Goal: Task Accomplishment & Management: Complete application form

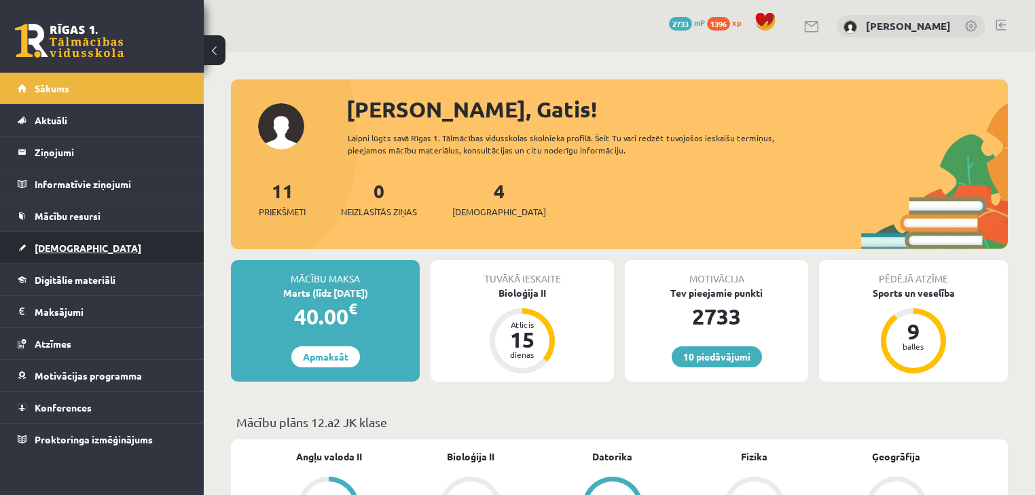
click at [71, 238] on link "[DEMOGRAPHIC_DATA]" at bounding box center [102, 247] width 169 height 31
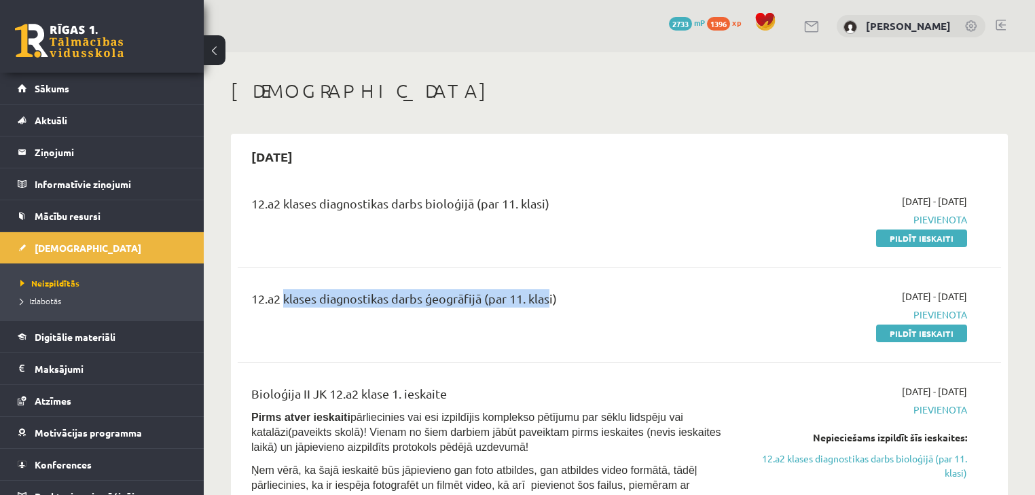
drag, startPoint x: 280, startPoint y: 299, endPoint x: 632, endPoint y: 318, distance: 352.2
click at [549, 301] on div "12.a2 klases diagnostikas darbs ģeogrāfijā (par 11. klasi)" at bounding box center [486, 301] width 471 height 25
click at [894, 328] on link "Pildīt ieskaiti" at bounding box center [921, 334] width 91 height 18
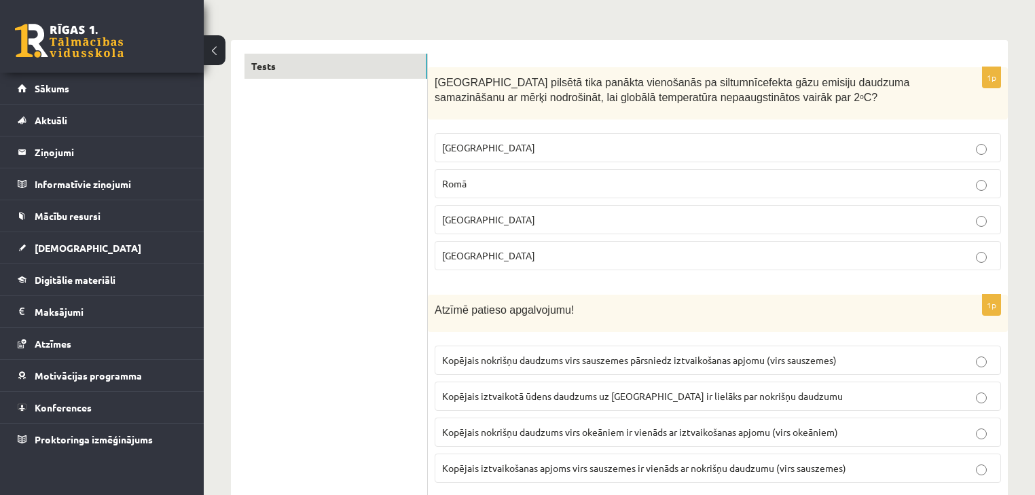
scroll to position [217, 0]
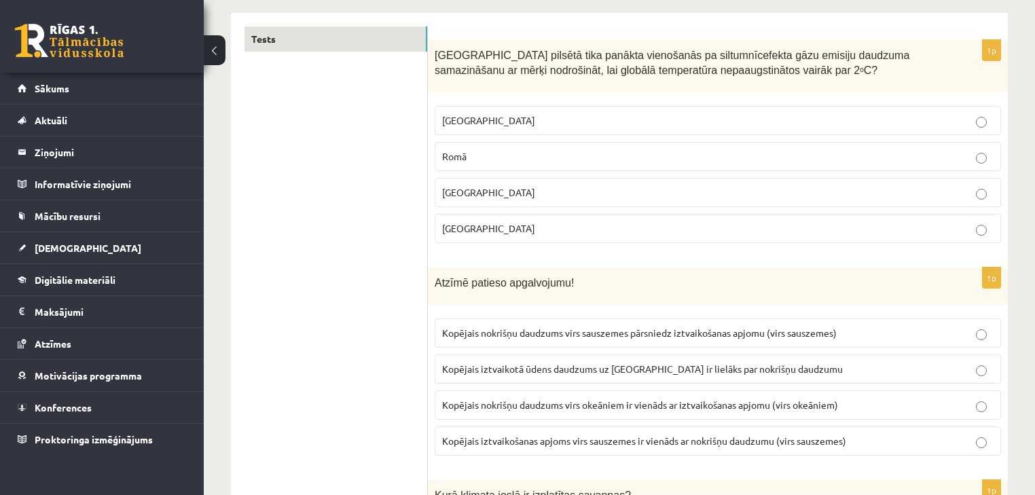
click at [739, 115] on p "[GEOGRAPHIC_DATA]" at bounding box center [717, 120] width 551 height 14
click at [576, 235] on label "Parīzē" at bounding box center [718, 228] width 566 height 29
click at [672, 403] on span "Kopējais nokrišņu daudzums virs okeāniem ir vienāds ar iztvaikošanas apjomu (vi…" at bounding box center [640, 405] width 396 height 12
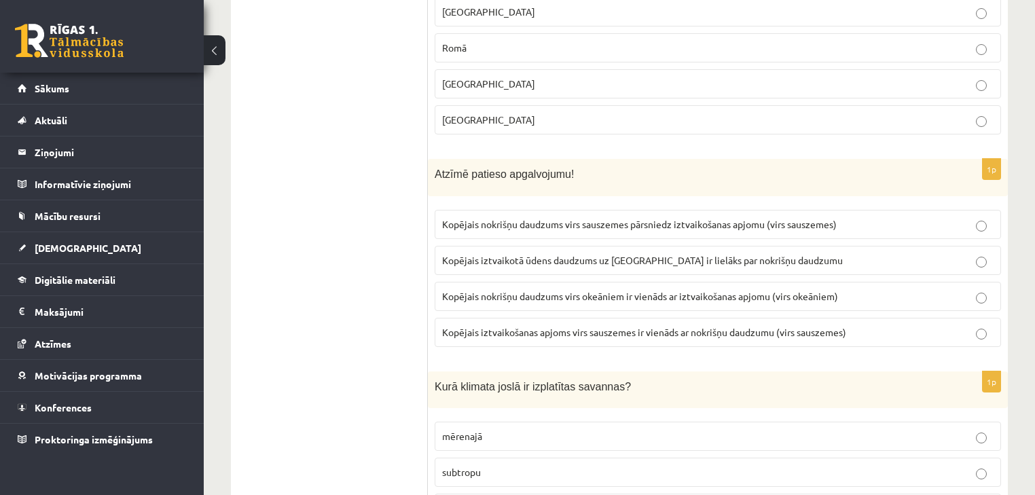
scroll to position [543, 0]
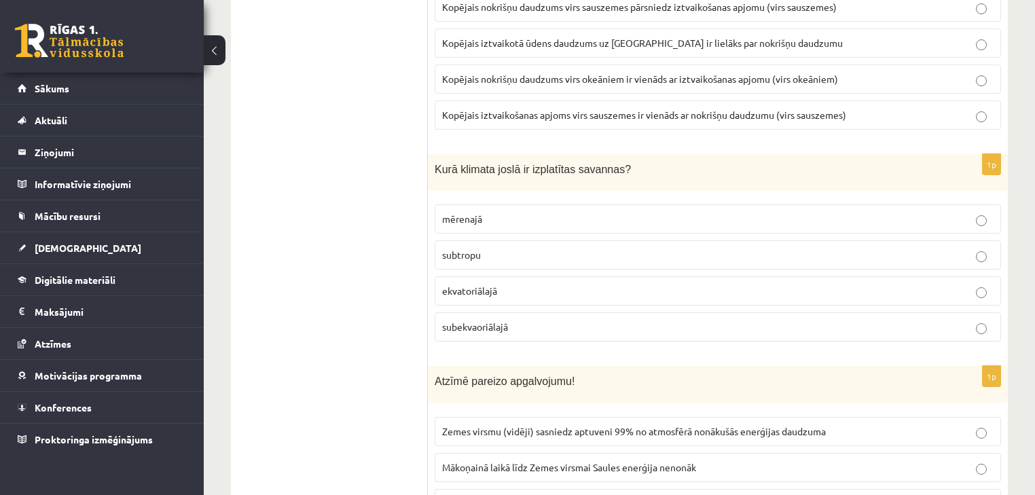
click at [511, 320] on p "subekvaoriālajā" at bounding box center [717, 327] width 551 height 14
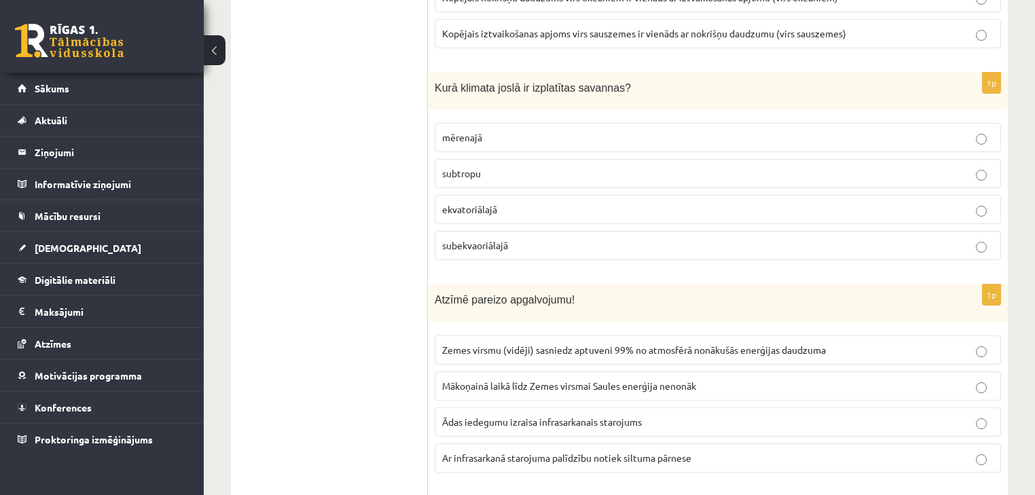
scroll to position [652, 0]
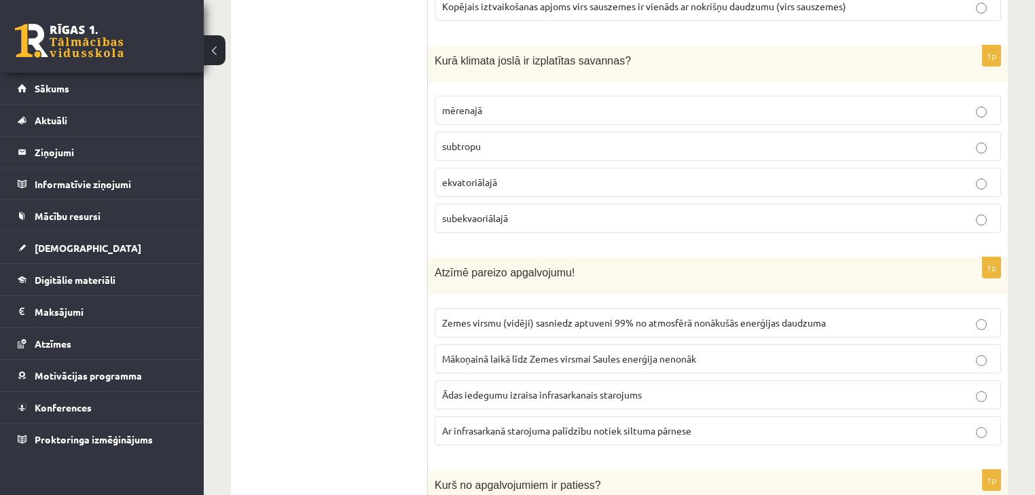
click at [533, 424] on p "Ar infrasarkanā starojuma palīdzību notiek siltuma pārnese" at bounding box center [717, 431] width 551 height 14
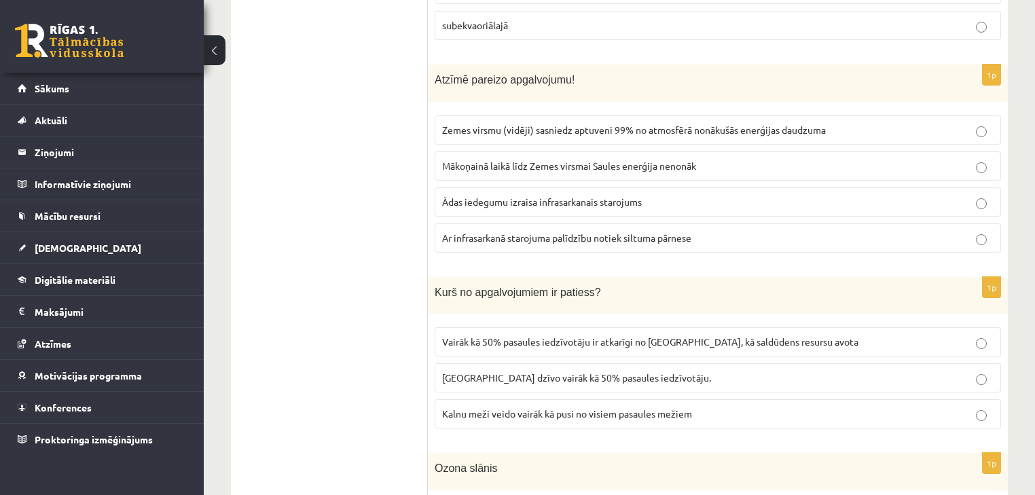
scroll to position [869, 0]
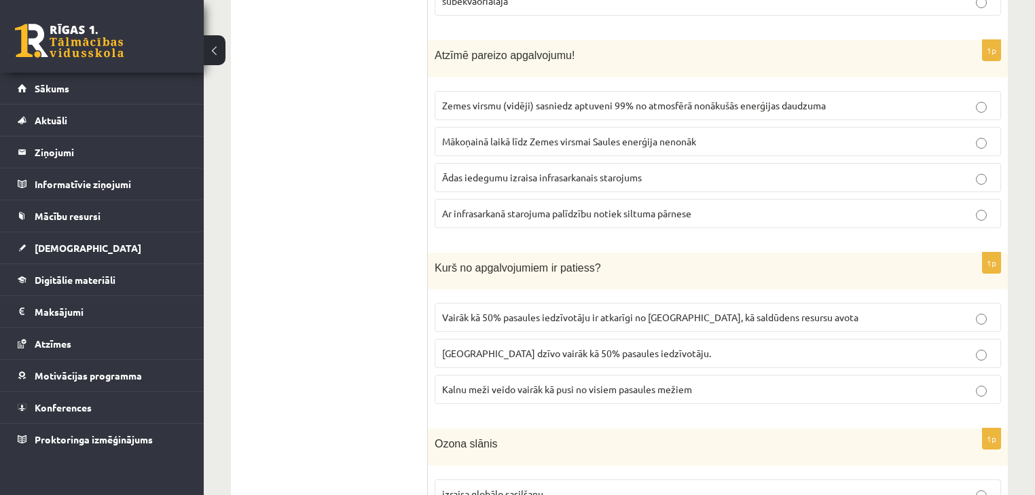
click at [517, 318] on p "Vairāk kā 50% pasaules iedzīvotāju ir atkarīgi no kalniem, kā saldūdens resursu…" at bounding box center [717, 317] width 551 height 14
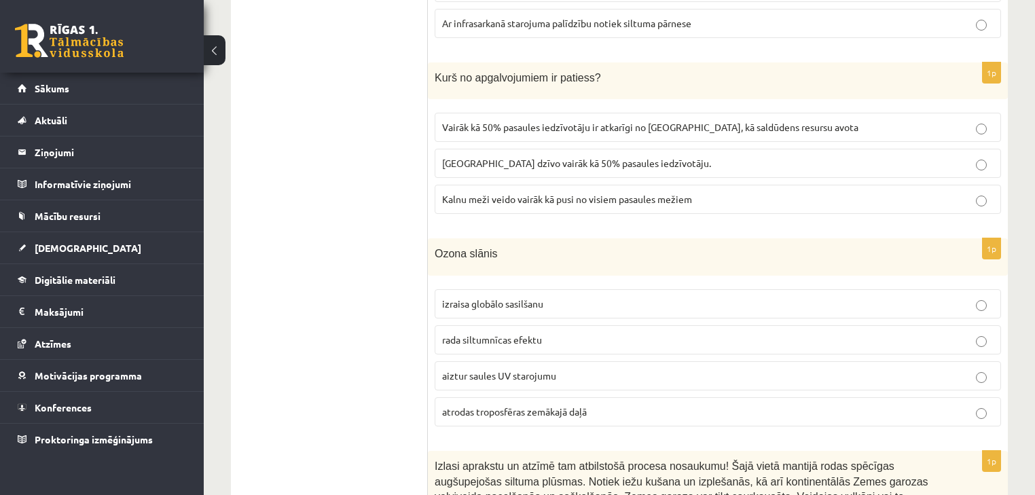
scroll to position [1086, 0]
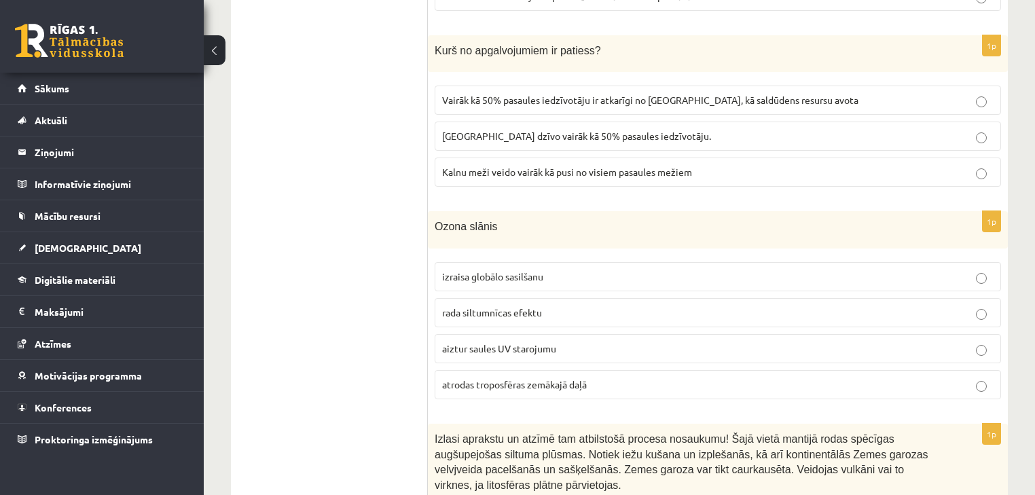
click at [549, 342] on span "aiztur saules UV starojumu" at bounding box center [499, 348] width 114 height 12
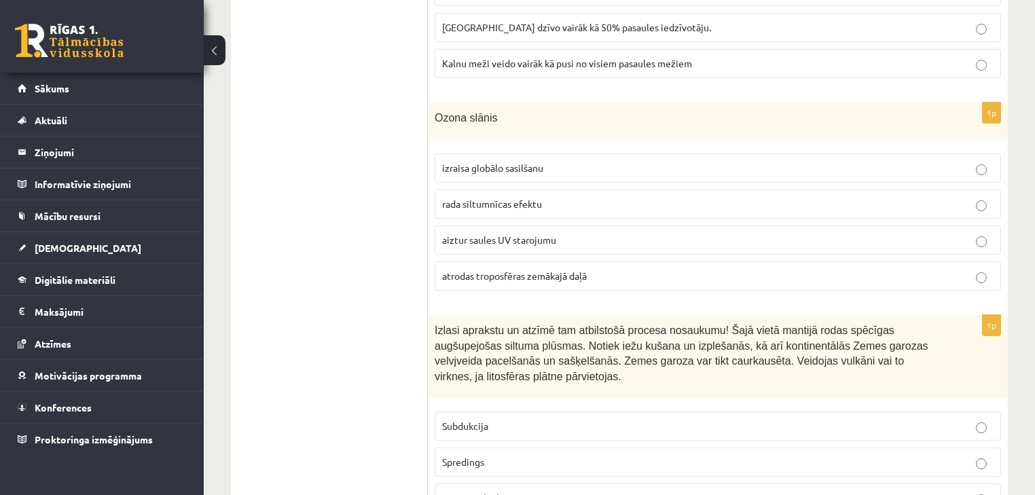
scroll to position [1304, 0]
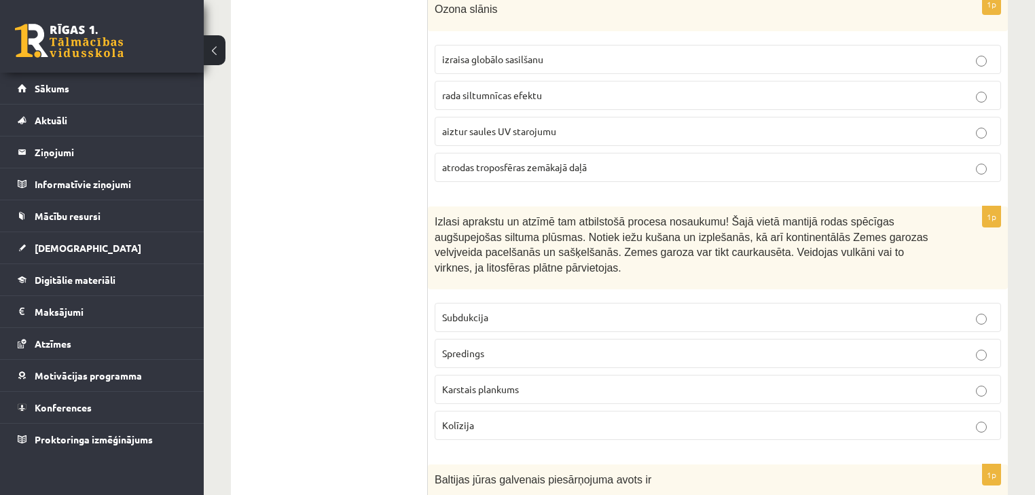
click at [576, 382] on p "Karstais plankums" at bounding box center [717, 389] width 551 height 14
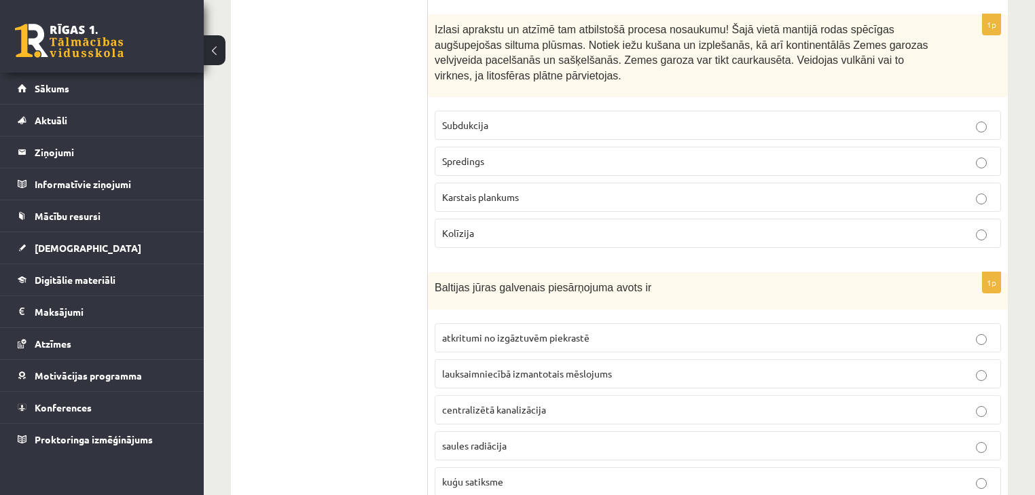
scroll to position [1521, 0]
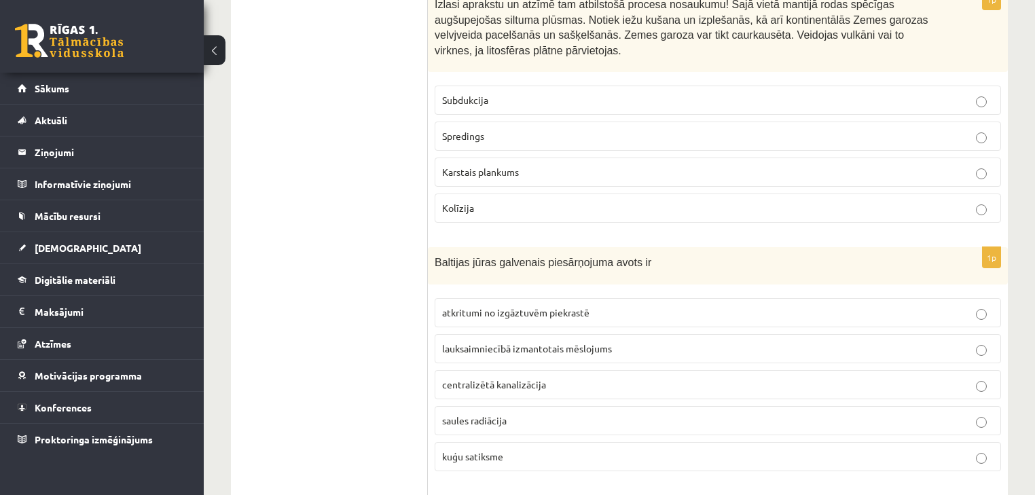
click at [571, 342] on span "lauksaimniecībā izmantotais mēslojums" at bounding box center [527, 348] width 170 height 12
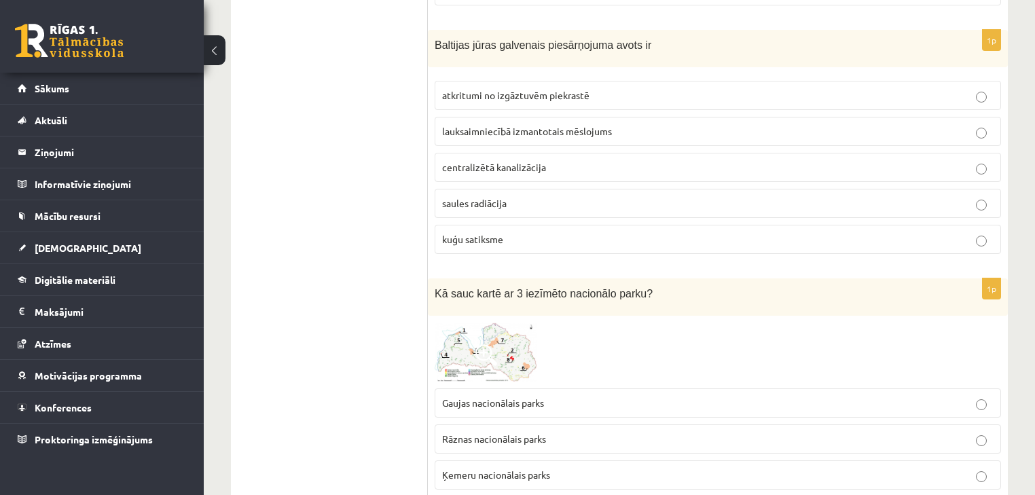
scroll to position [1847, 0]
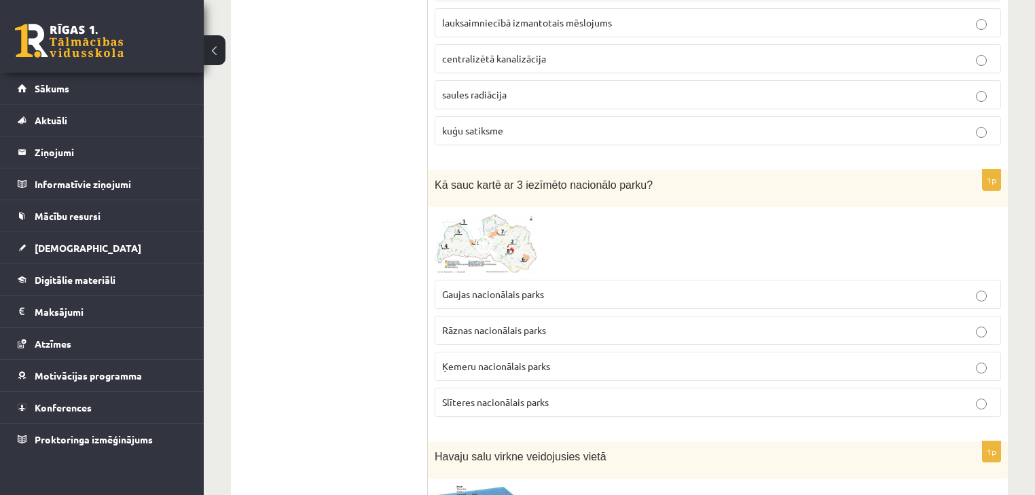
click at [519, 228] on img at bounding box center [486, 244] width 102 height 60
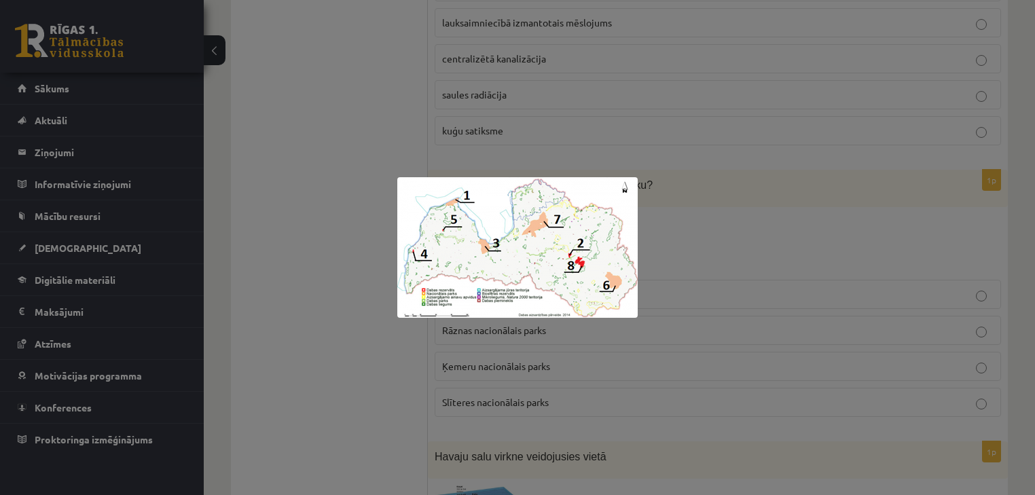
click at [714, 221] on div at bounding box center [517, 247] width 1035 height 495
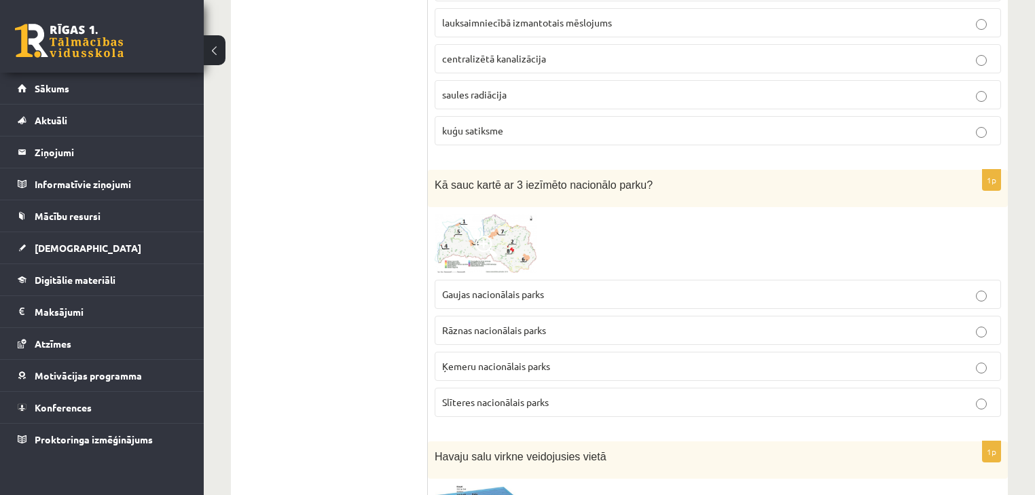
click at [511, 234] on img at bounding box center [486, 244] width 102 height 60
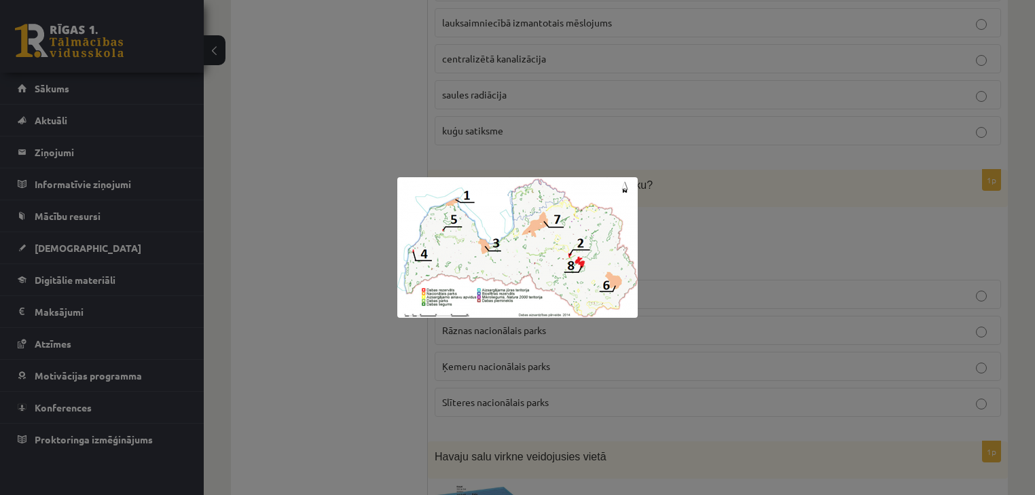
click at [734, 212] on div at bounding box center [517, 247] width 1035 height 495
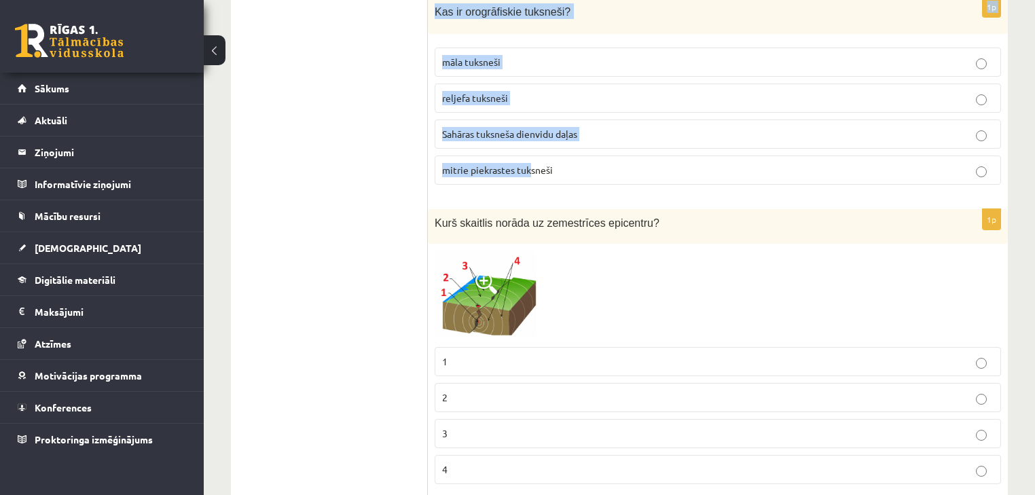
scroll to position [4020, 0]
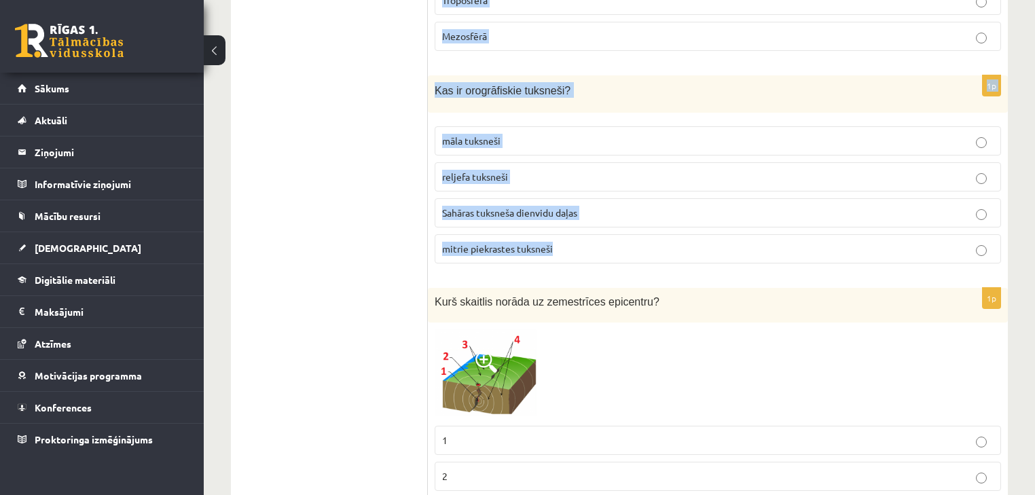
drag, startPoint x: 444, startPoint y: 113, endPoint x: 568, endPoint y: 183, distance: 142.3
copy form "Latvijā nokrišņu daudzums ir vienāds ar iztvaikojumu ir mazāks par iztvaikojumu…"
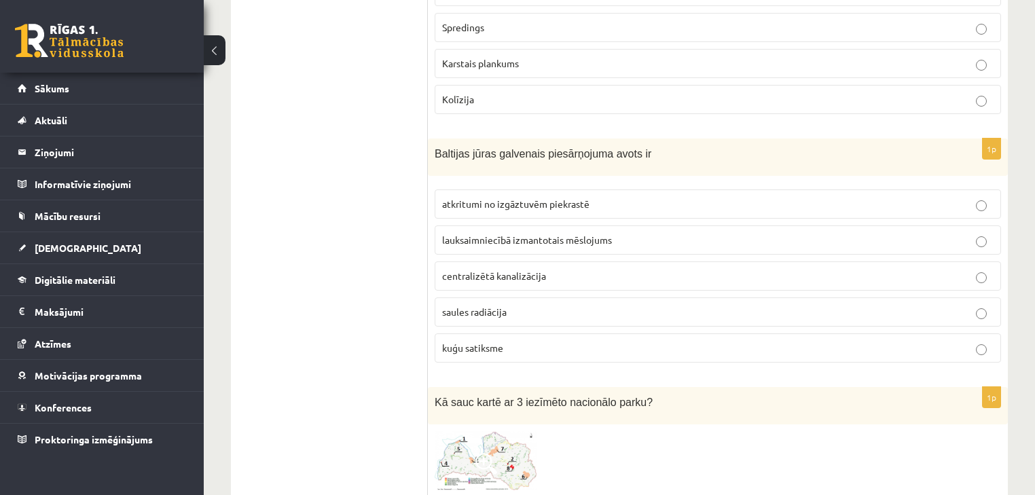
scroll to position [1847, 0]
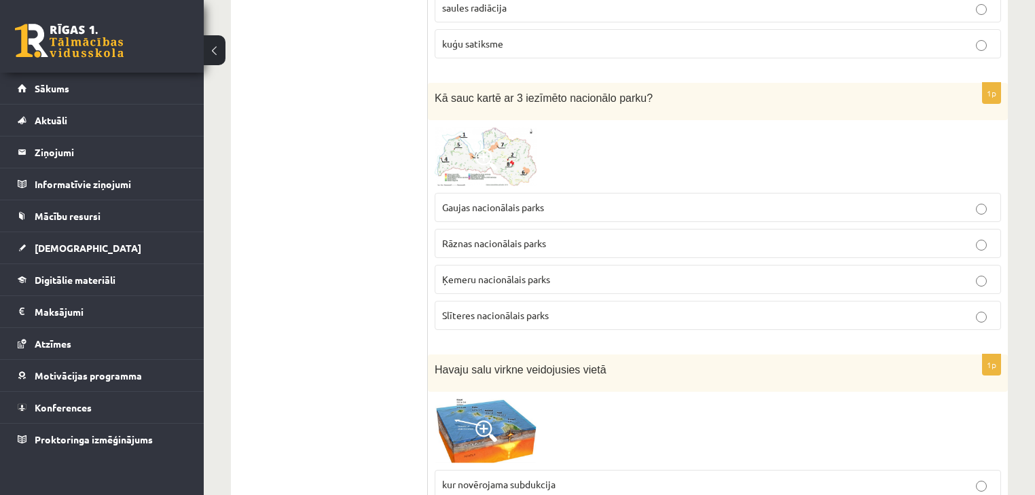
scroll to position [1956, 0]
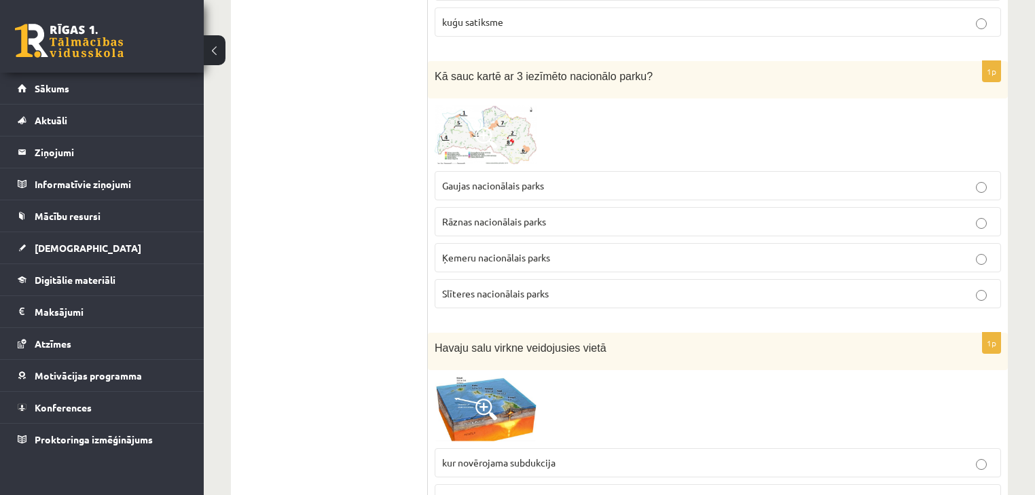
click at [537, 179] on p "Gaujas nacionālais parks" at bounding box center [717, 186] width 551 height 14
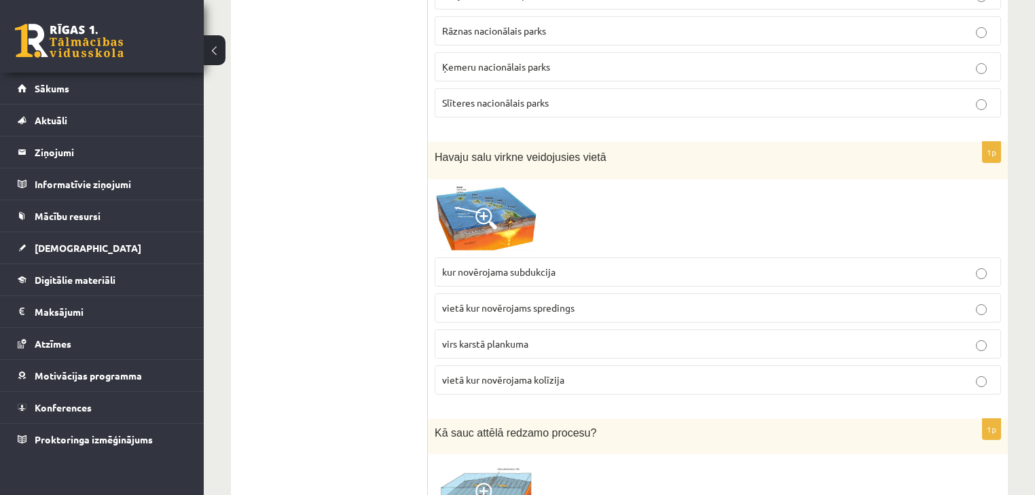
scroll to position [2173, 0]
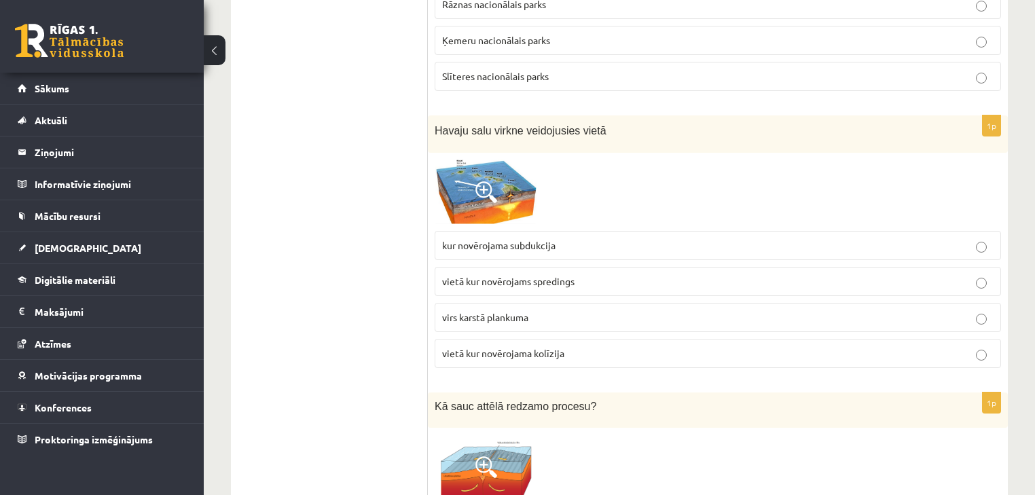
click at [500, 168] on img at bounding box center [486, 192] width 102 height 65
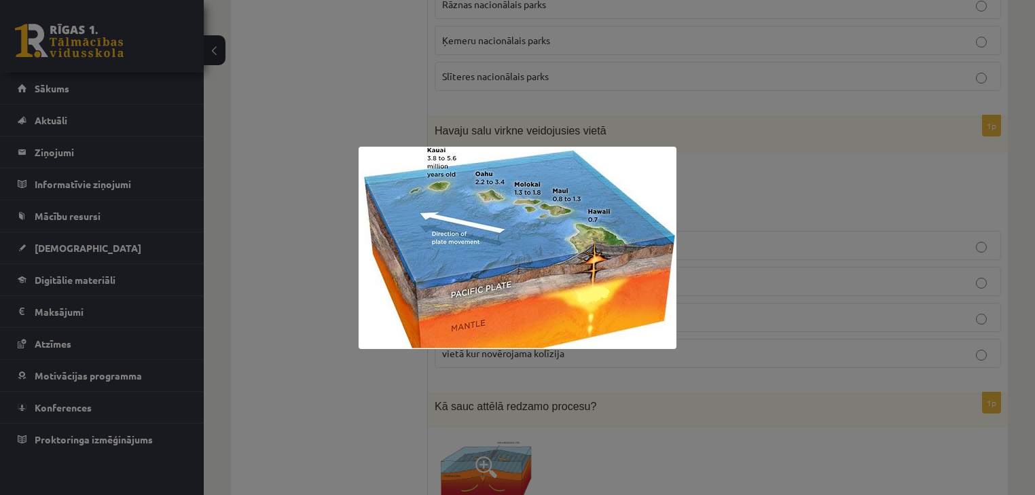
click at [711, 168] on div at bounding box center [517, 247] width 1035 height 495
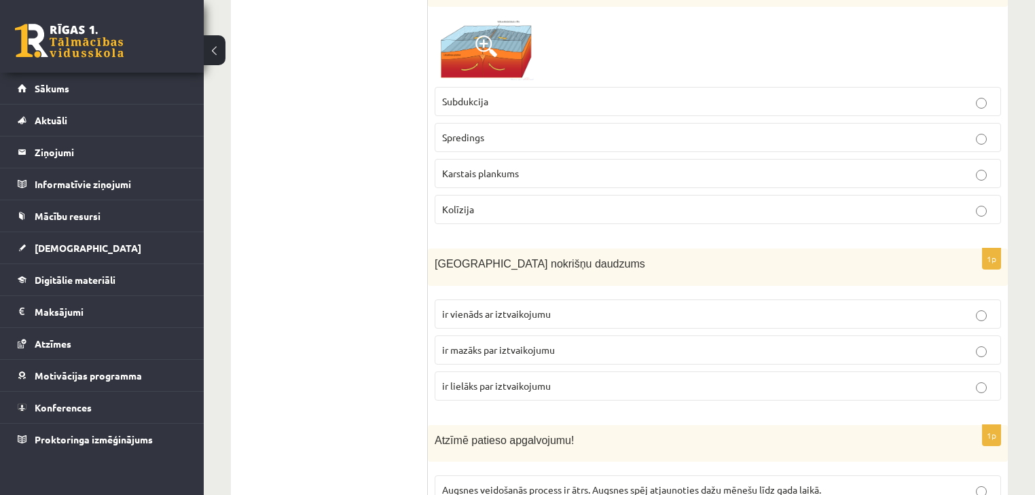
scroll to position [2608, 0]
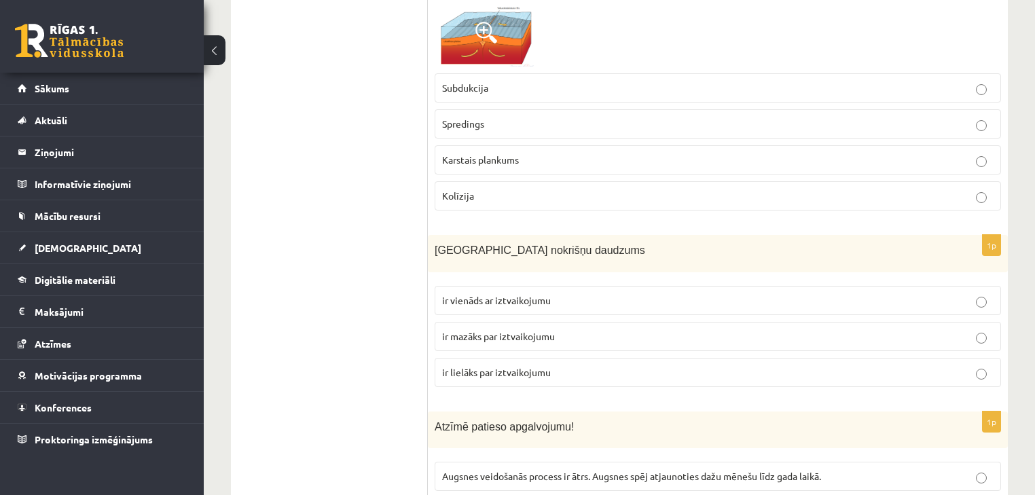
click at [546, 366] on span "ir lielāks par iztvaikojumu" at bounding box center [496, 372] width 109 height 12
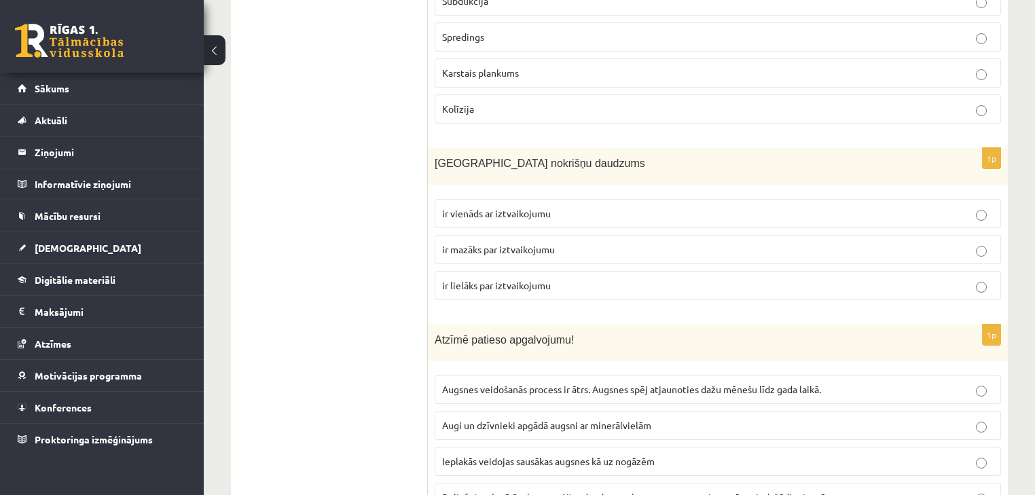
scroll to position [2716, 0]
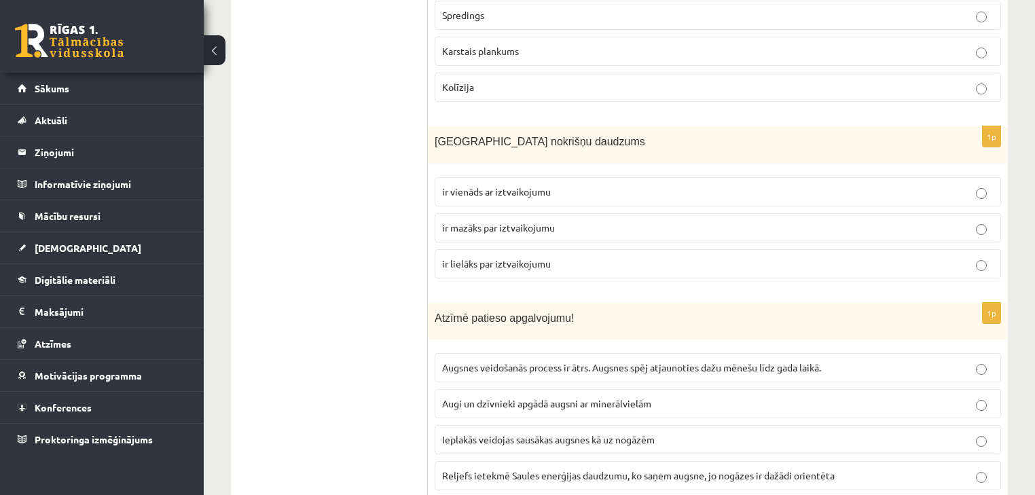
click at [565, 469] on span "Reljefs ietekmē Saules enerģijas daudzumu, ko saņem augsne, jo nogāzes ir dažād…" at bounding box center [638, 475] width 392 height 12
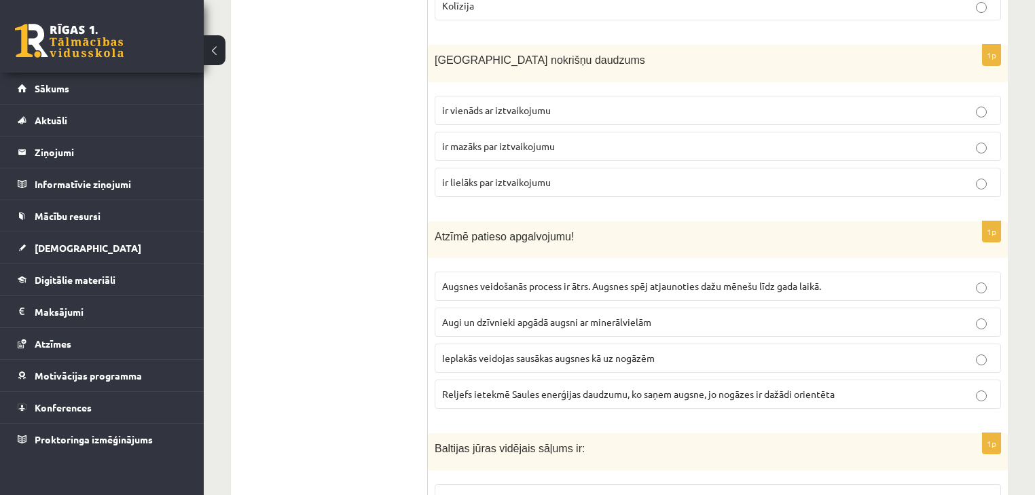
scroll to position [2933, 0]
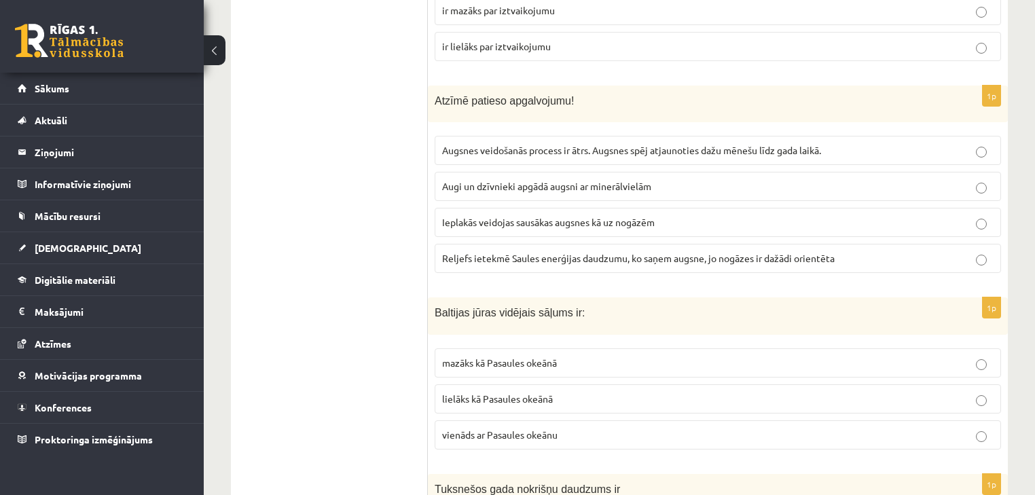
click at [533, 356] on span "mazāks kā Pasaules okeānā" at bounding box center [499, 362] width 115 height 12
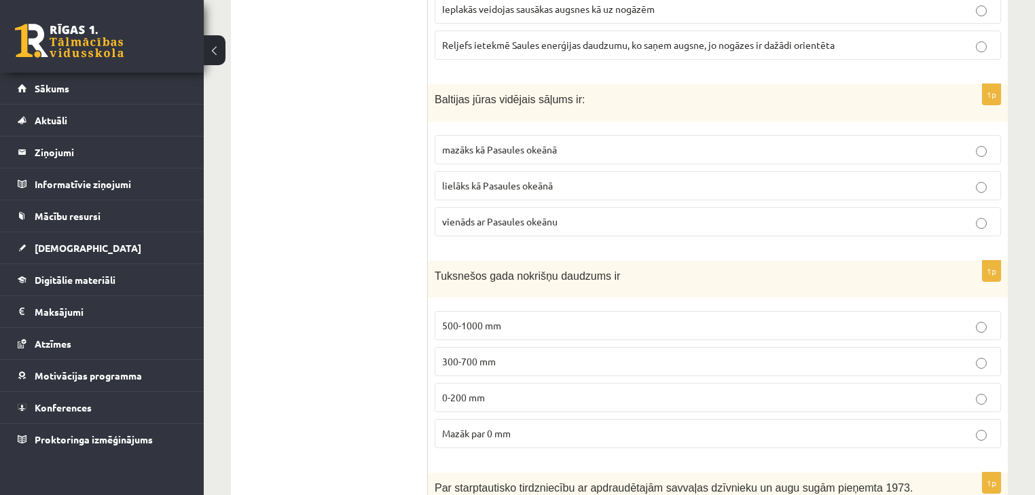
scroll to position [3151, 0]
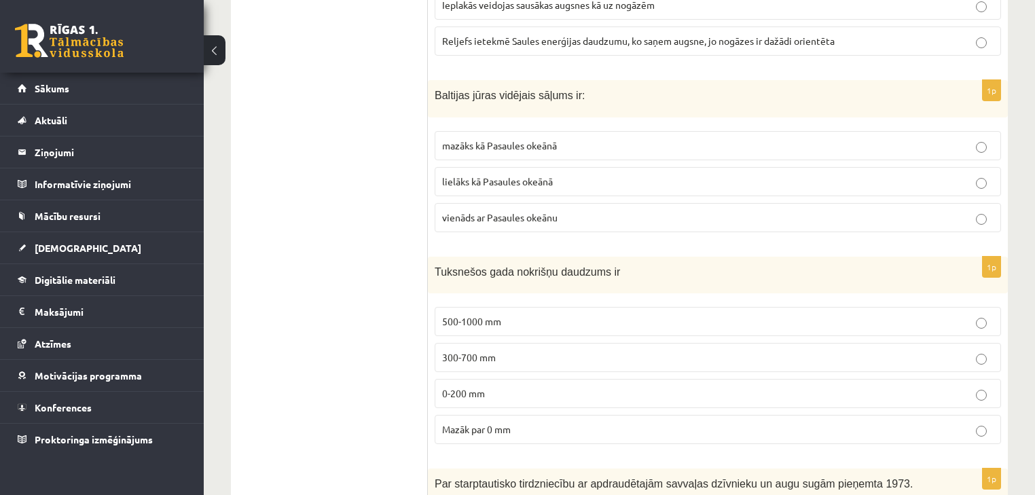
click at [486, 386] on p "0-200 mm" at bounding box center [717, 393] width 551 height 14
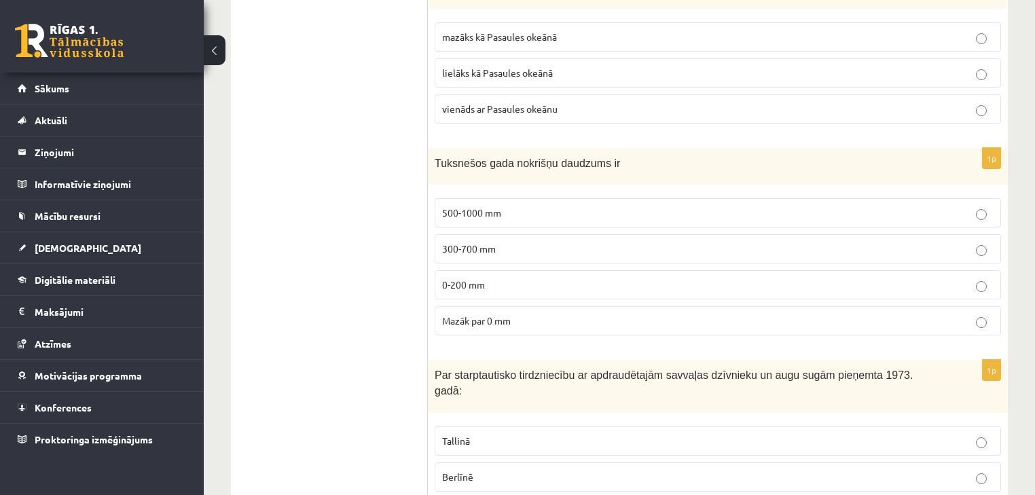
scroll to position [3368, 0]
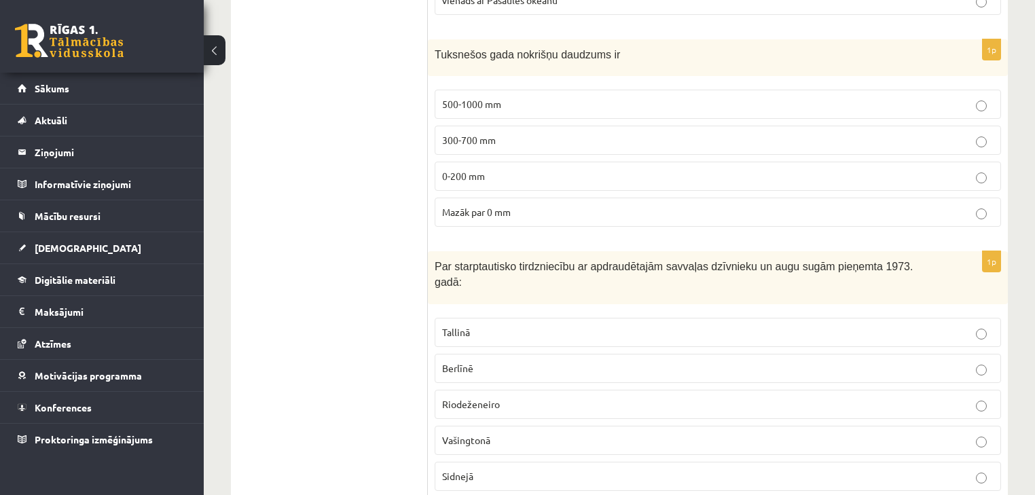
click at [517, 433] on p "Vašingtonā" at bounding box center [717, 440] width 551 height 14
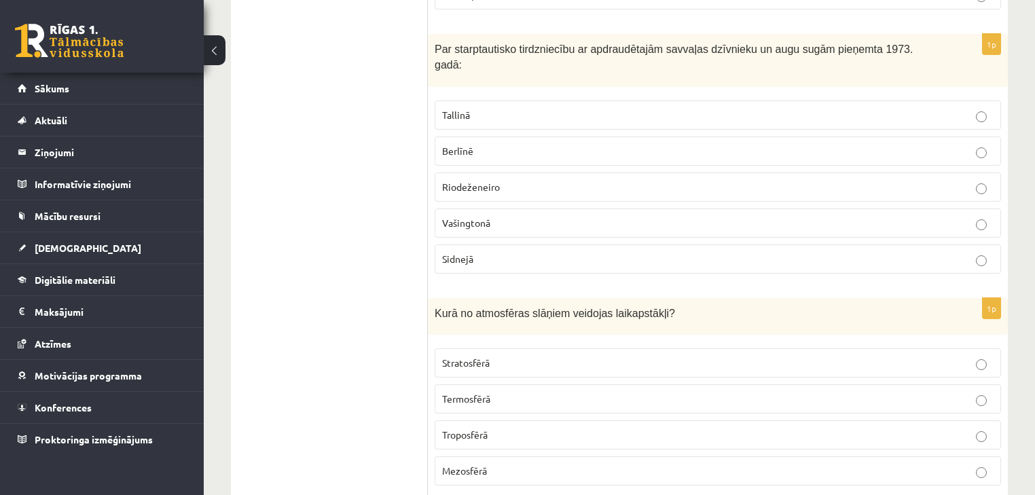
scroll to position [3694, 0]
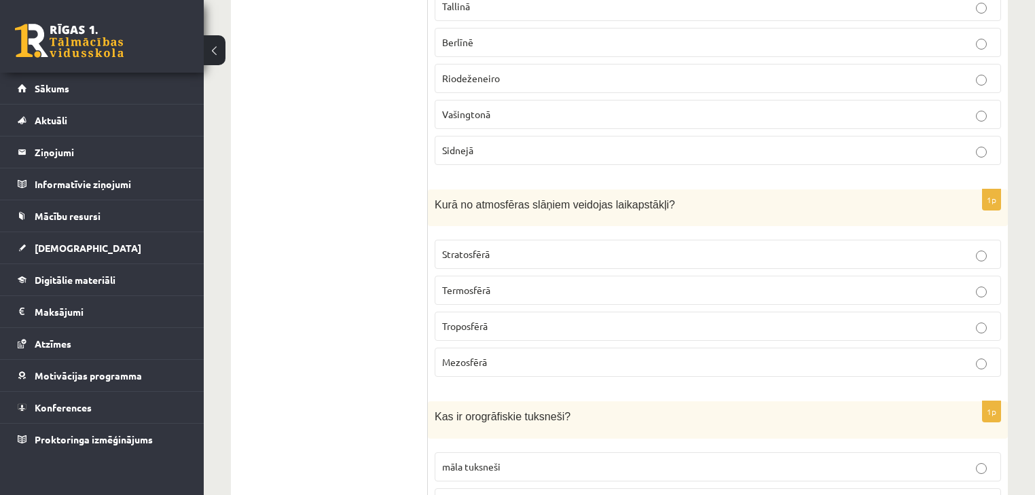
click at [489, 319] on p "Troposfērā" at bounding box center [717, 326] width 551 height 14
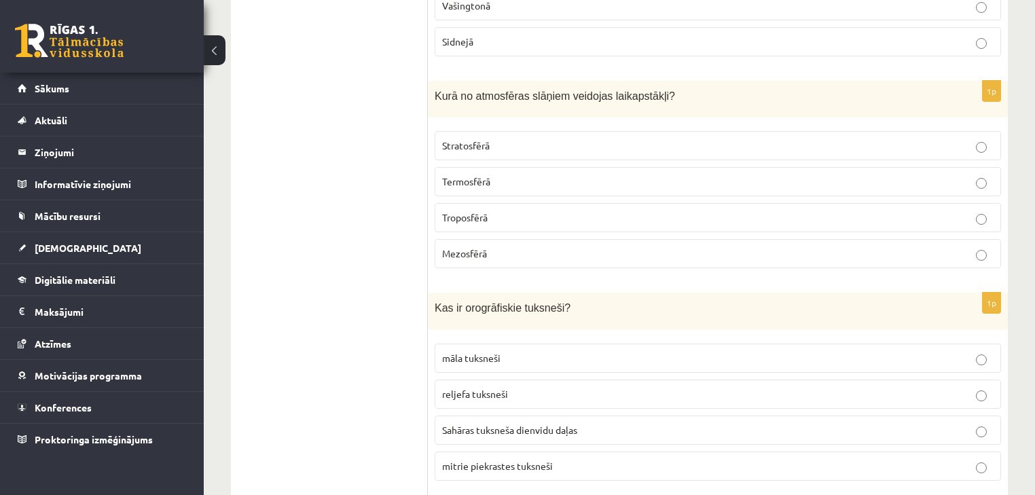
scroll to position [3911, 0]
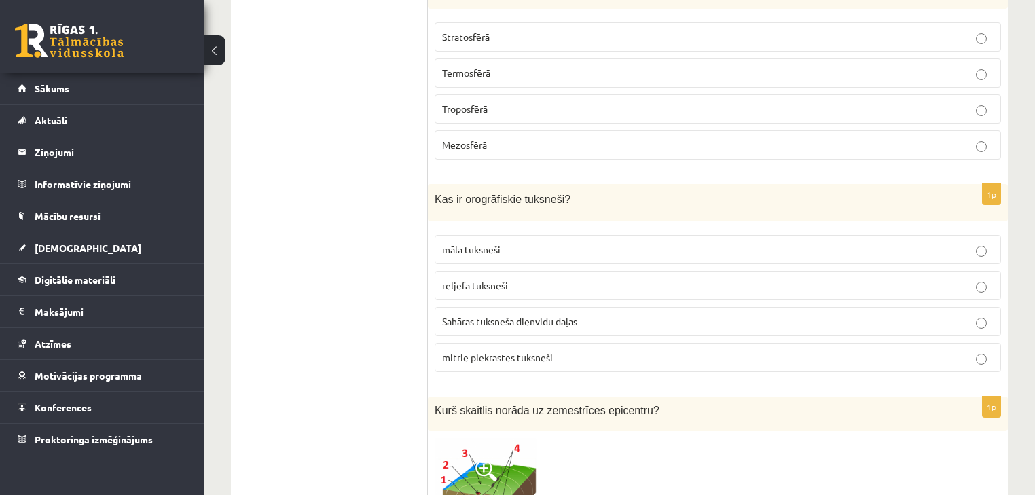
click at [478, 279] on span "reljefa tuksneši" at bounding box center [475, 285] width 66 height 12
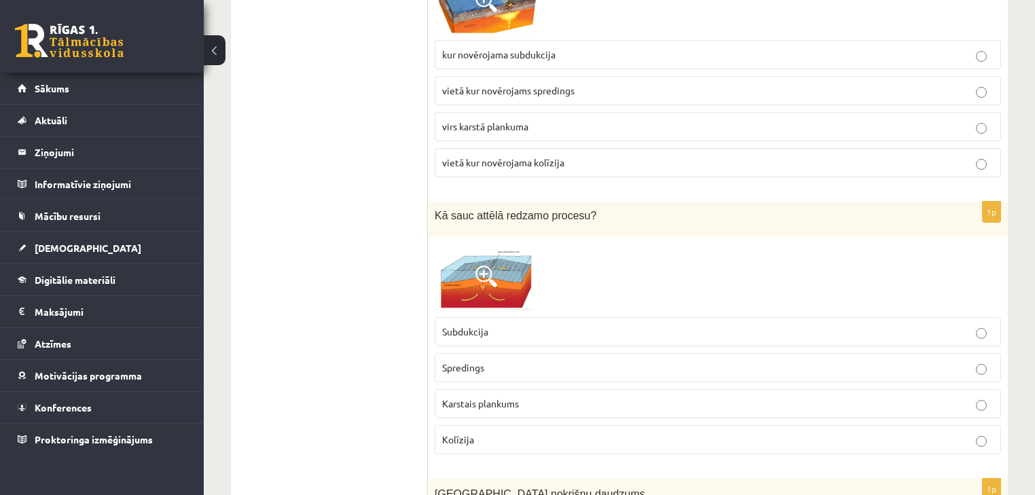
scroll to position [2390, 0]
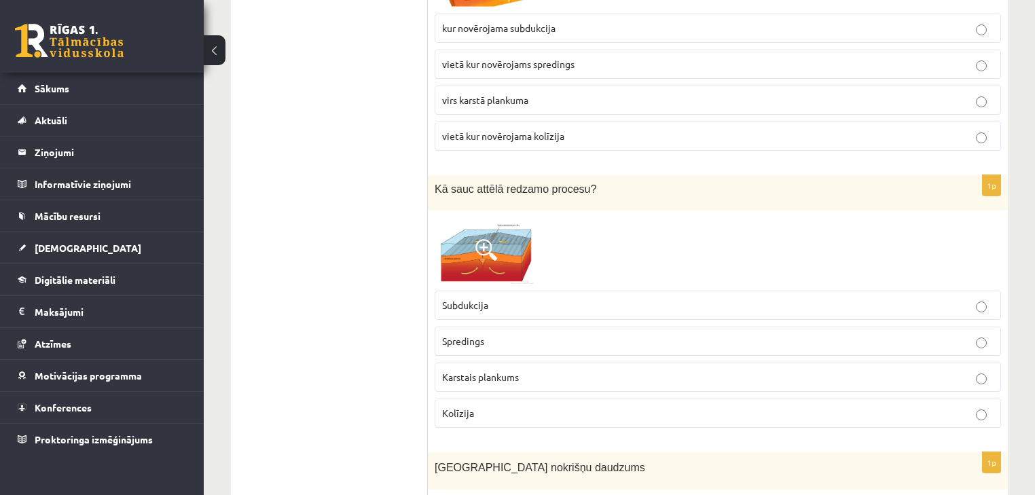
click at [488, 334] on p "Spredings" at bounding box center [717, 341] width 551 height 14
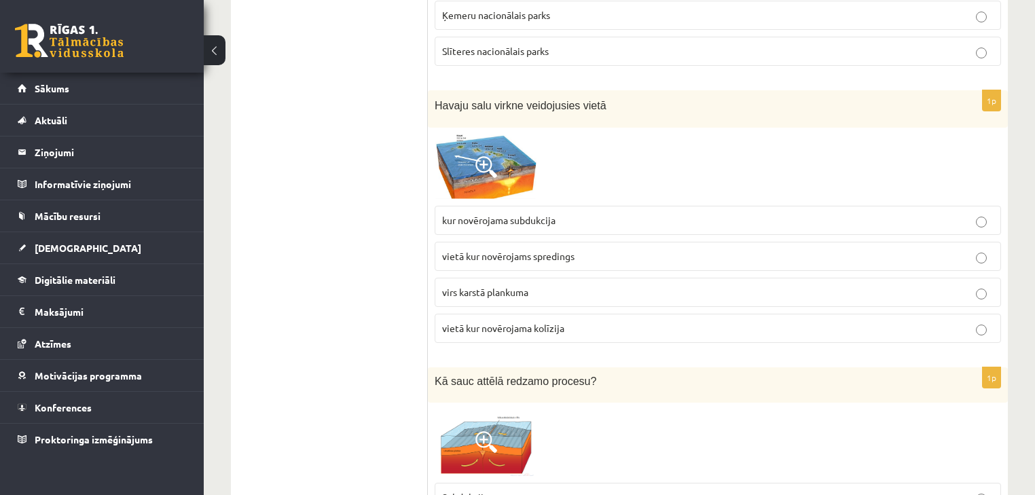
scroll to position [2173, 0]
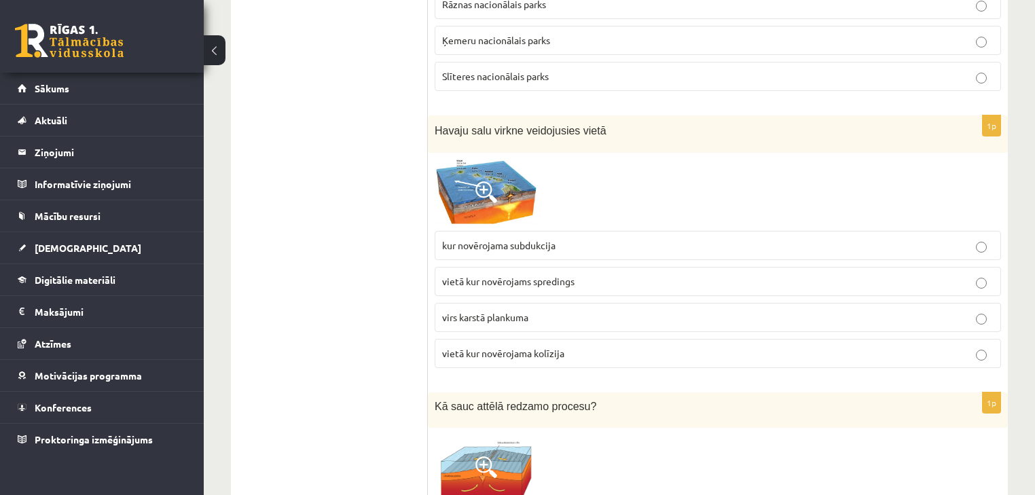
click at [508, 171] on img at bounding box center [486, 192] width 102 height 65
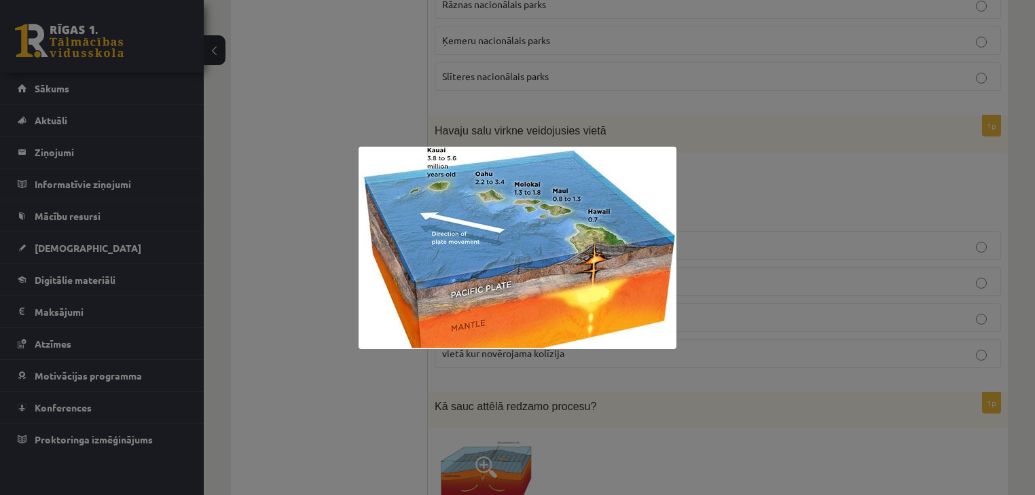
click at [725, 171] on div at bounding box center [517, 247] width 1035 height 495
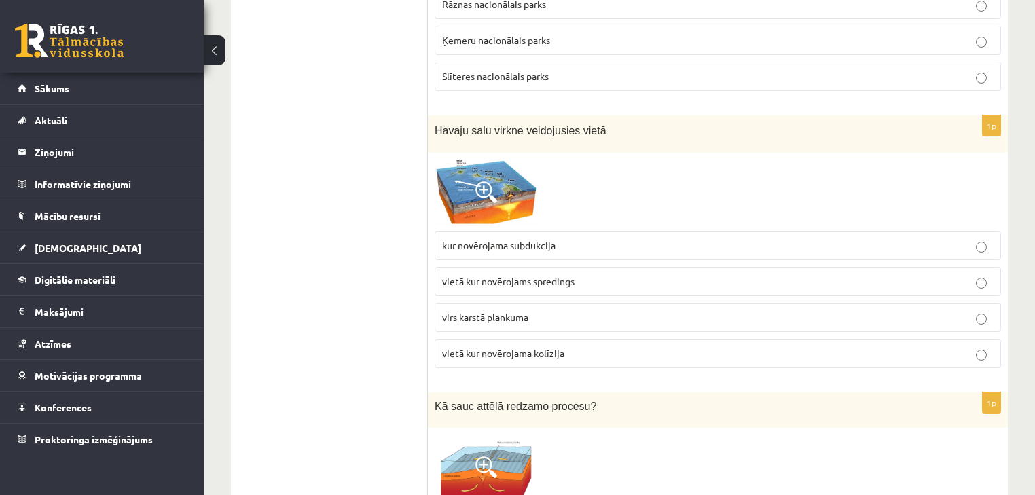
click at [507, 311] on span "virs karstā plankuma" at bounding box center [485, 317] width 86 height 12
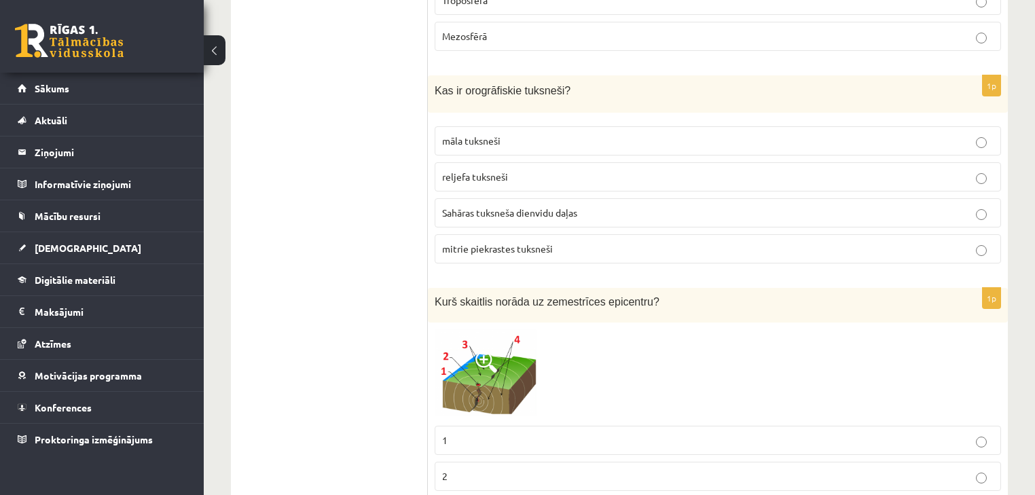
scroll to position [4129, 0]
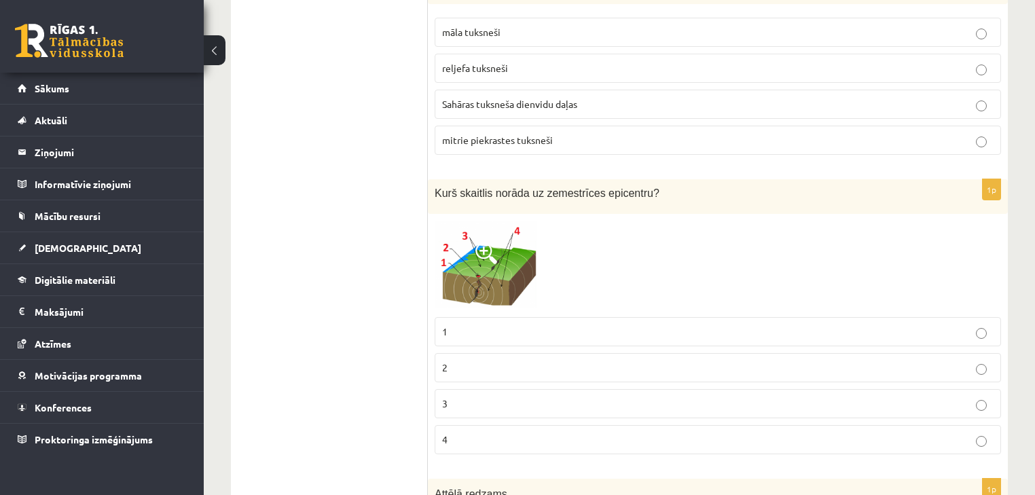
click at [439, 221] on img at bounding box center [486, 266] width 102 height 90
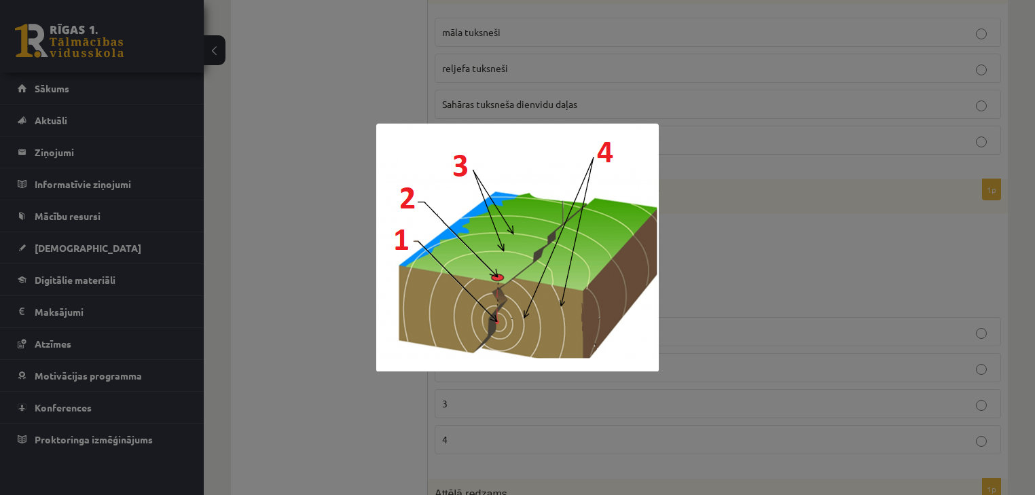
click at [678, 171] on div at bounding box center [517, 247] width 1035 height 495
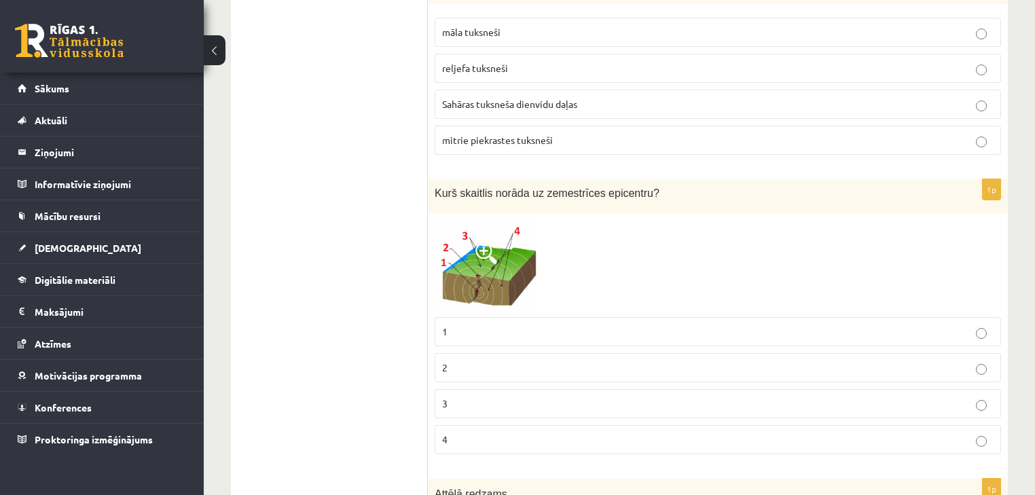
click at [440, 221] on img at bounding box center [486, 266] width 102 height 90
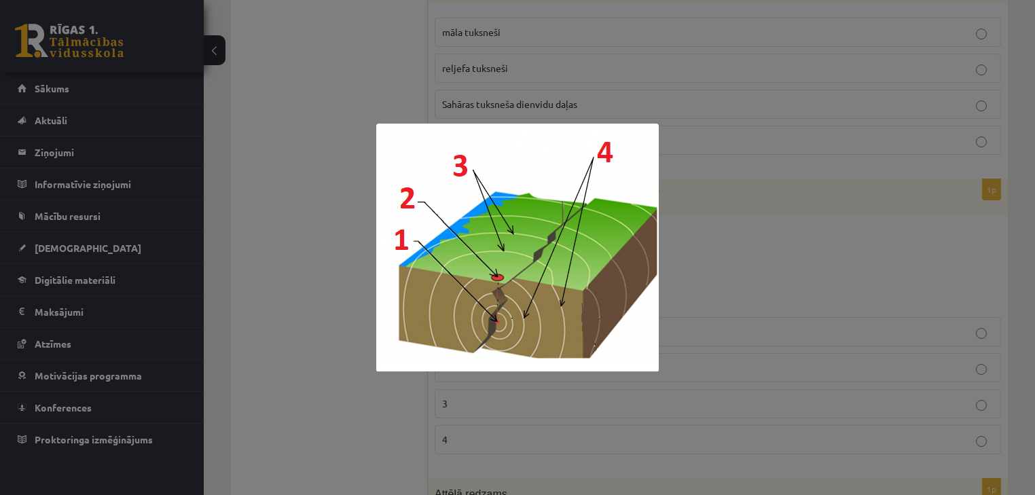
click at [685, 190] on div at bounding box center [517, 247] width 1035 height 495
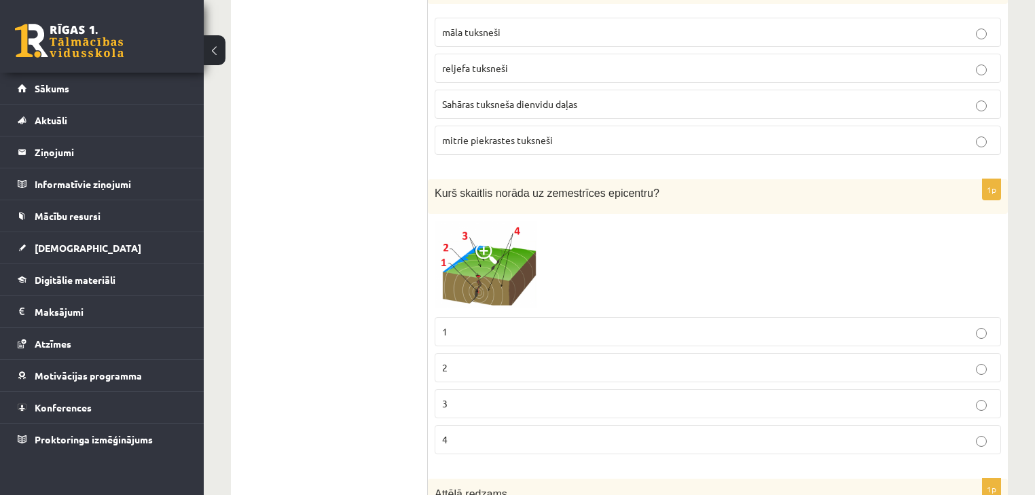
click at [445, 221] on img at bounding box center [486, 266] width 102 height 90
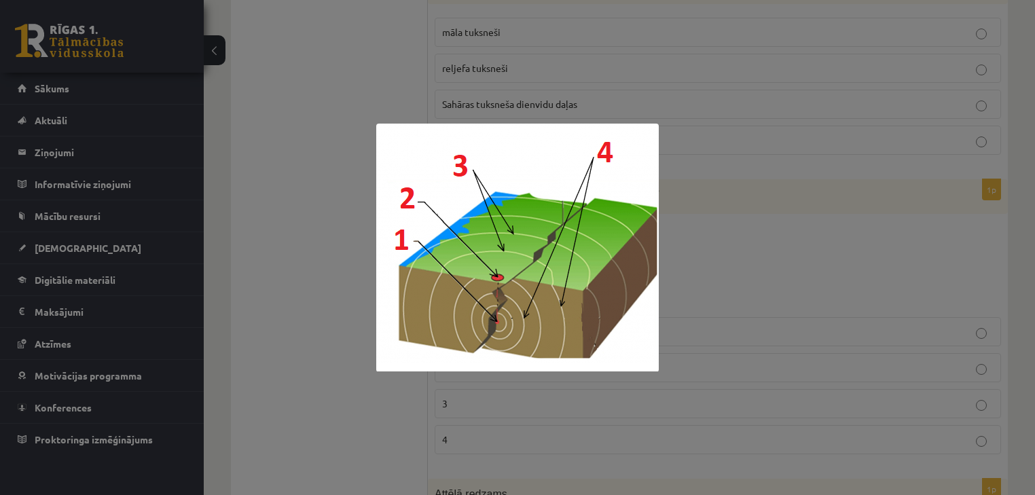
click at [728, 179] on div at bounding box center [517, 247] width 1035 height 495
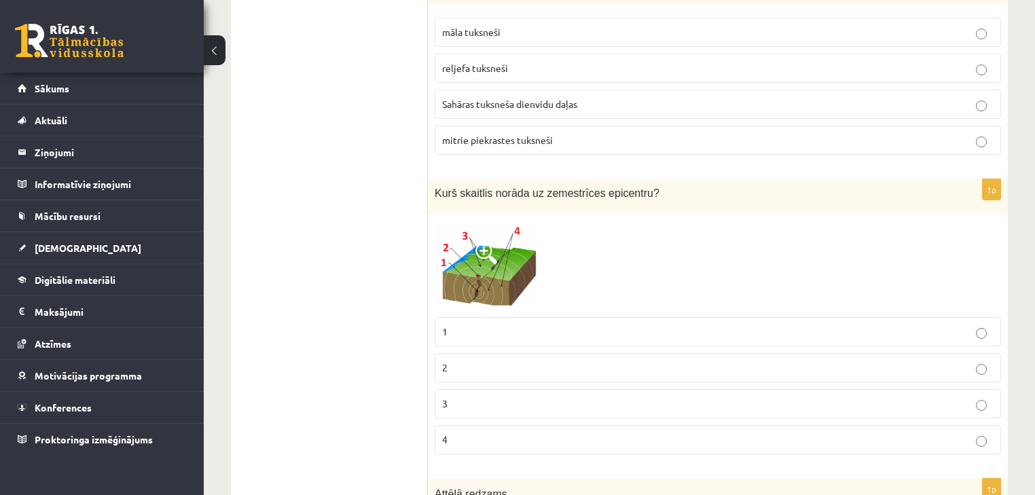
click at [444, 221] on img at bounding box center [486, 266] width 102 height 90
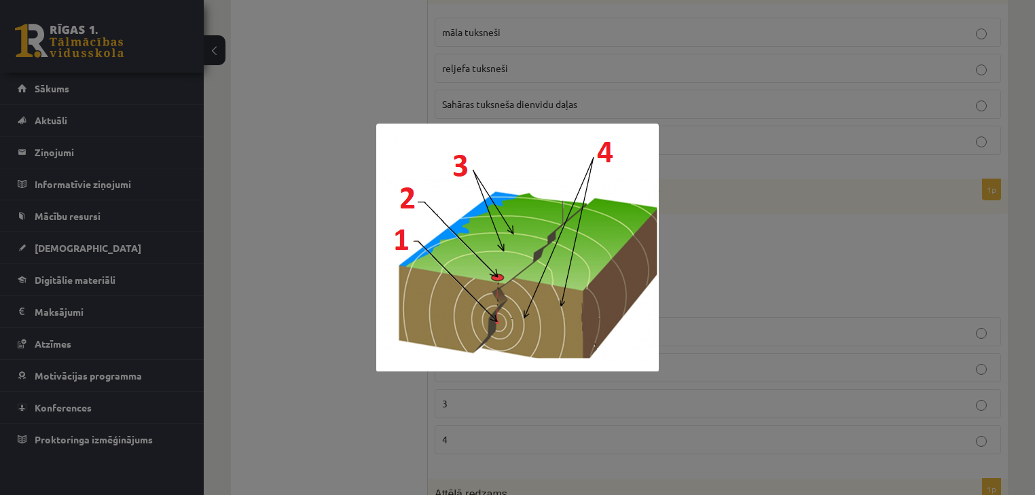
click at [741, 175] on div at bounding box center [517, 247] width 1035 height 495
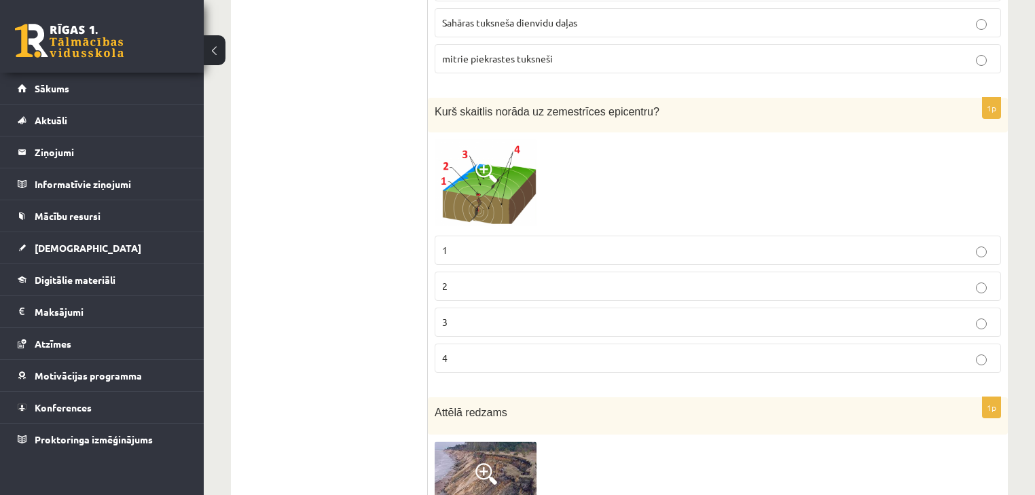
scroll to position [4237, 0]
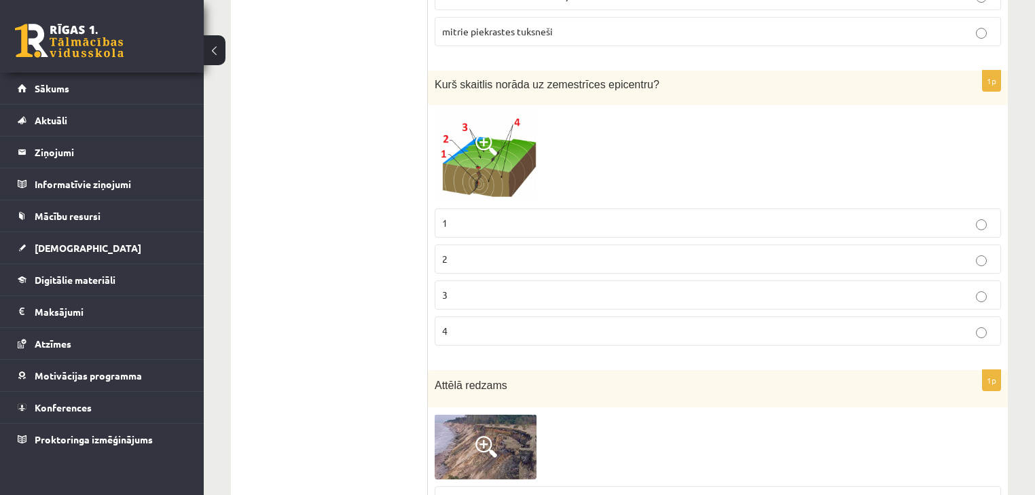
click at [443, 112] on img at bounding box center [486, 157] width 102 height 90
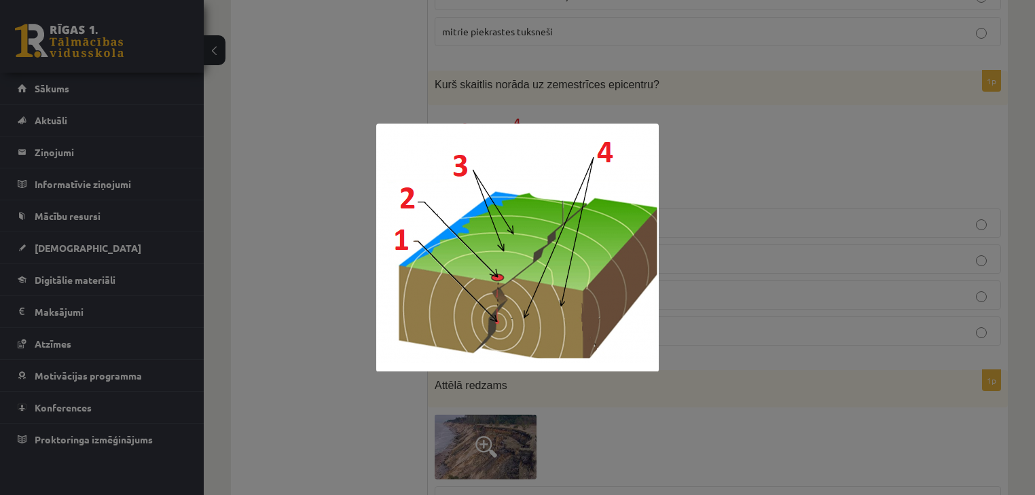
click at [337, 191] on div at bounding box center [517, 247] width 1035 height 495
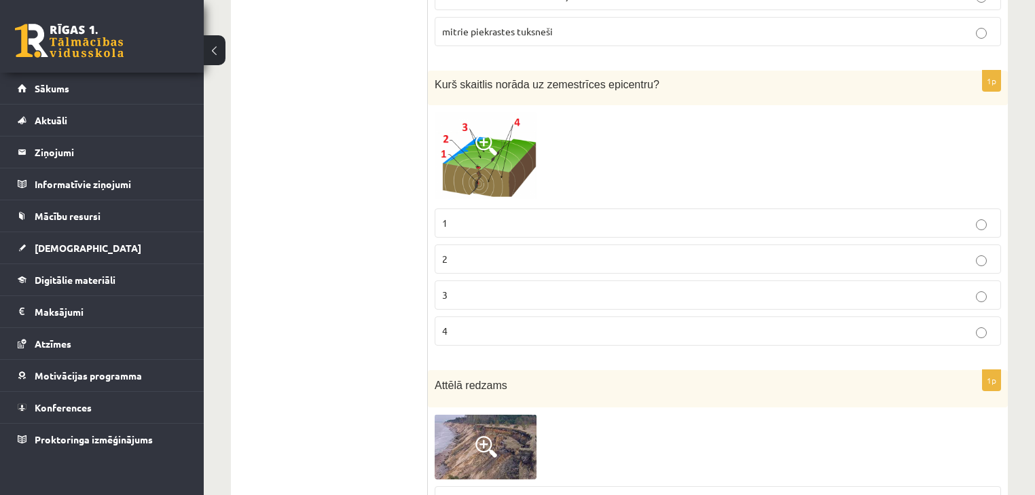
click at [435, 414] on img at bounding box center [486, 446] width 102 height 65
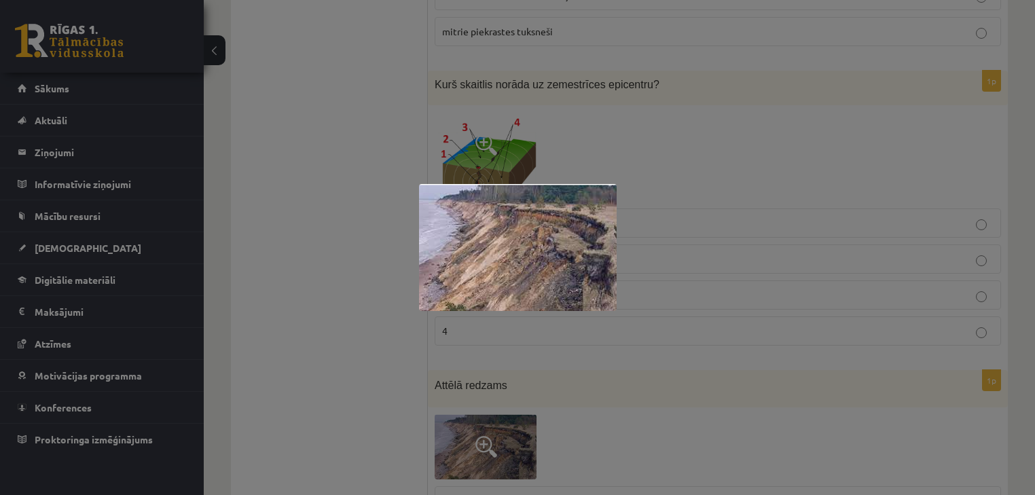
click at [378, 242] on div at bounding box center [517, 247] width 1035 height 495
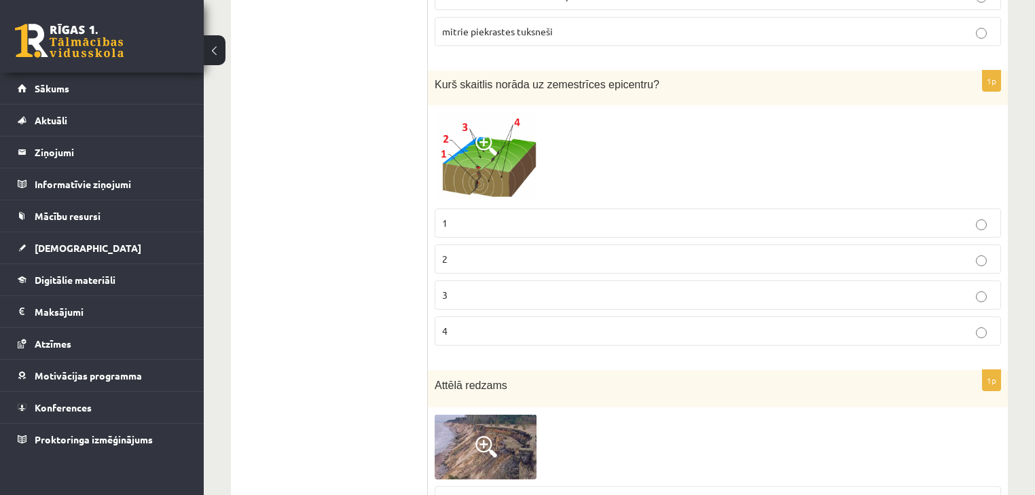
click at [440, 208] on label "1" at bounding box center [718, 222] width 566 height 29
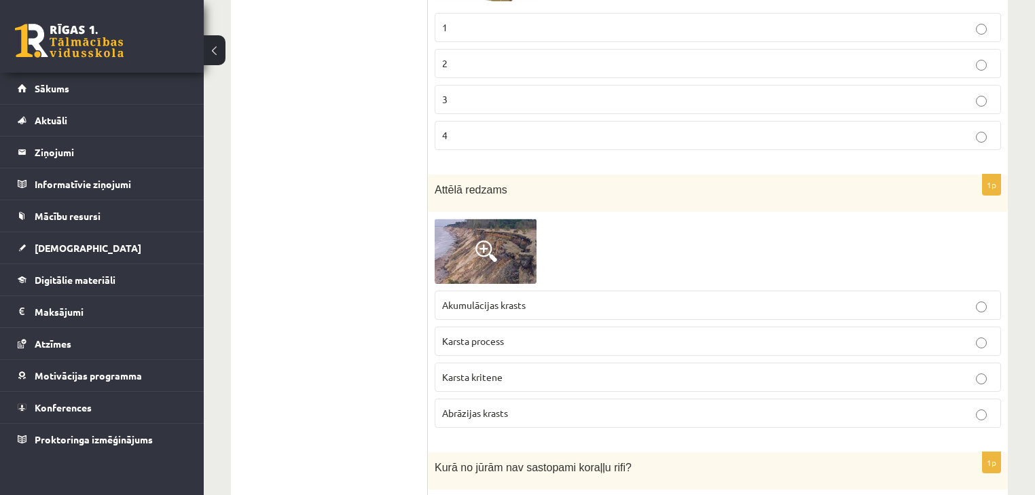
scroll to position [4454, 0]
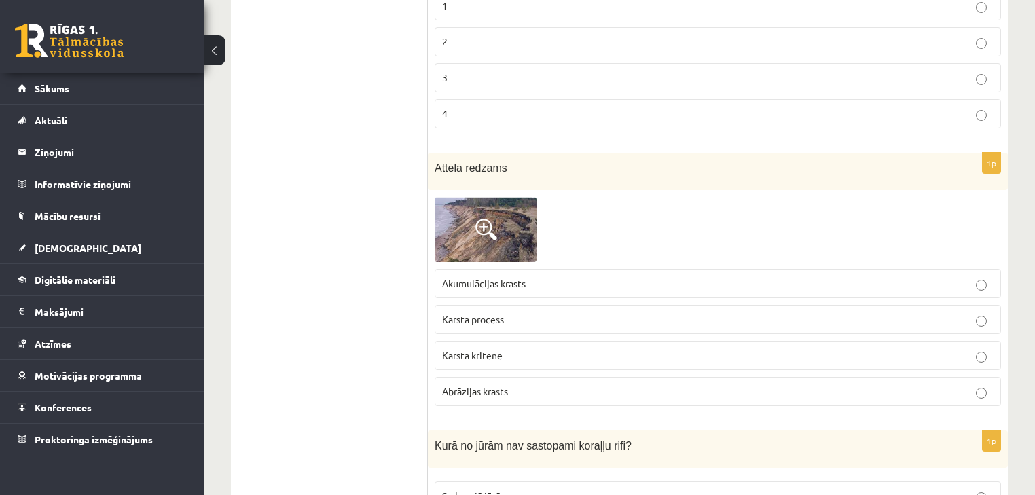
click at [441, 197] on img at bounding box center [486, 229] width 102 height 65
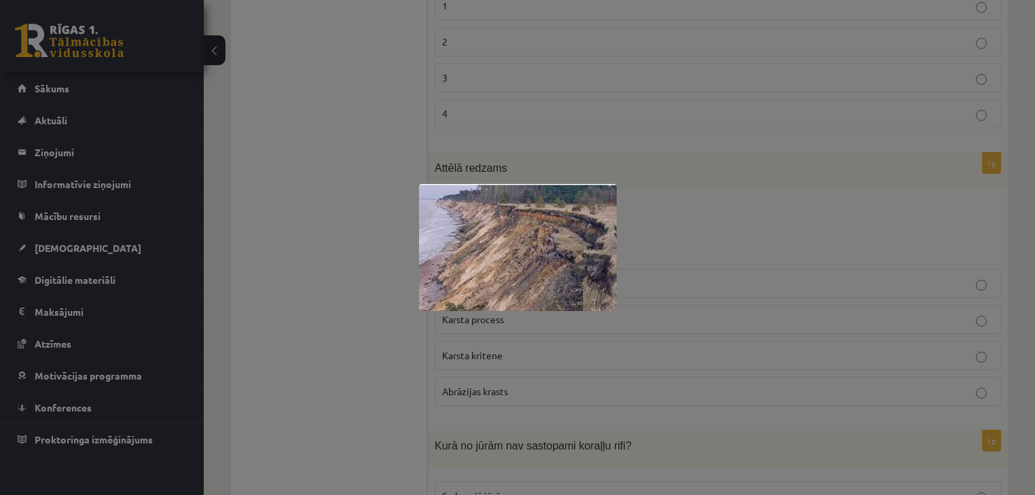
click at [635, 238] on div at bounding box center [517, 247] width 1035 height 495
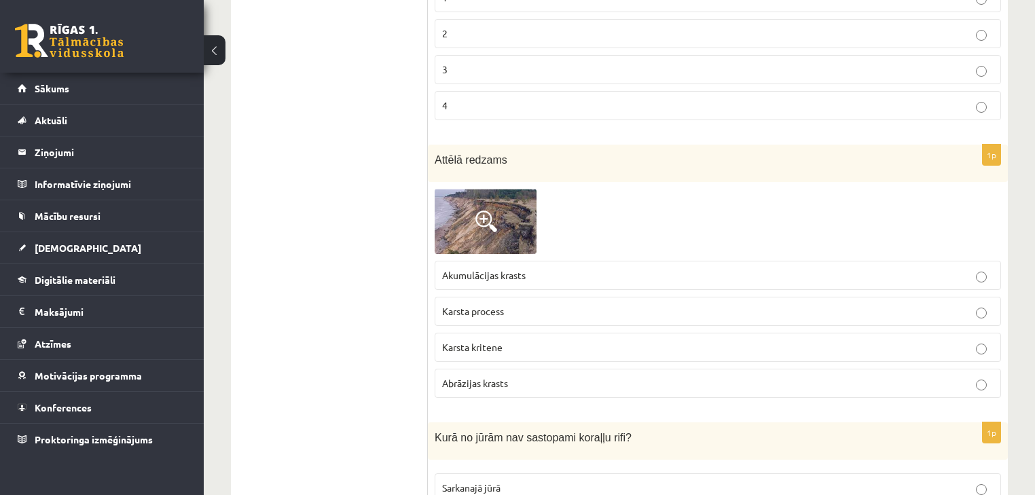
scroll to position [4471, 0]
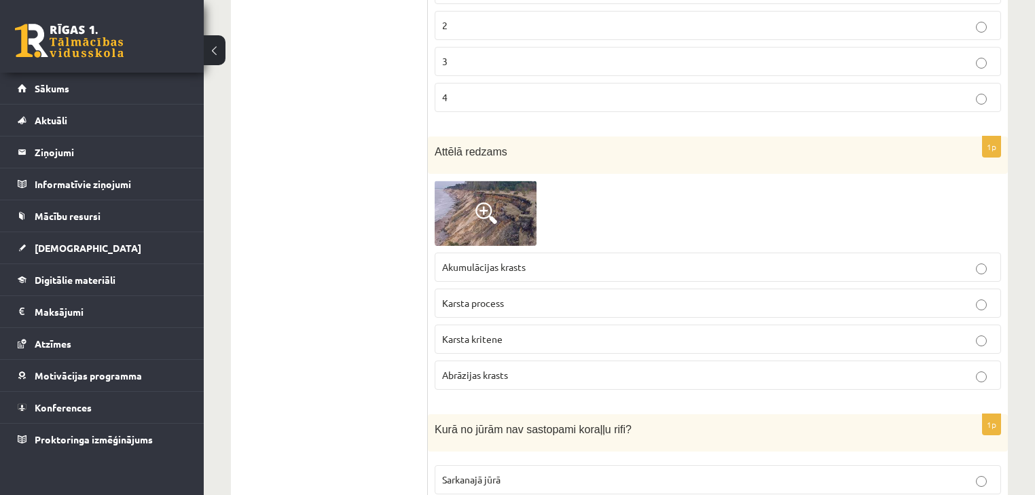
click at [445, 181] on div at bounding box center [718, 213] width 566 height 65
click at [437, 181] on img at bounding box center [486, 213] width 102 height 65
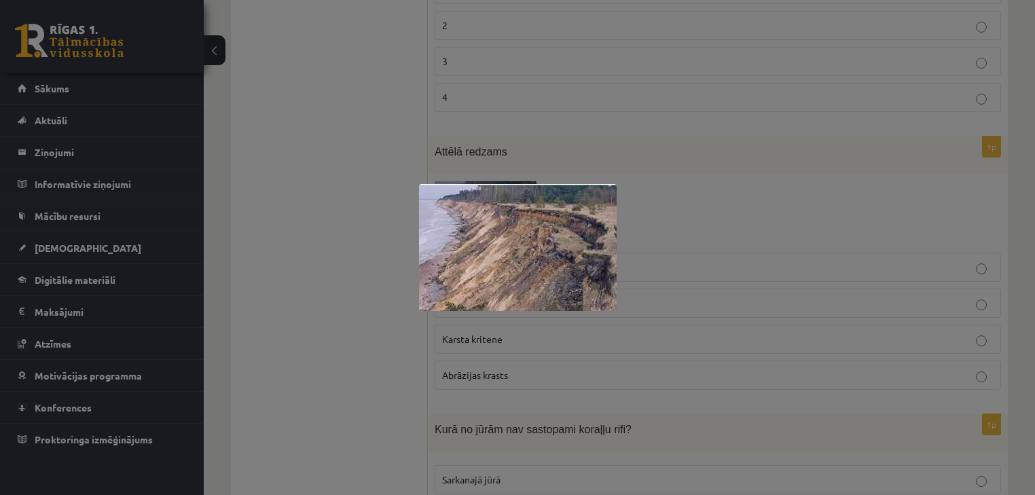
click at [676, 224] on div at bounding box center [517, 247] width 1035 height 495
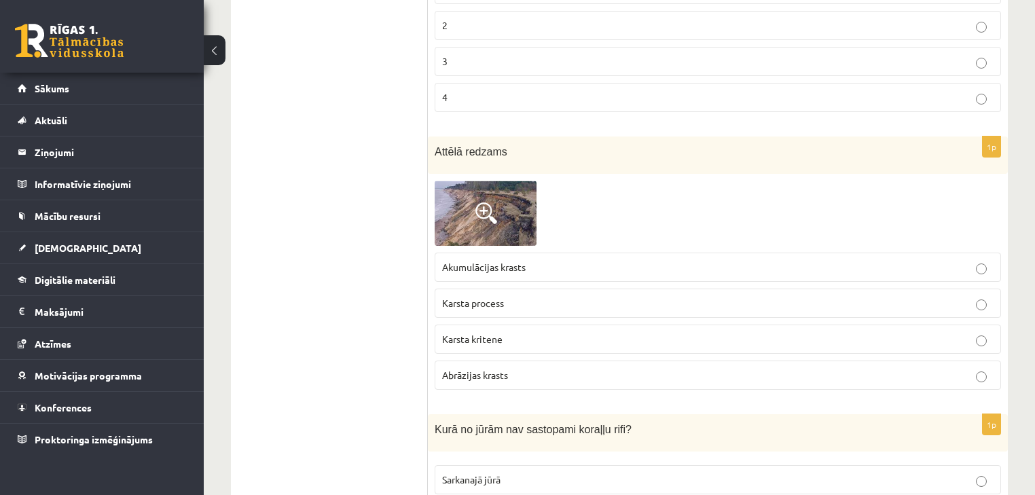
click at [522, 332] on p "Karsta kritene" at bounding box center [717, 339] width 551 height 14
click at [511, 368] on p "Abrāzijas krasts" at bounding box center [717, 375] width 551 height 14
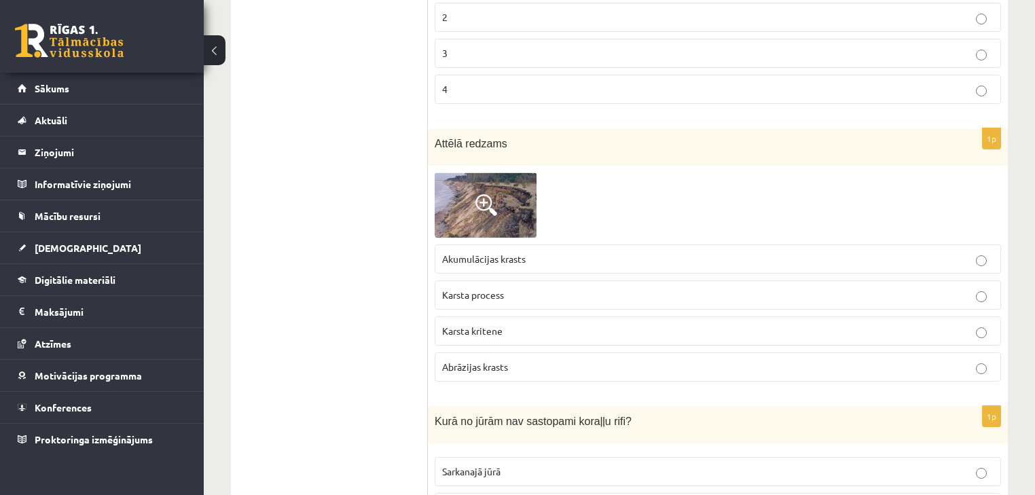
scroll to position [4486, 0]
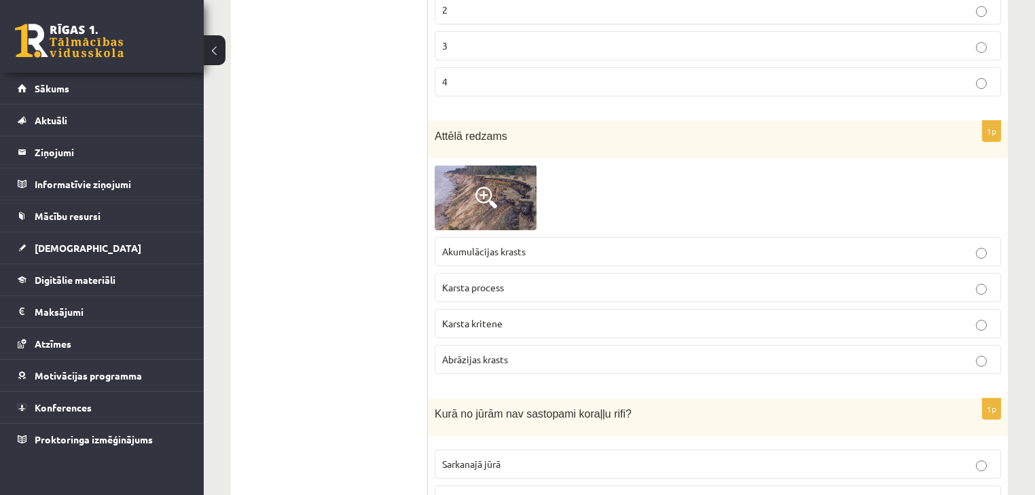
click at [437, 165] on img at bounding box center [486, 197] width 102 height 65
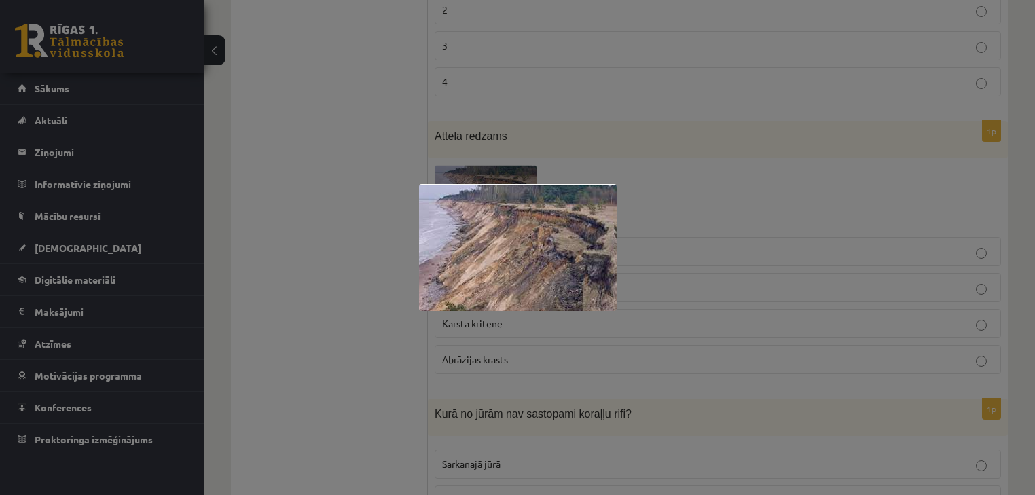
click at [749, 102] on div at bounding box center [517, 247] width 1035 height 495
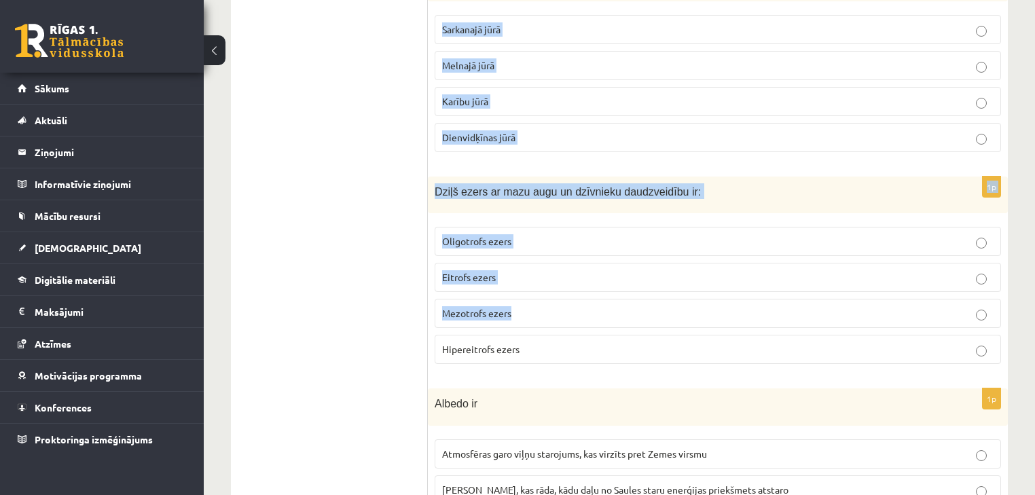
scroll to position [5030, 0]
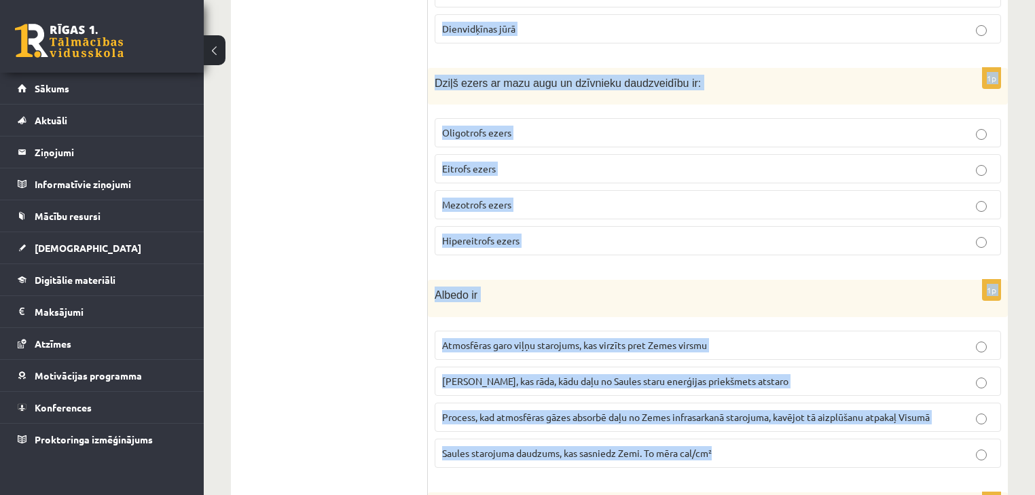
drag, startPoint x: 432, startPoint y: 119, endPoint x: 717, endPoint y: 257, distance: 316.8
copy form "Kurā no jūrām nav sastopami koraļļu rifi? Sarkanajā jūrā Melnajā jūrā Karību jū…"
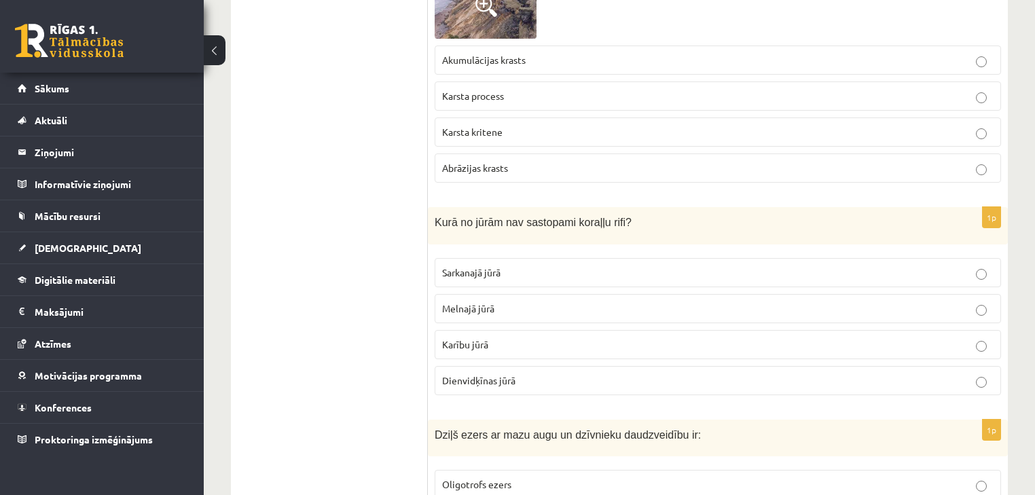
scroll to position [4704, 0]
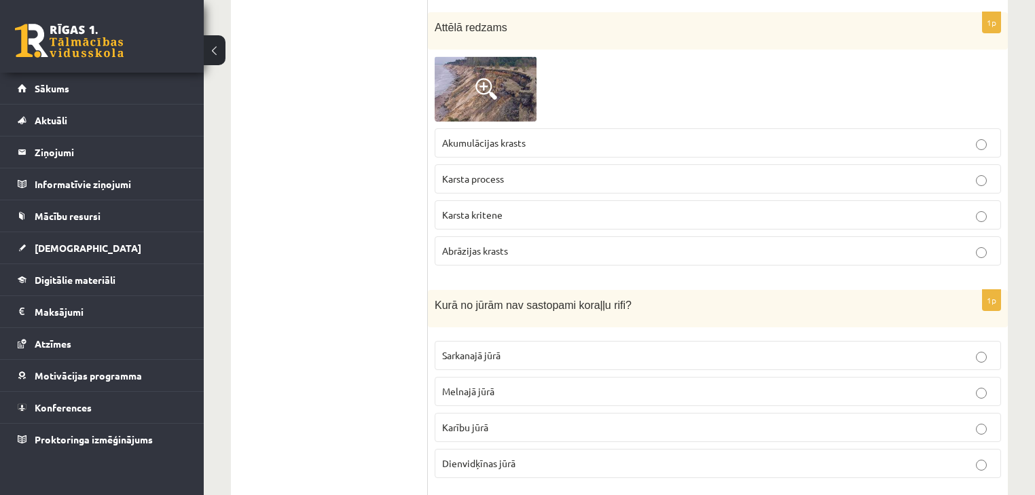
click at [504, 384] on p "Melnajā jūrā" at bounding box center [717, 391] width 551 height 14
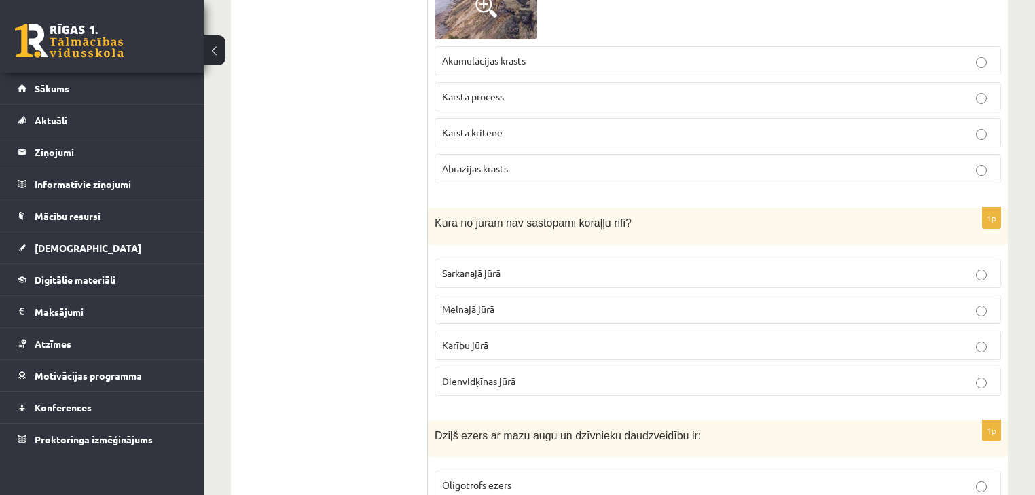
scroll to position [4704, 0]
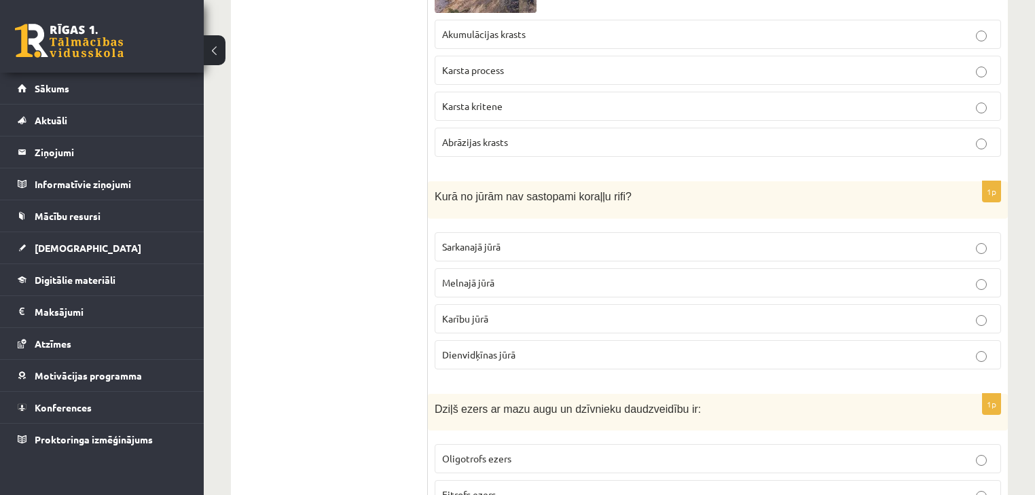
click at [532, 452] on p "Oligotrofs ezers" at bounding box center [717, 459] width 551 height 14
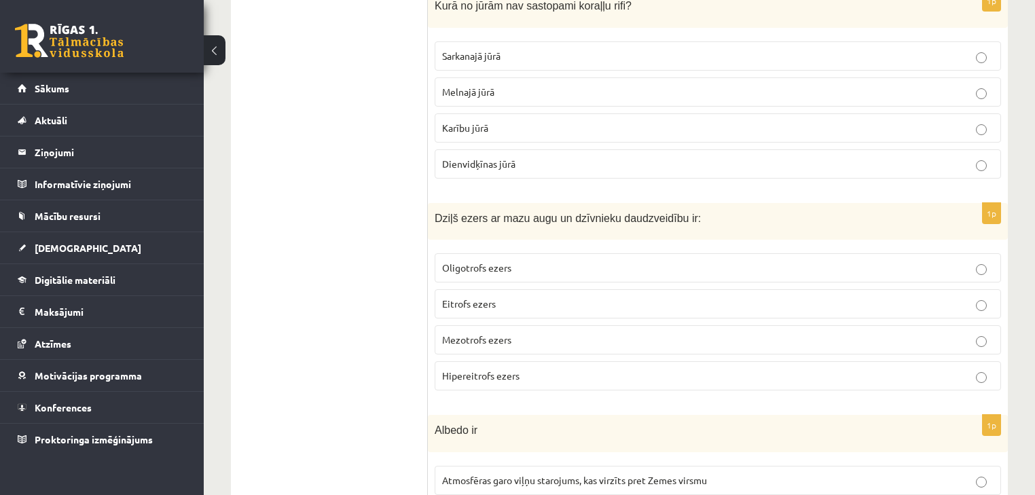
scroll to position [4921, 0]
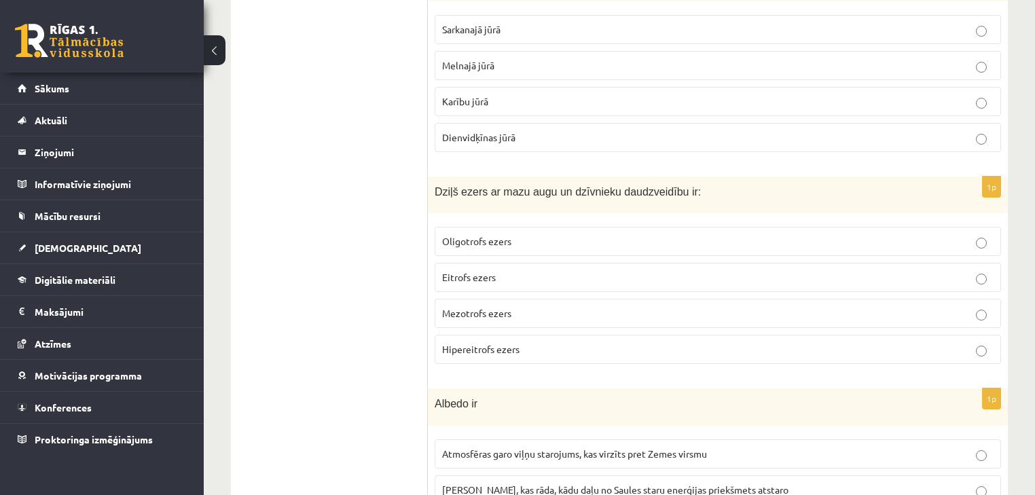
click at [543, 483] on span "Skaitlis, kas rāda, kādu daļu no Saules staru enerģijas priekšmets atstaro" at bounding box center [615, 489] width 346 height 12
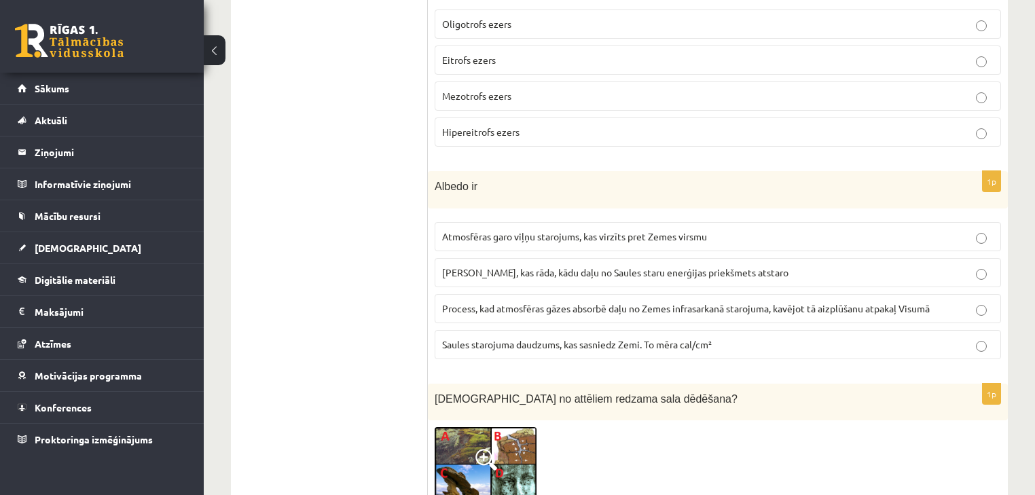
scroll to position [5247, 0]
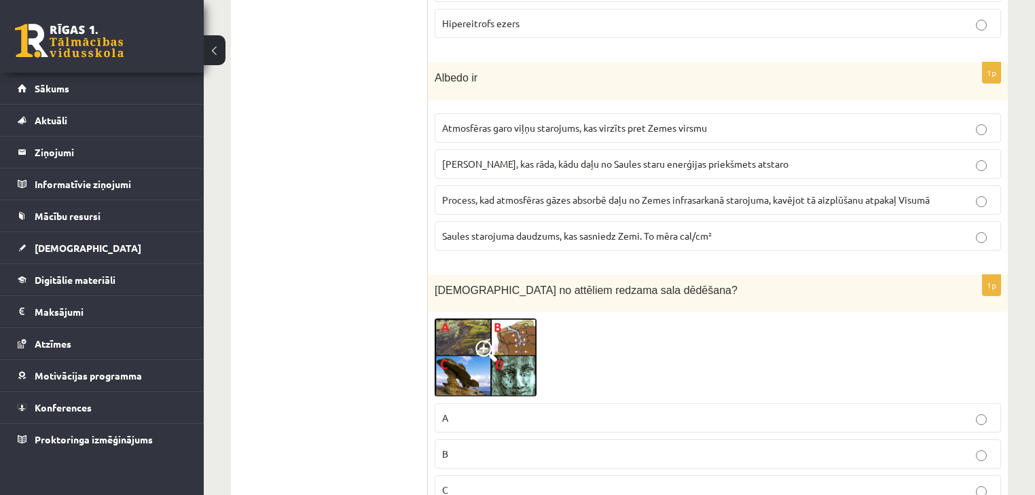
click at [468, 318] on img at bounding box center [486, 357] width 102 height 78
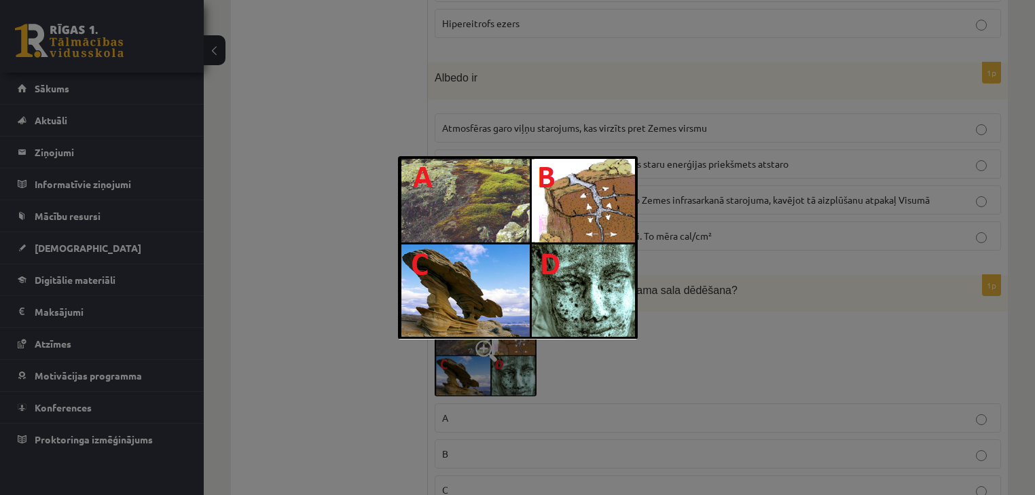
click at [354, 225] on div at bounding box center [517, 247] width 1035 height 495
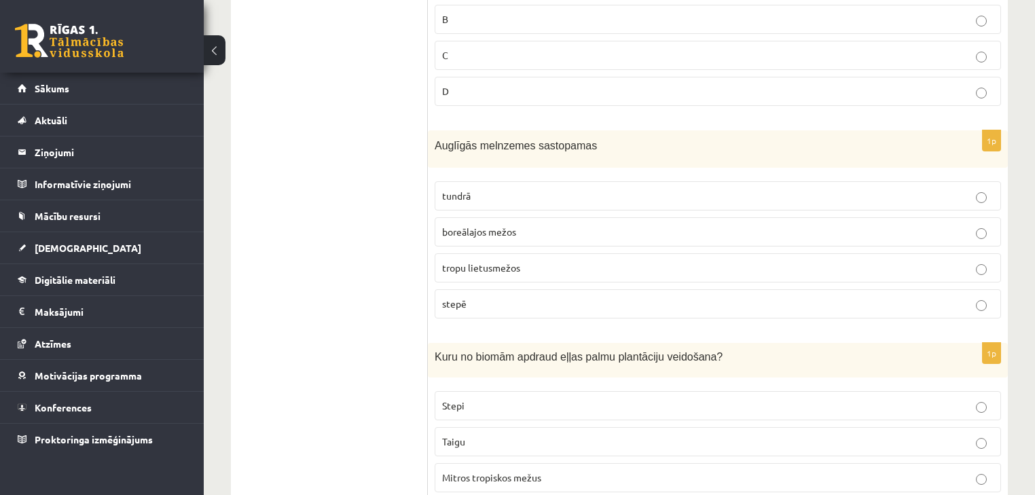
scroll to position [5573, 0]
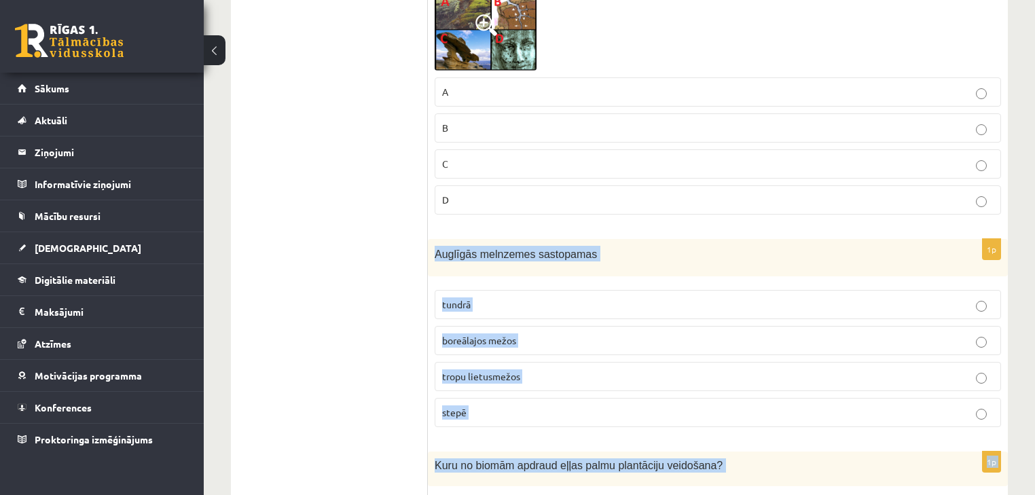
drag, startPoint x: 435, startPoint y: 67, endPoint x: 624, endPoint y: 419, distance: 399.5
copy form "Auglīgās melnzemes sastopamas tundrā boreālajos mežos tropu lietusmežos stepē 1…"
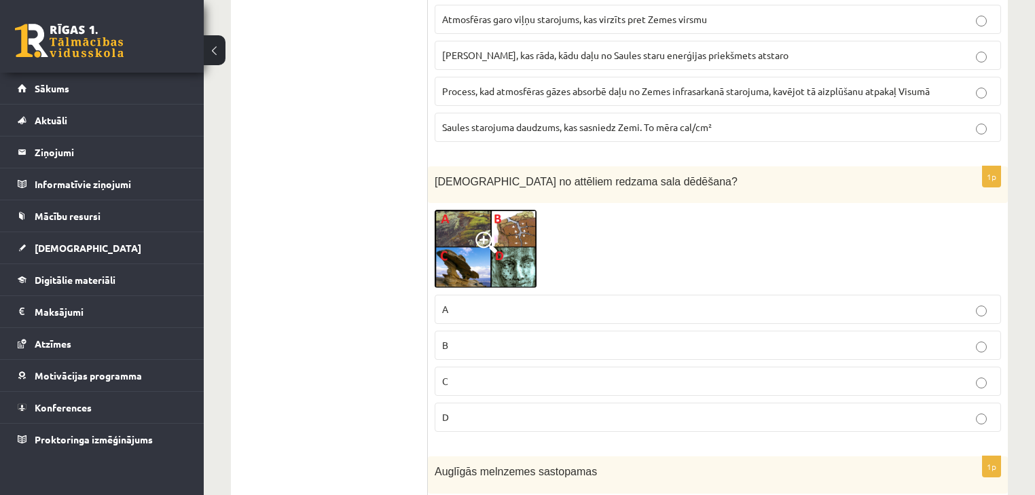
scroll to position [5247, 0]
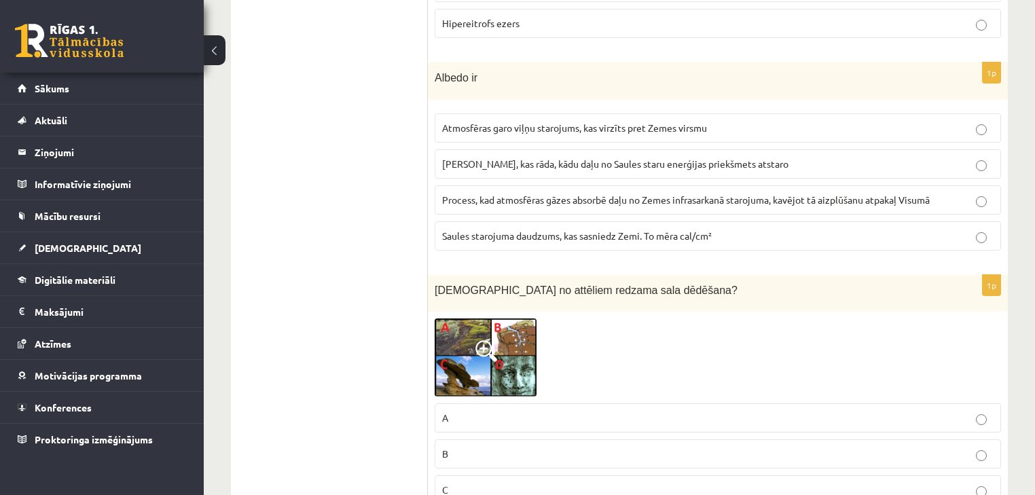
click at [1004, 283] on div "1p Kurā no attēliem redzama sala dēdēšana? A B C D" at bounding box center [718, 413] width 580 height 276
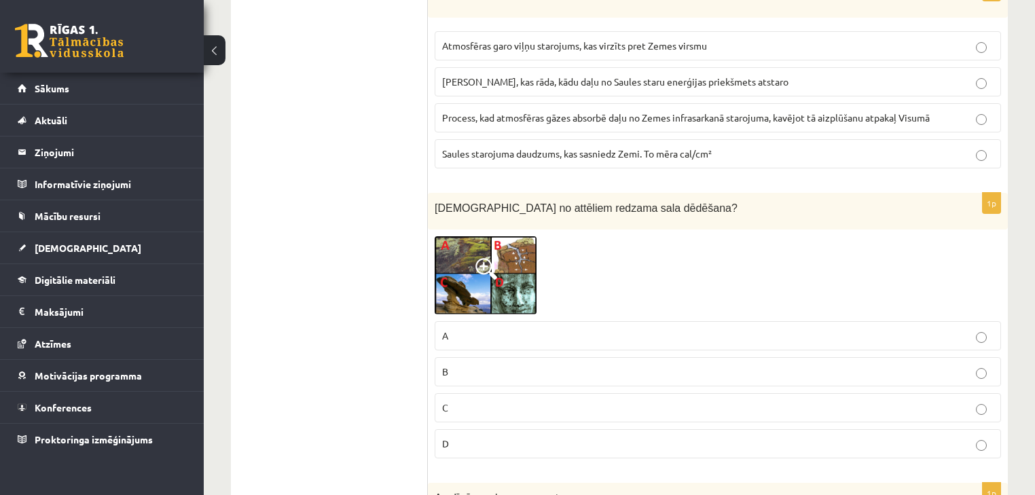
scroll to position [5356, 0]
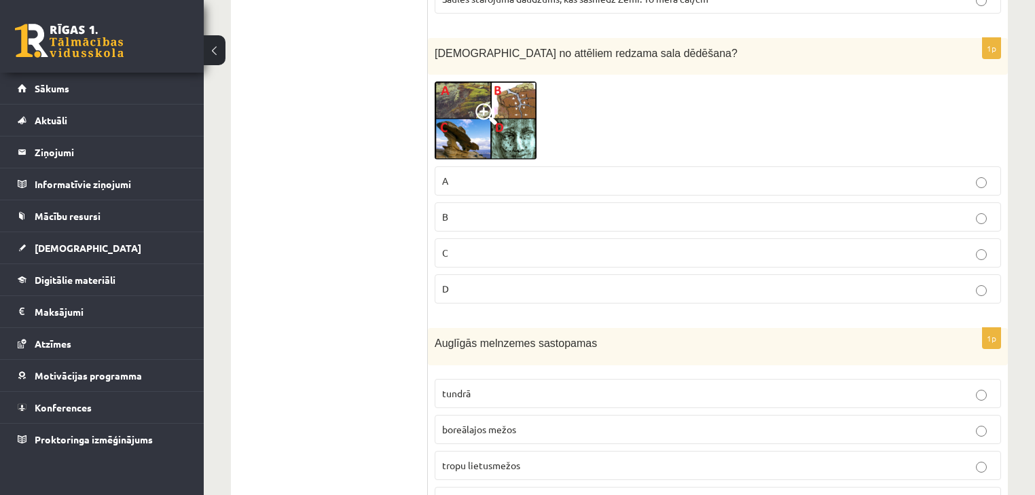
scroll to position [5573, 0]
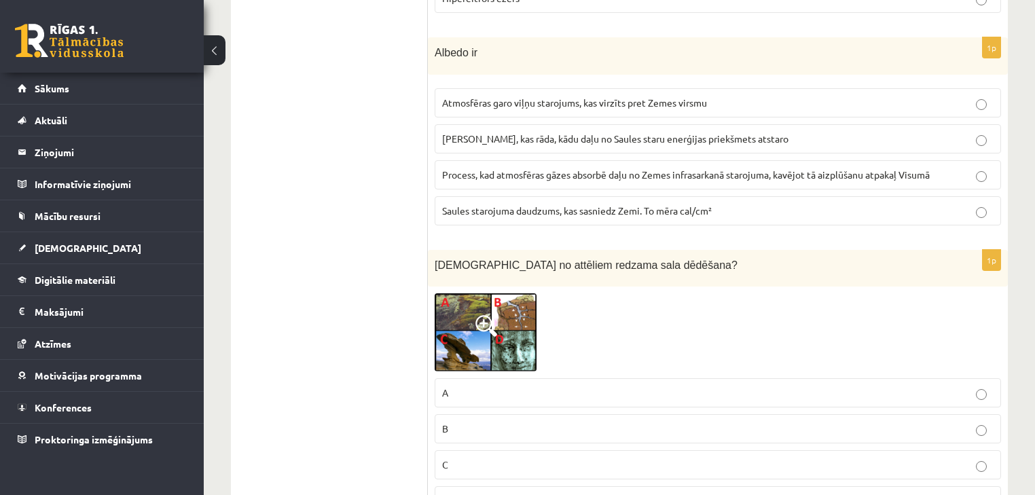
scroll to position [5247, 0]
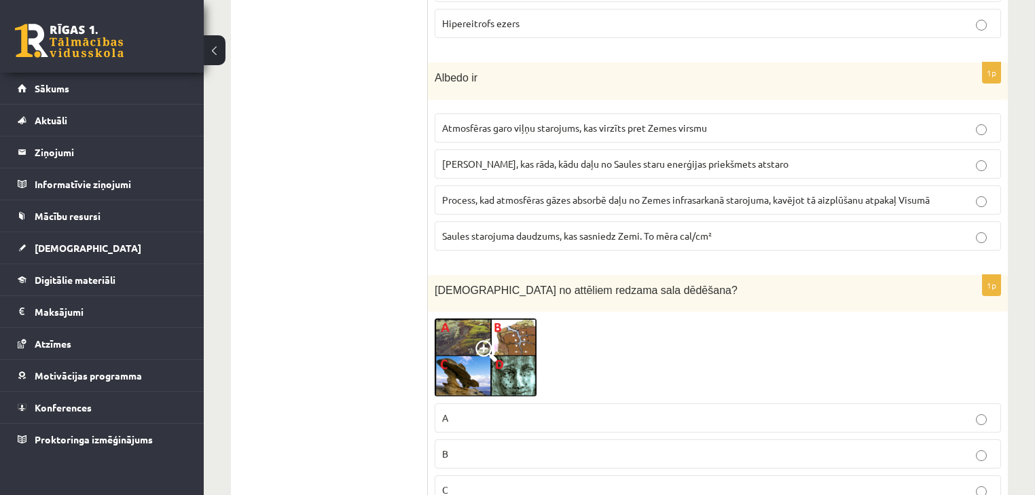
click at [456, 403] on label "A" at bounding box center [718, 417] width 566 height 29
click at [469, 318] on img at bounding box center [486, 357] width 102 height 78
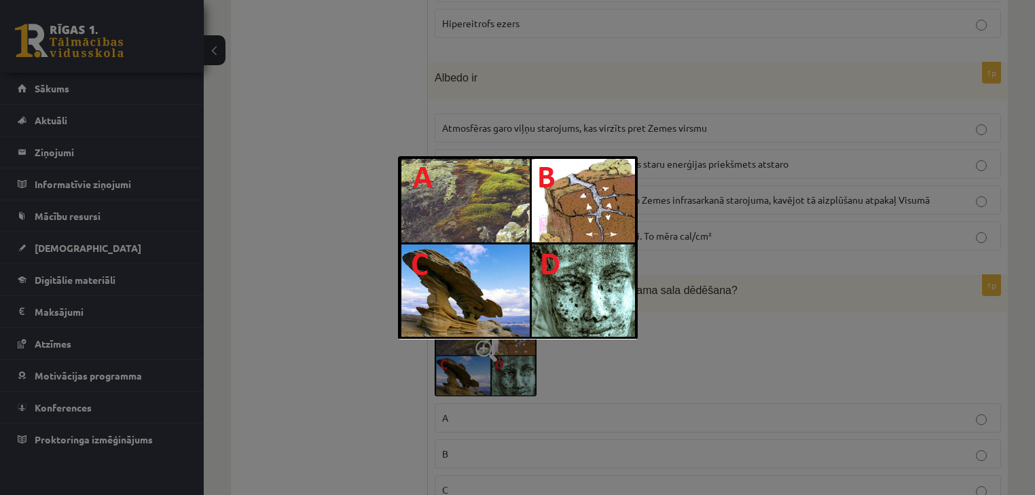
click at [300, 196] on div at bounding box center [517, 247] width 1035 height 495
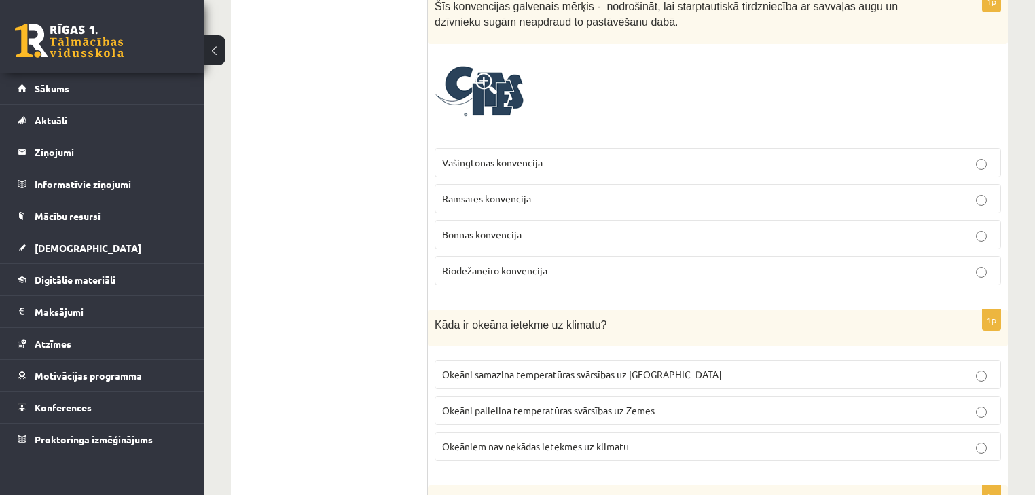
scroll to position [6576, 0]
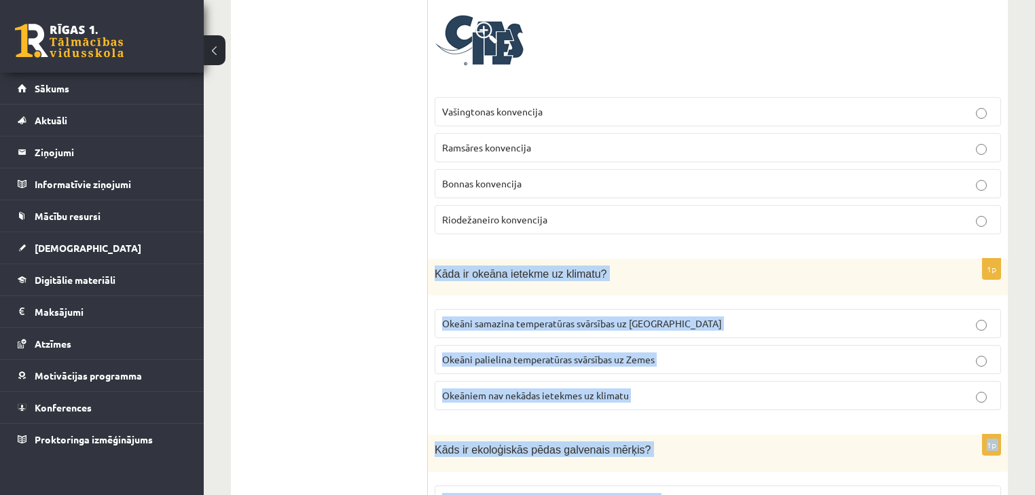
drag, startPoint x: 433, startPoint y: 79, endPoint x: 682, endPoint y: 418, distance: 420.6
copy form "Kāda ir okeāna ietekme uz klimatu? Okeāni samazina temperatūras svārsības uz Ze…"
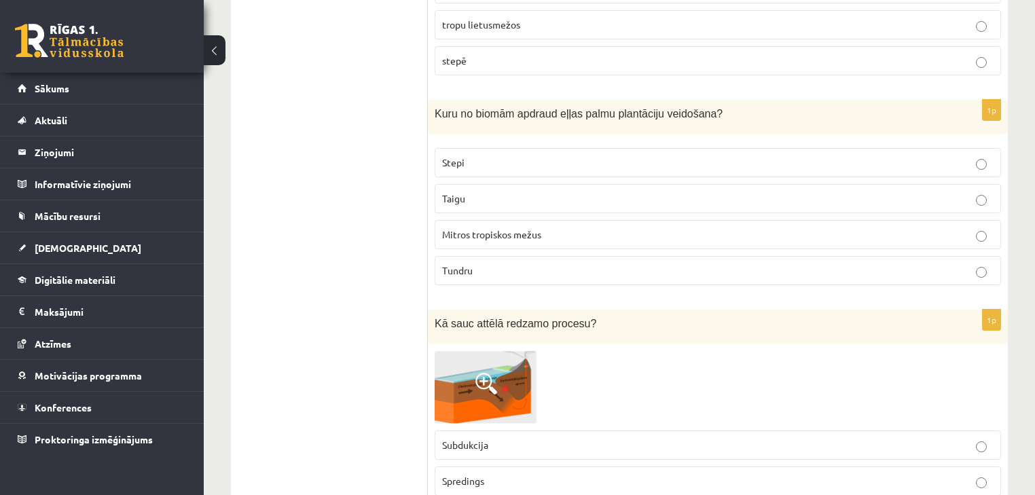
scroll to position [6033, 0]
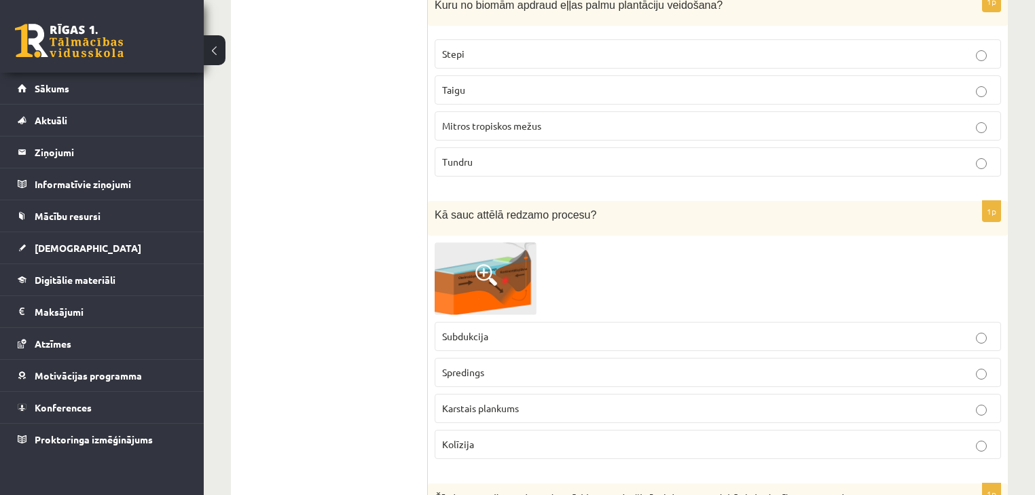
click at [475, 264] on span at bounding box center [486, 275] width 22 height 22
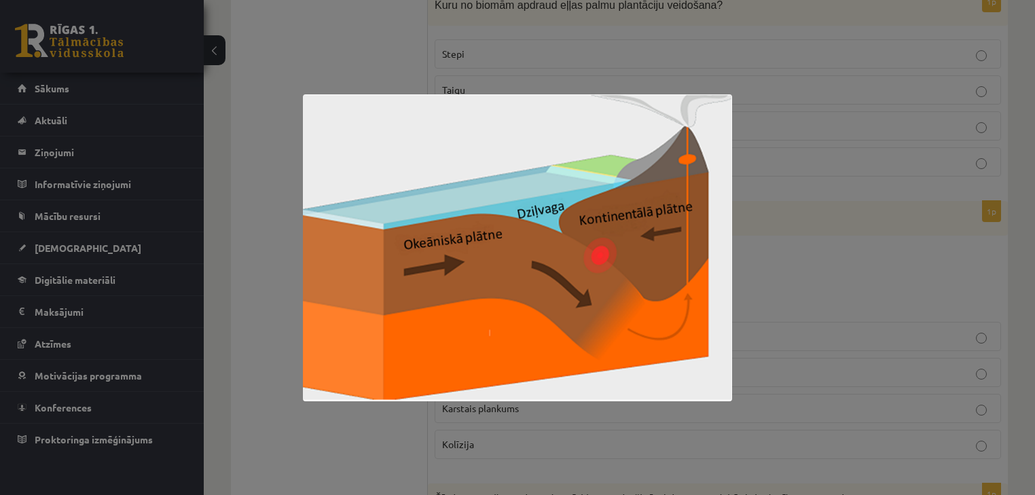
click at [747, 93] on div at bounding box center [517, 247] width 1035 height 495
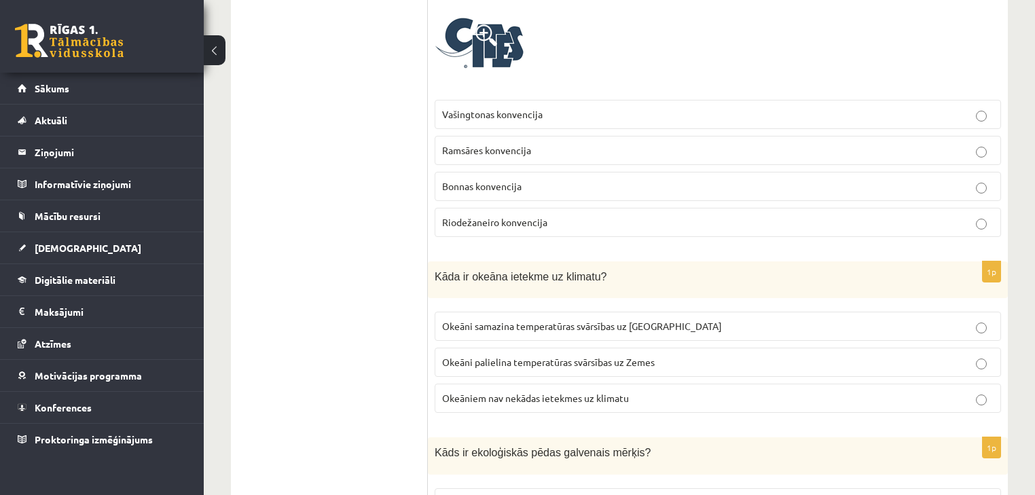
scroll to position [6576, 0]
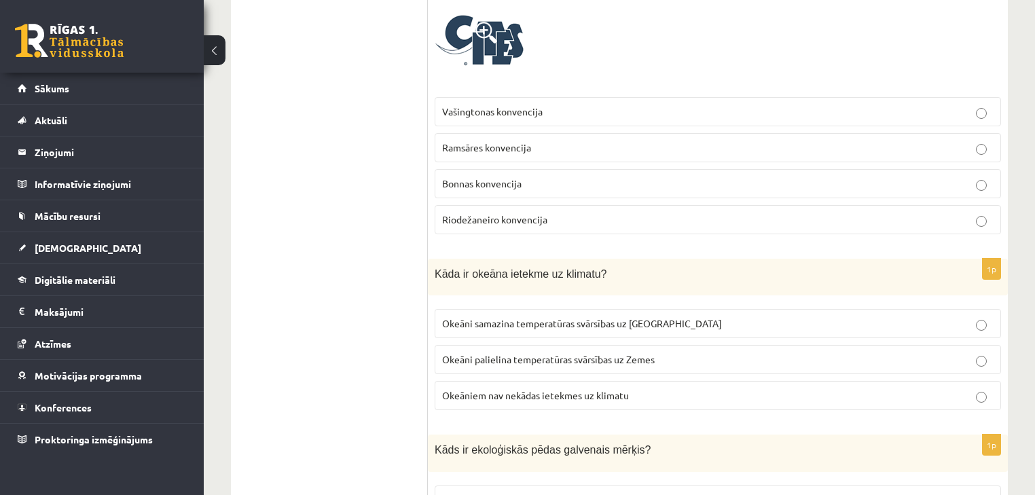
click at [600, 317] on span "Okeāni samazina temperatūras svārsības uz Zemes" at bounding box center [582, 323] width 280 height 12
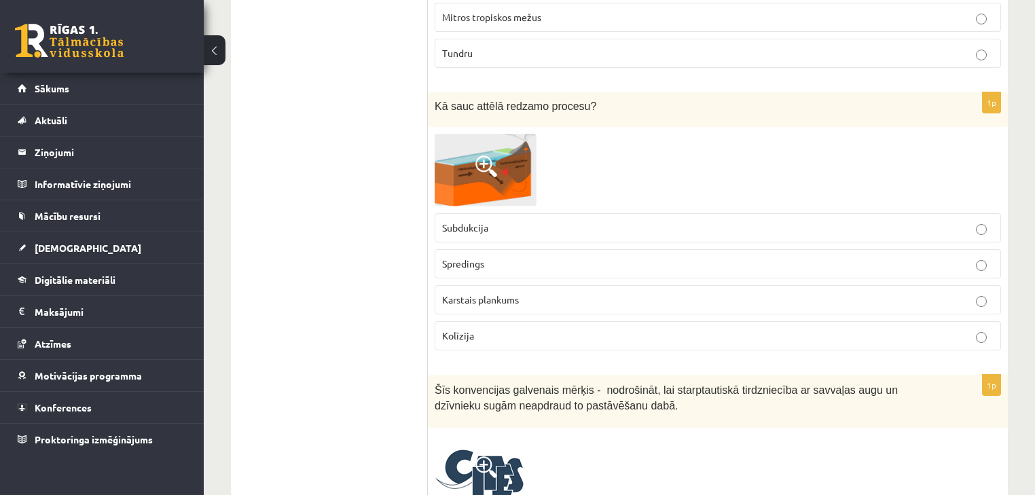
scroll to position [5925, 0]
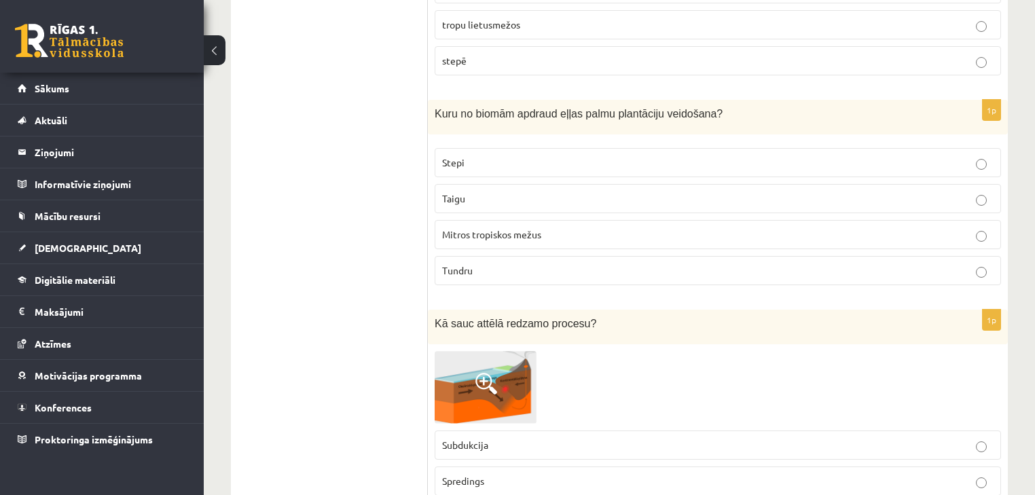
click at [535, 438] on p "Subdukcija" at bounding box center [717, 445] width 551 height 14
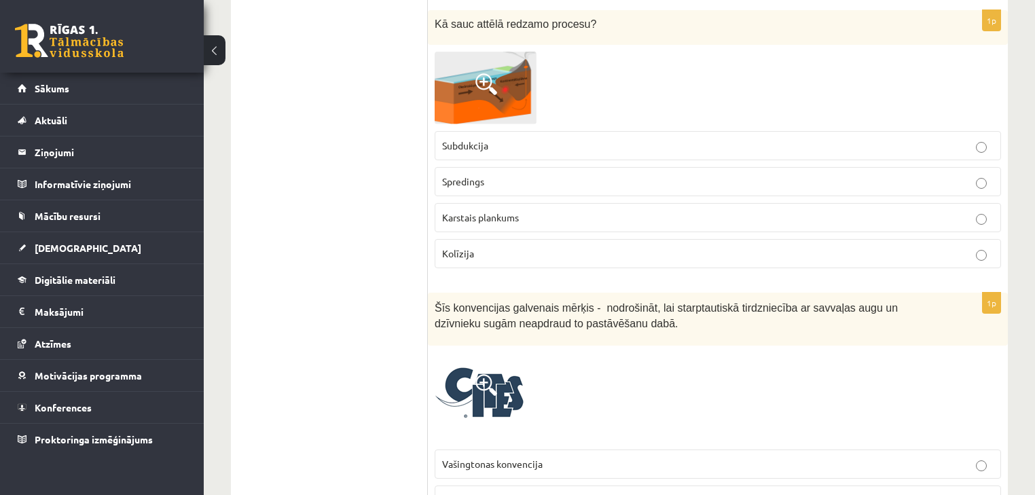
scroll to position [6251, 0]
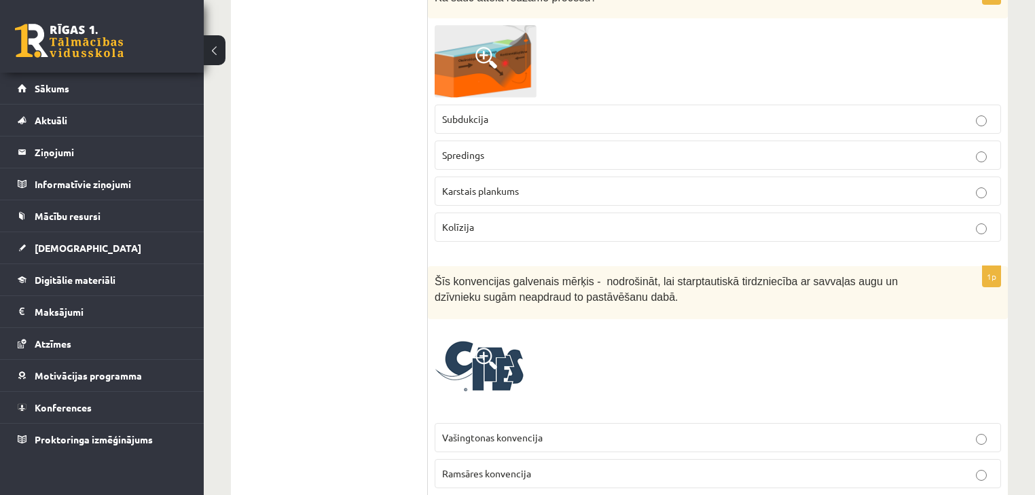
click at [482, 326] on img at bounding box center [480, 371] width 90 height 90
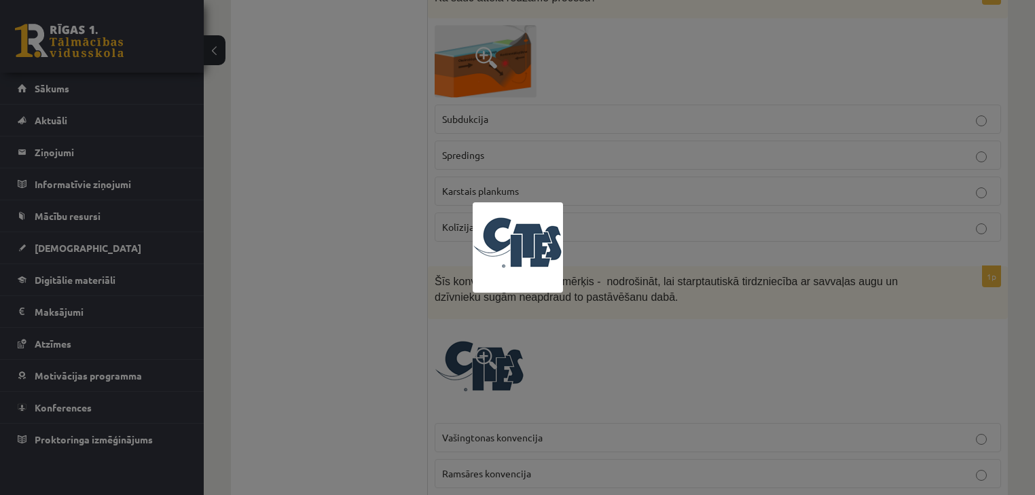
click at [600, 221] on div at bounding box center [517, 247] width 1035 height 495
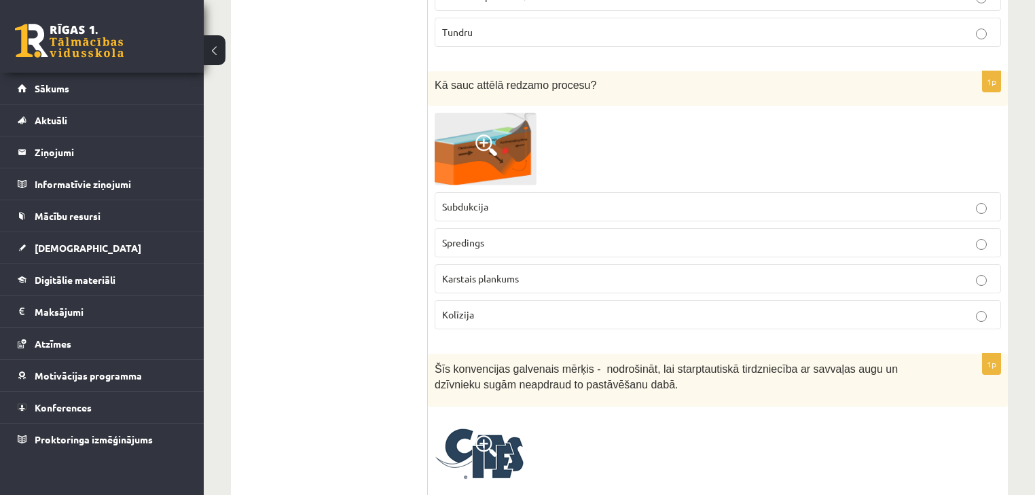
scroll to position [6142, 0]
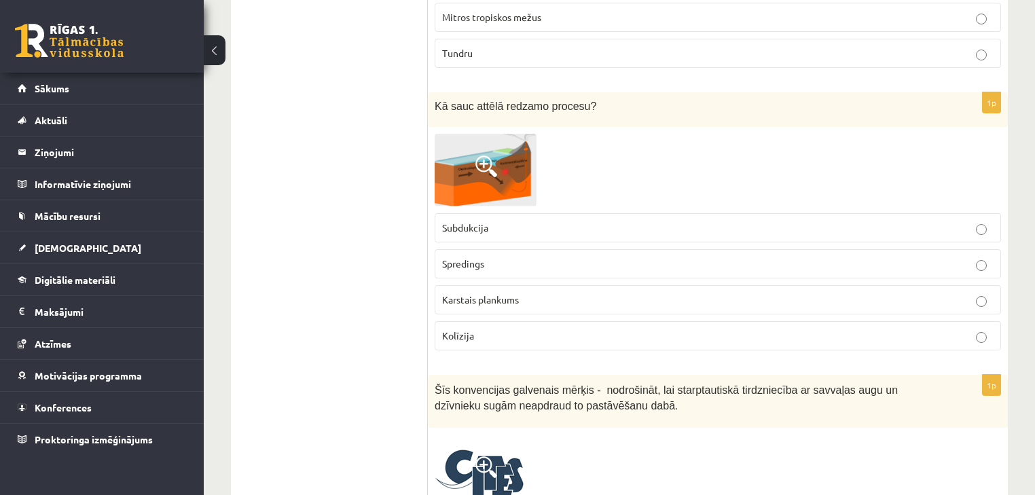
click at [469, 435] on img at bounding box center [480, 480] width 90 height 90
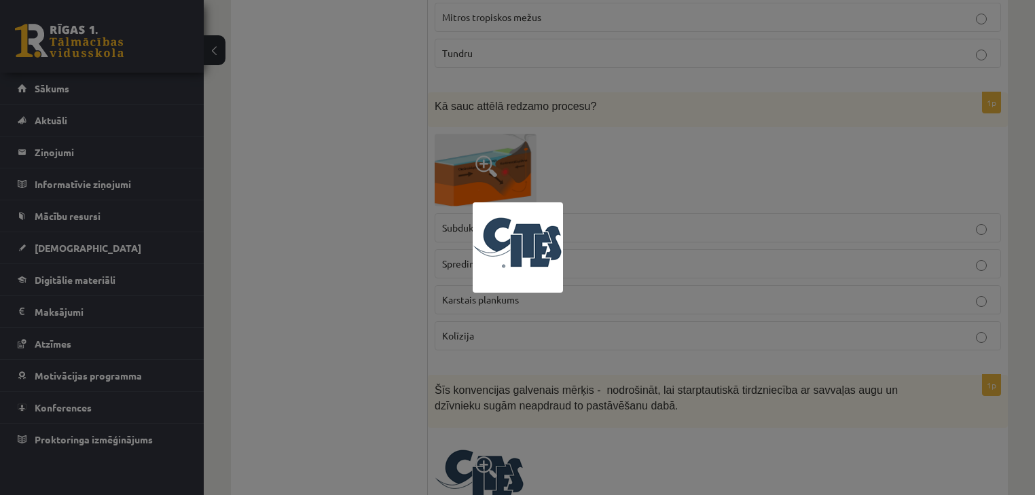
click at [665, 288] on div at bounding box center [517, 247] width 1035 height 495
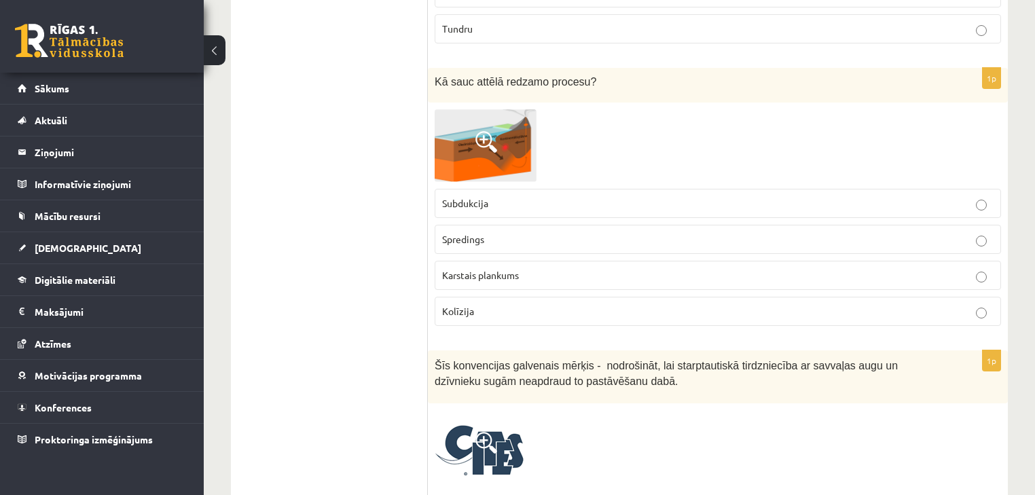
scroll to position [6174, 0]
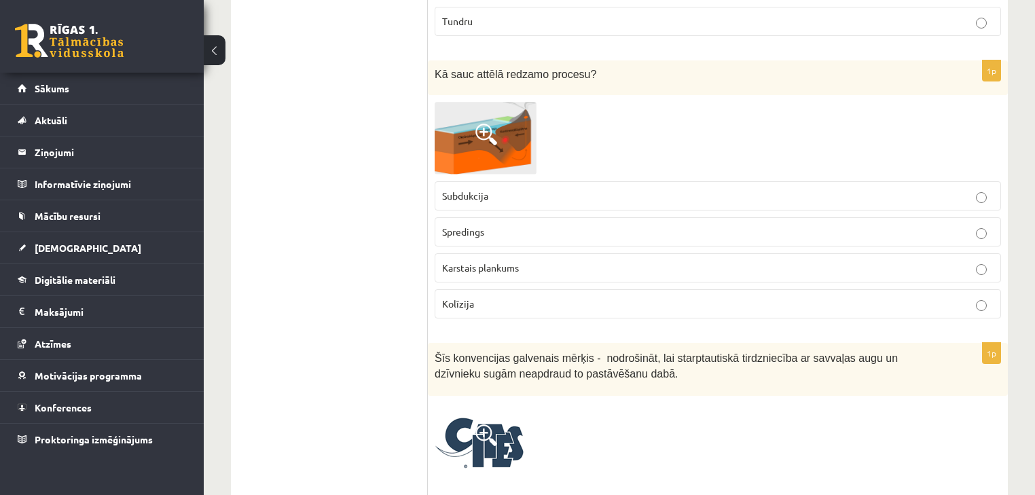
click at [503, 403] on img at bounding box center [480, 448] width 90 height 90
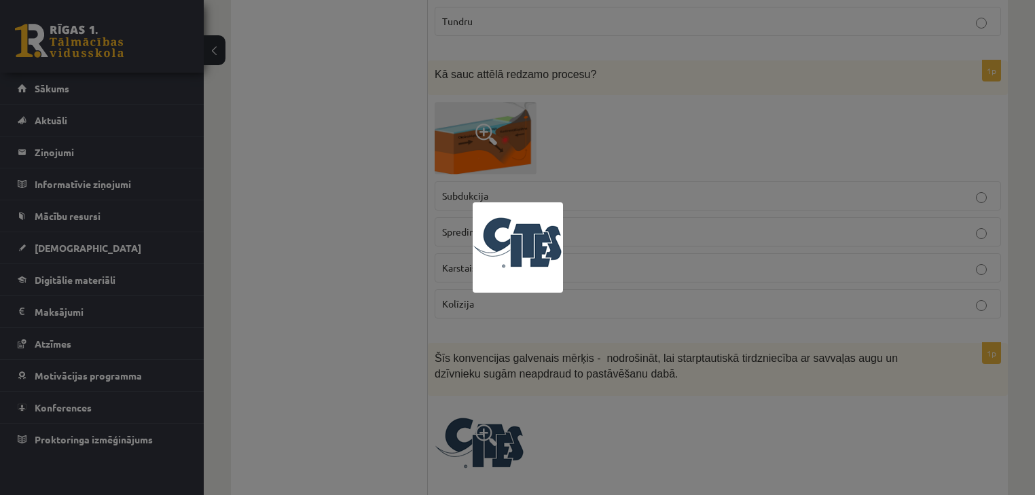
click at [843, 244] on div at bounding box center [517, 247] width 1035 height 495
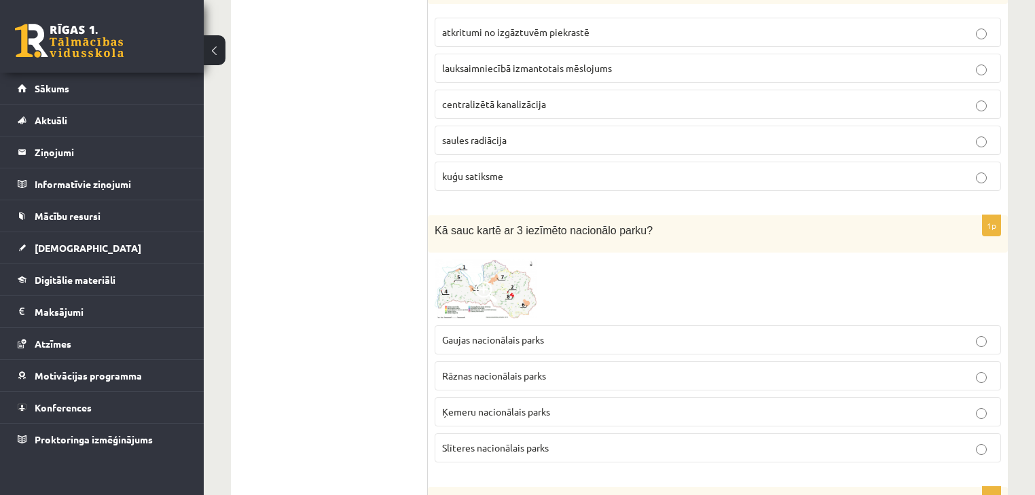
scroll to position [1847, 0]
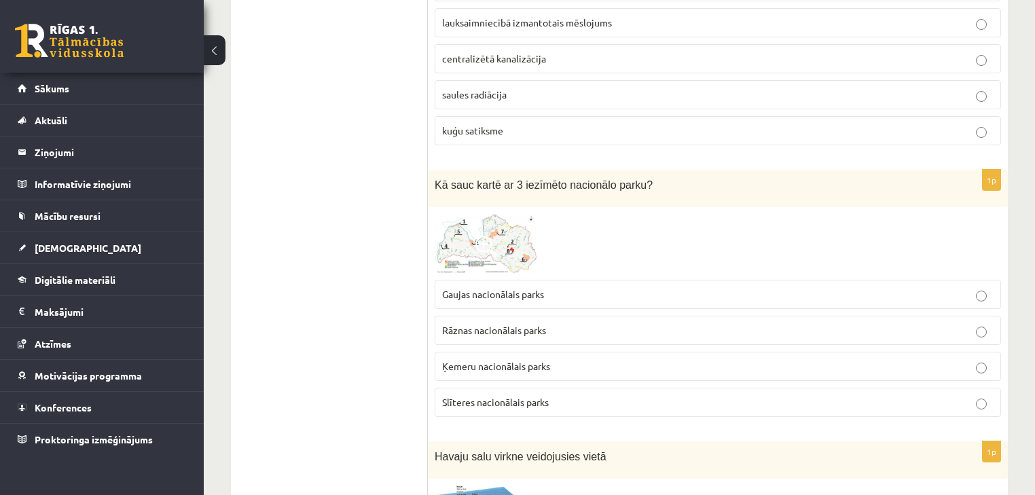
click at [494, 236] on span at bounding box center [486, 247] width 22 height 22
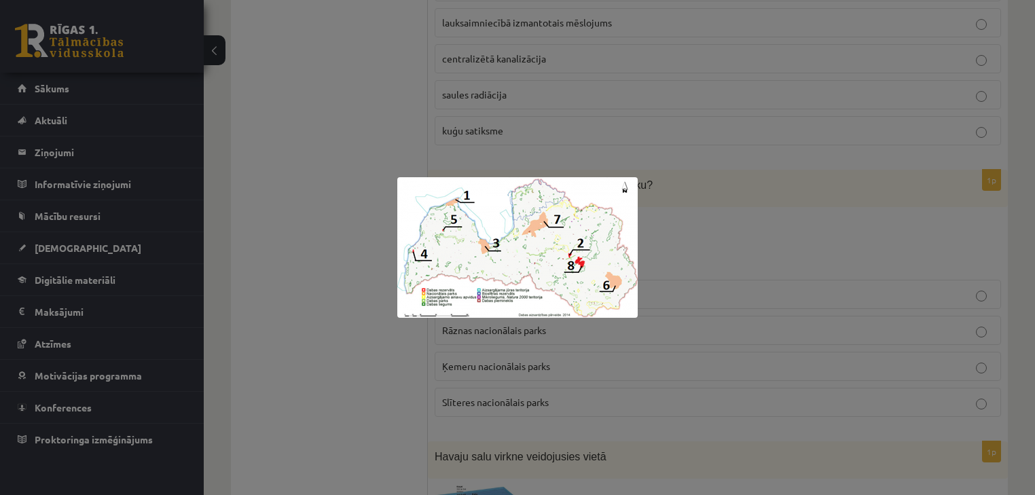
click at [636, 128] on div at bounding box center [517, 247] width 1035 height 495
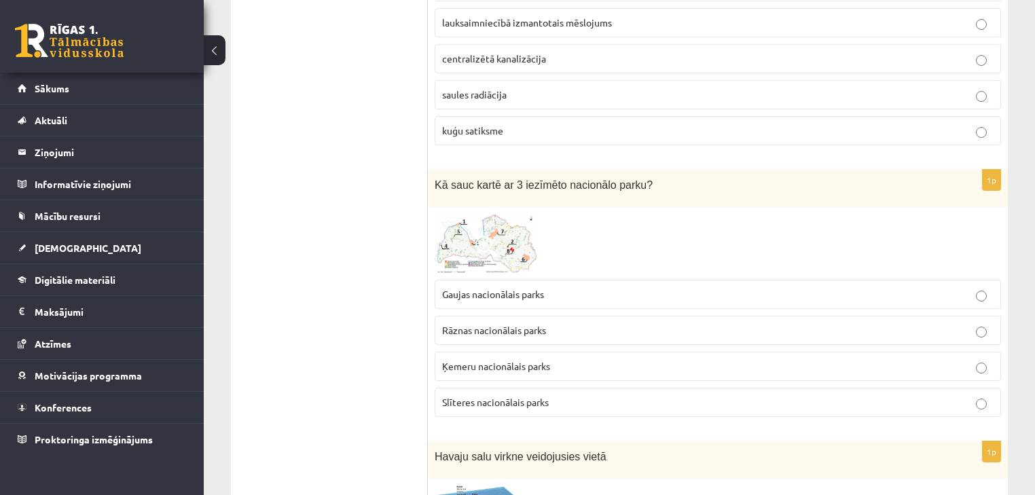
click at [488, 236] on span at bounding box center [486, 247] width 22 height 22
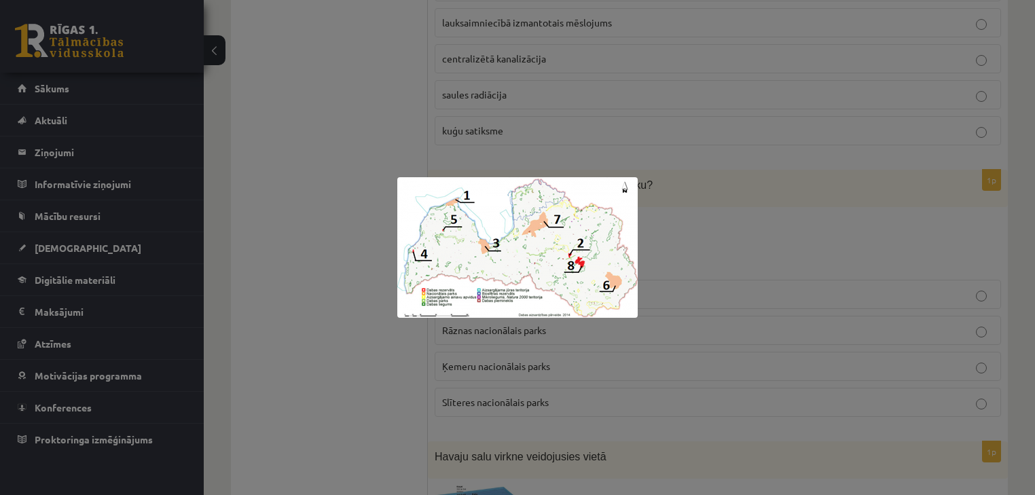
click at [665, 208] on div at bounding box center [517, 247] width 1035 height 495
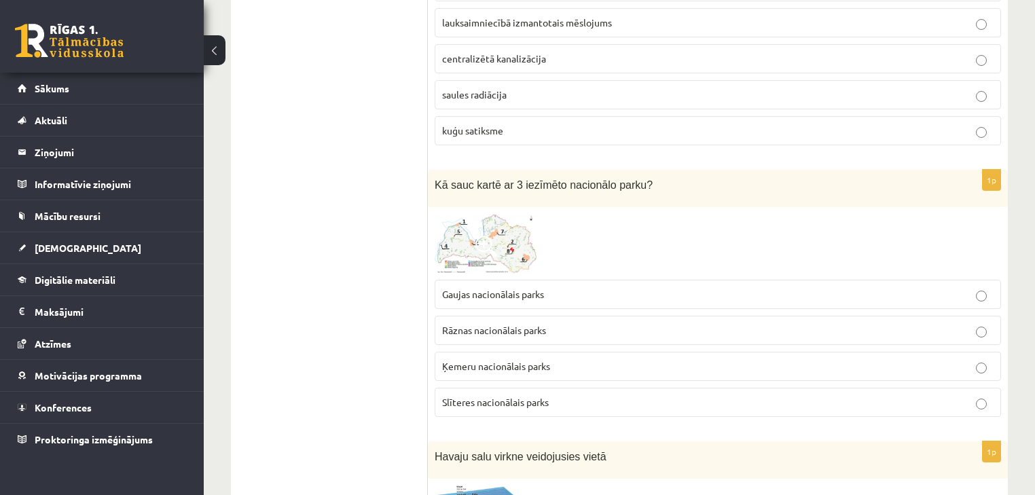
click at [481, 236] on span at bounding box center [486, 247] width 22 height 22
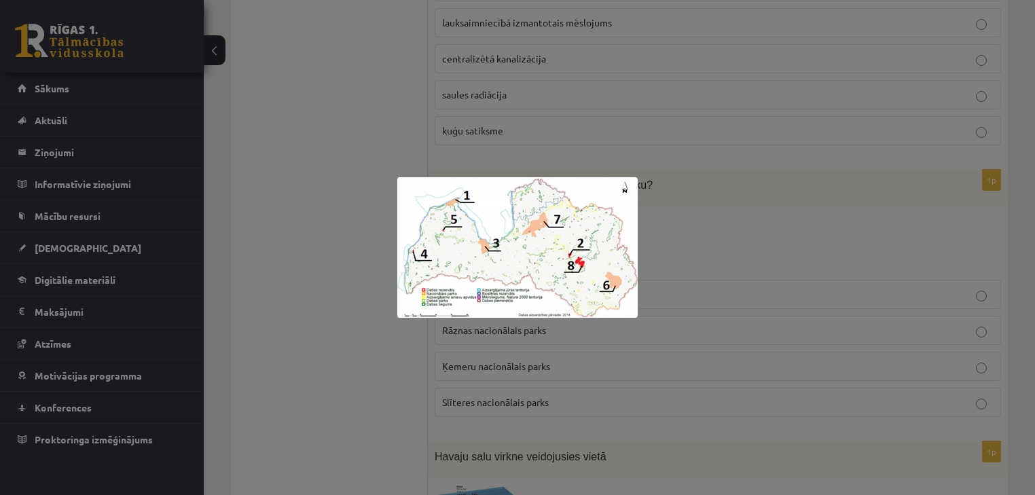
click at [688, 215] on div at bounding box center [517, 247] width 1035 height 495
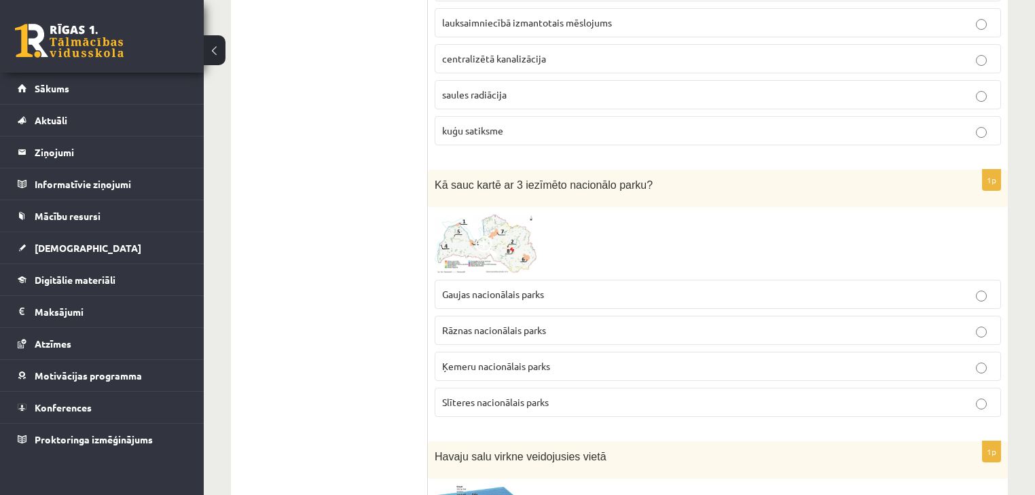
click at [540, 359] on p "Ķemeru nacionālais parks" at bounding box center [717, 366] width 551 height 14
click at [489, 236] on span at bounding box center [486, 247] width 22 height 22
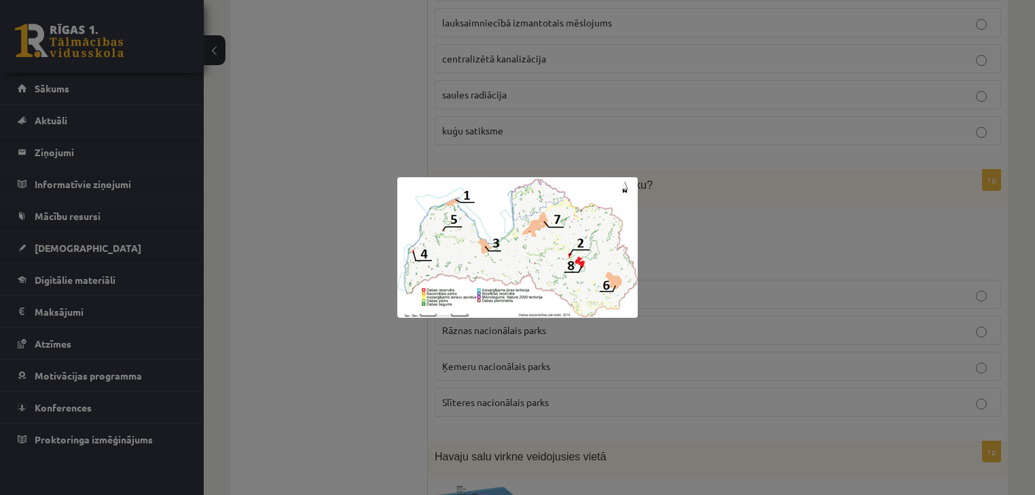
click at [649, 217] on div at bounding box center [517, 247] width 1035 height 495
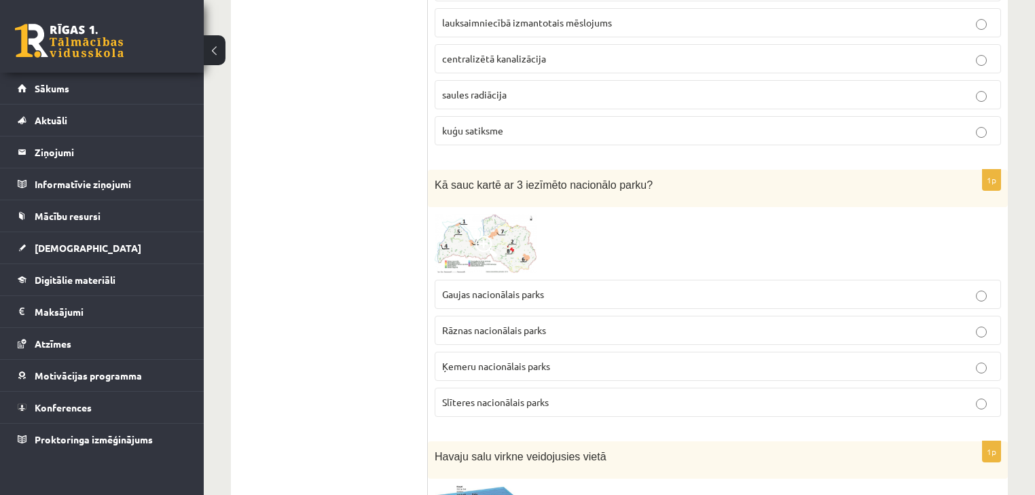
click at [998, 116] on label "kuģu satiksme" at bounding box center [718, 130] width 566 height 29
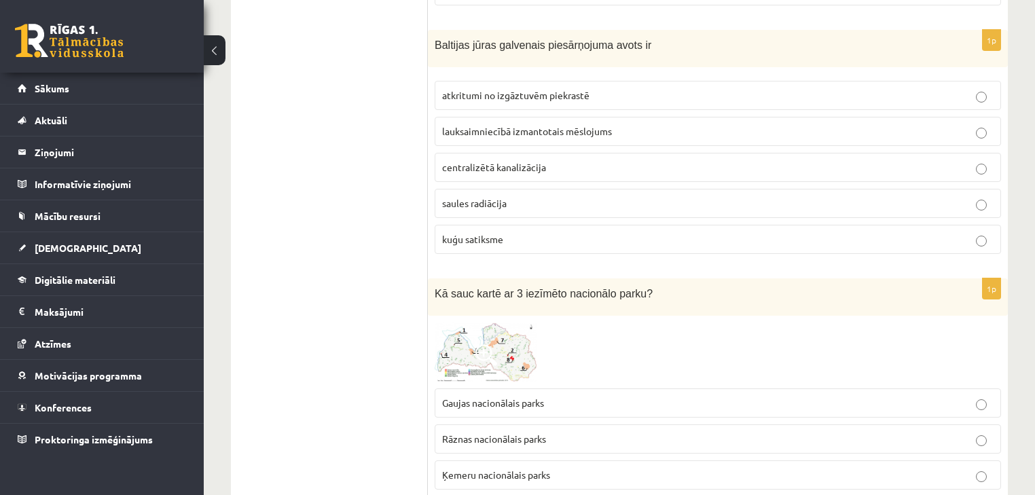
click at [945, 124] on p "lauksaimniecībā izmantotais mēslojums" at bounding box center [717, 131] width 551 height 14
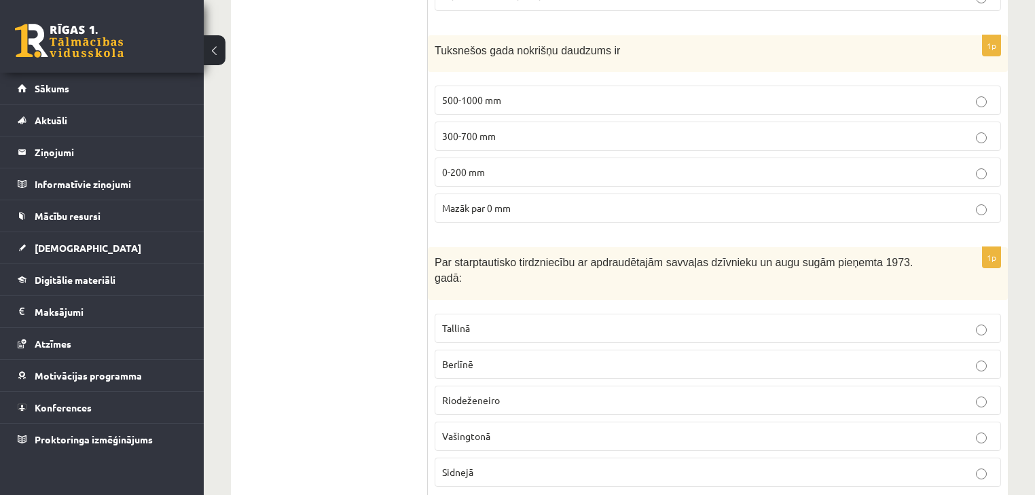
scroll to position [3477, 0]
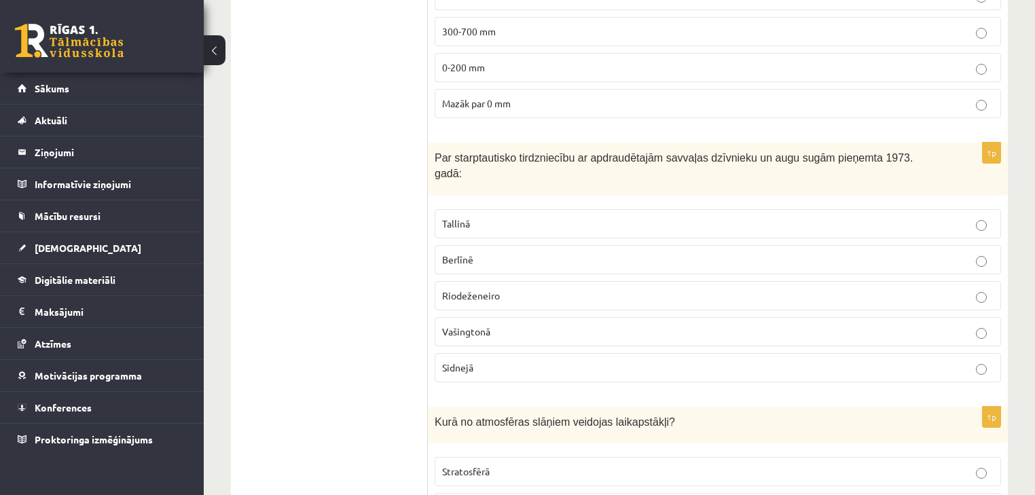
drag, startPoint x: 373, startPoint y: 314, endPoint x: 380, endPoint y: 323, distance: 11.1
click at [380, 323] on ul "Tests" at bounding box center [335, 257] width 183 height 6981
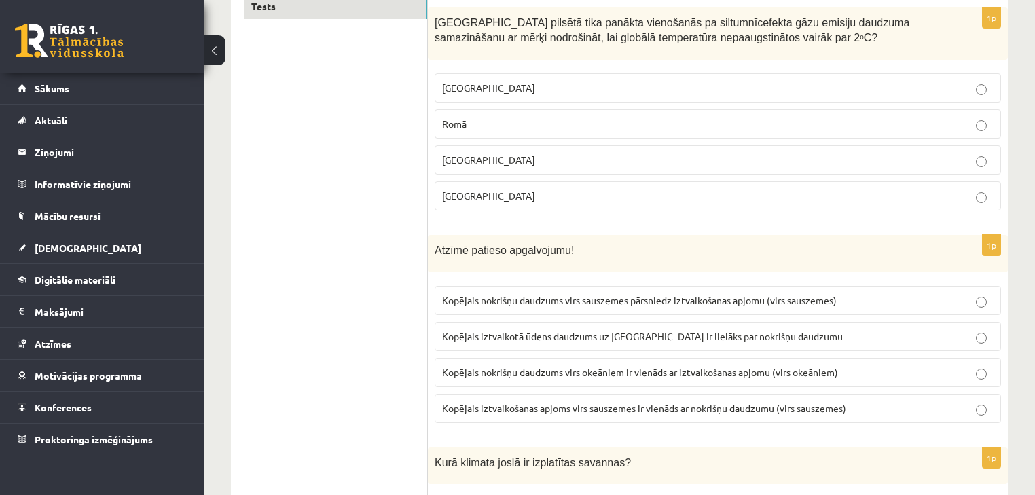
scroll to position [0, 0]
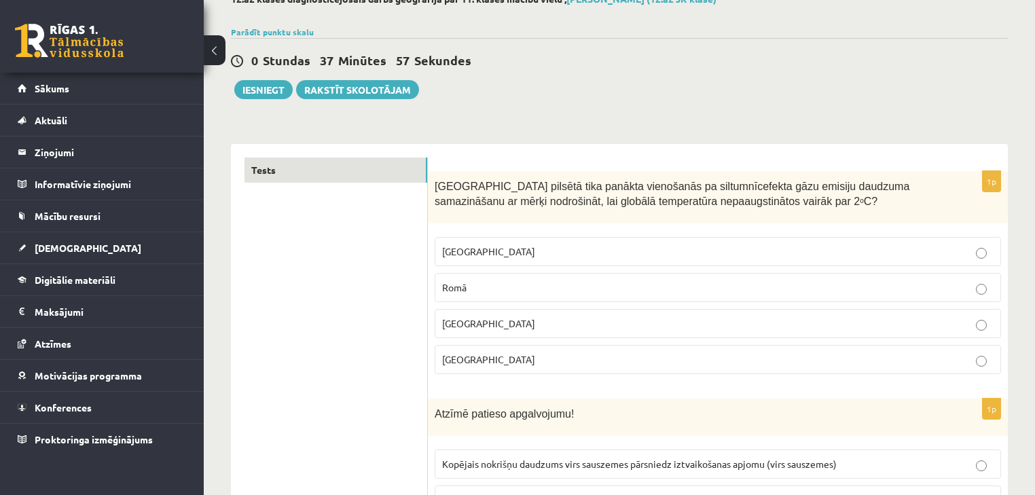
scroll to position [109, 0]
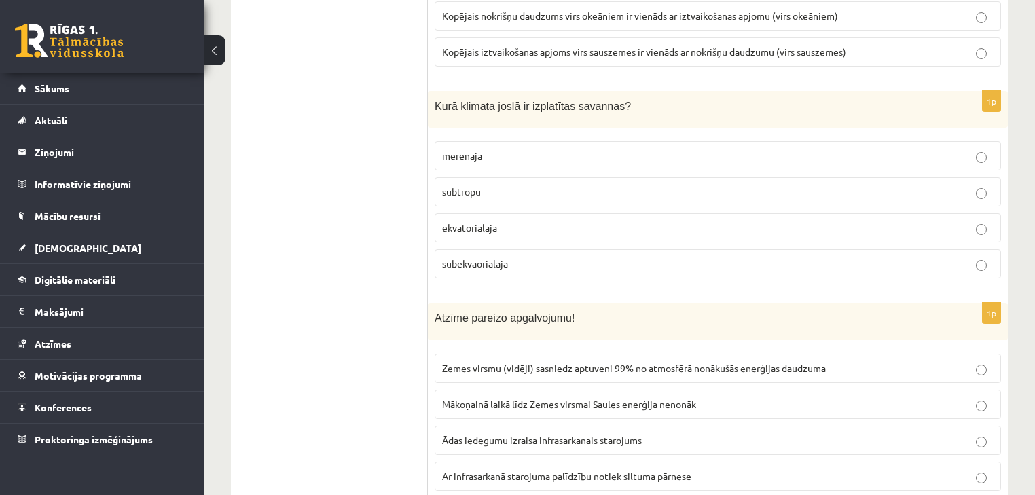
scroll to position [0, 0]
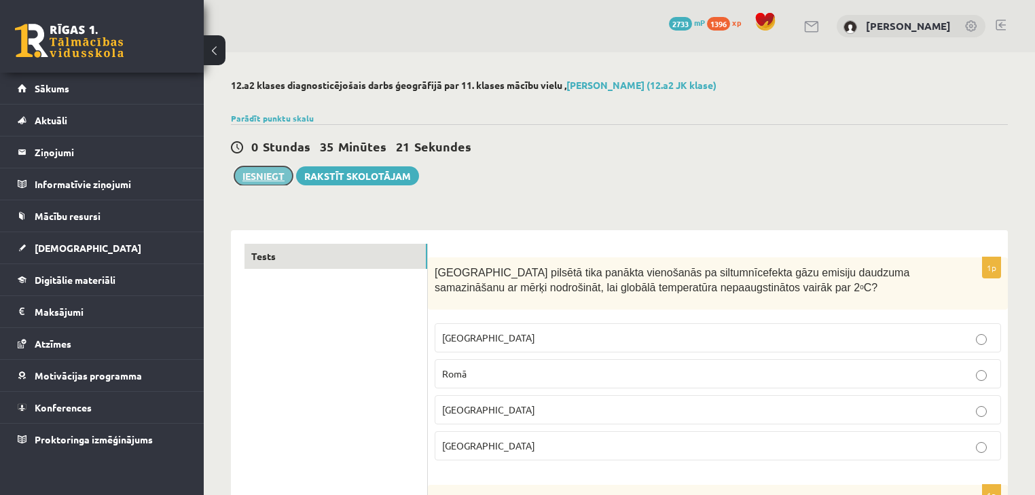
click at [259, 180] on button "Iesniegt" at bounding box center [263, 175] width 58 height 19
click at [253, 182] on button "Iesniegt" at bounding box center [263, 175] width 58 height 19
click at [261, 175] on button "Iesniegt" at bounding box center [263, 175] width 58 height 19
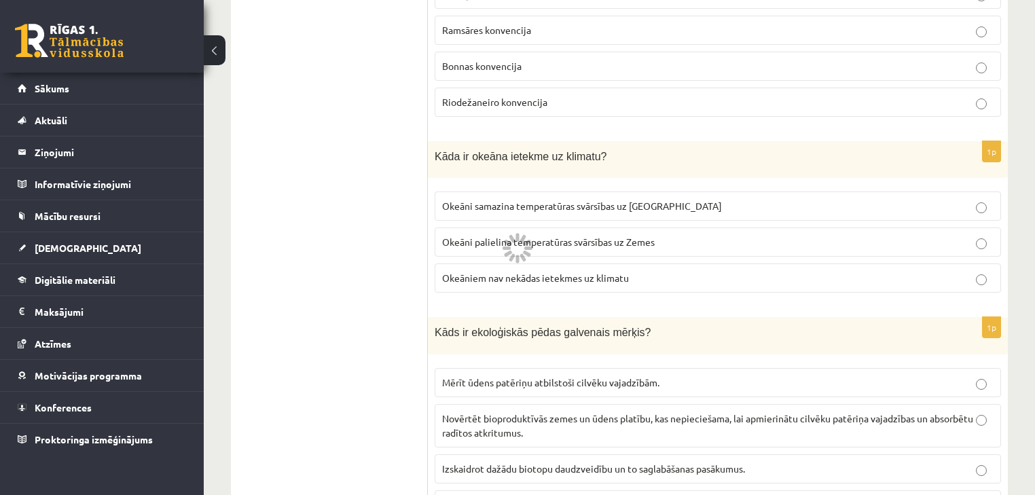
scroll to position [6703, 0]
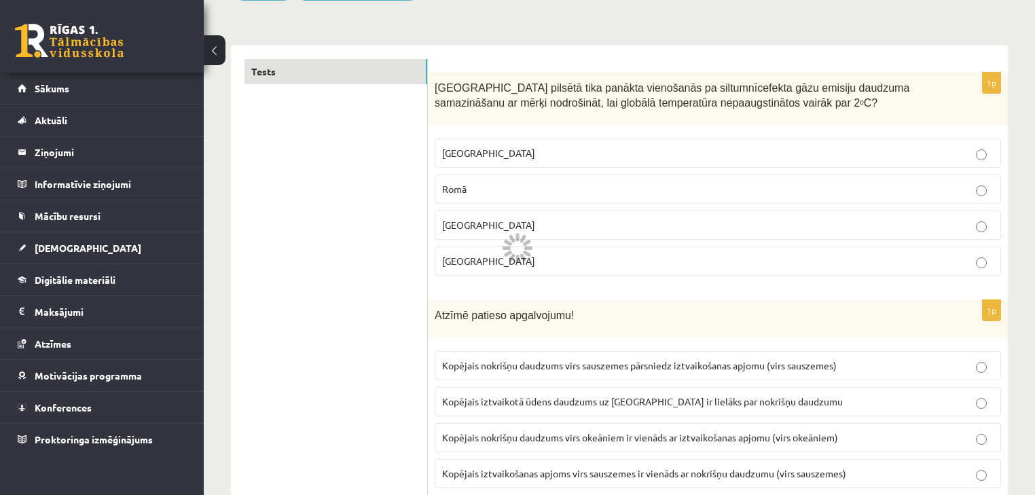
scroll to position [0, 0]
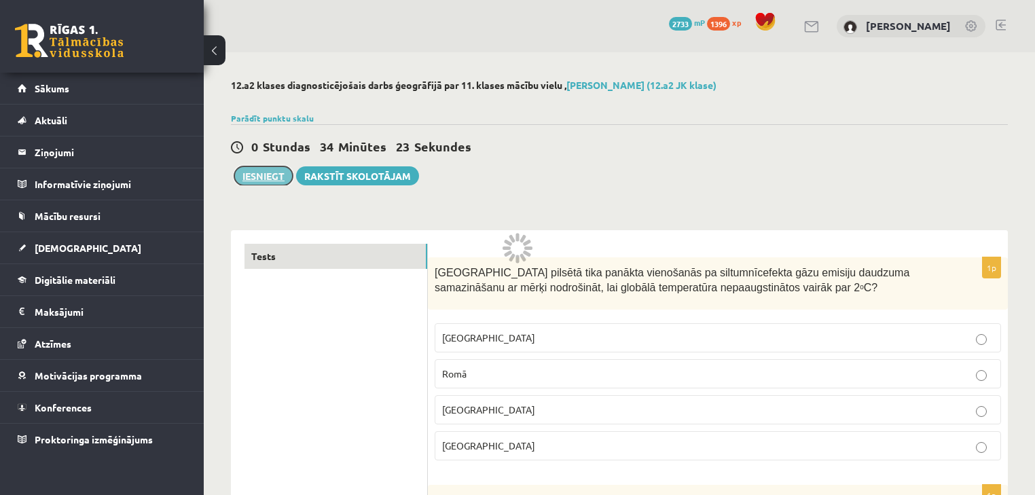
click at [276, 177] on button "Iesniegt" at bounding box center [263, 175] width 58 height 19
click at [253, 174] on button "Iesniegt" at bounding box center [263, 175] width 58 height 19
click at [274, 171] on button "Iesniegt" at bounding box center [263, 175] width 58 height 19
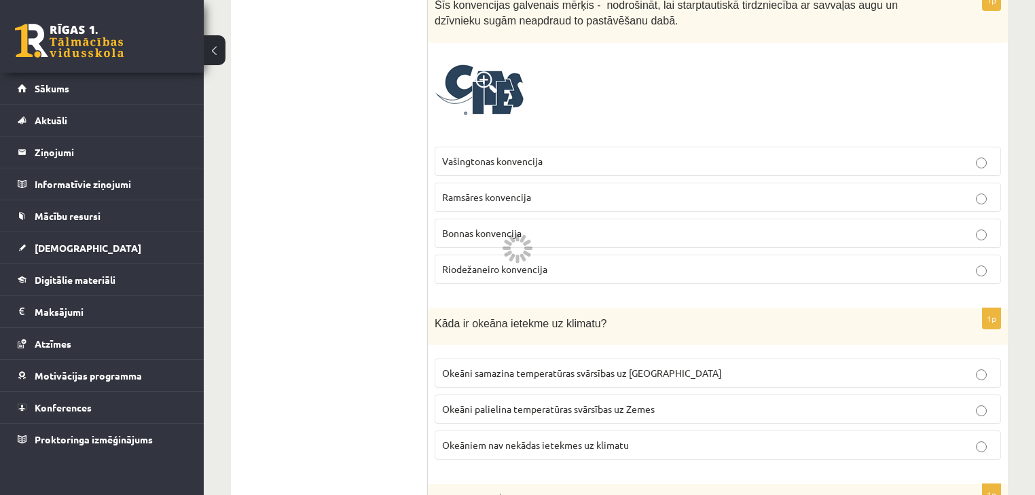
scroll to position [6703, 0]
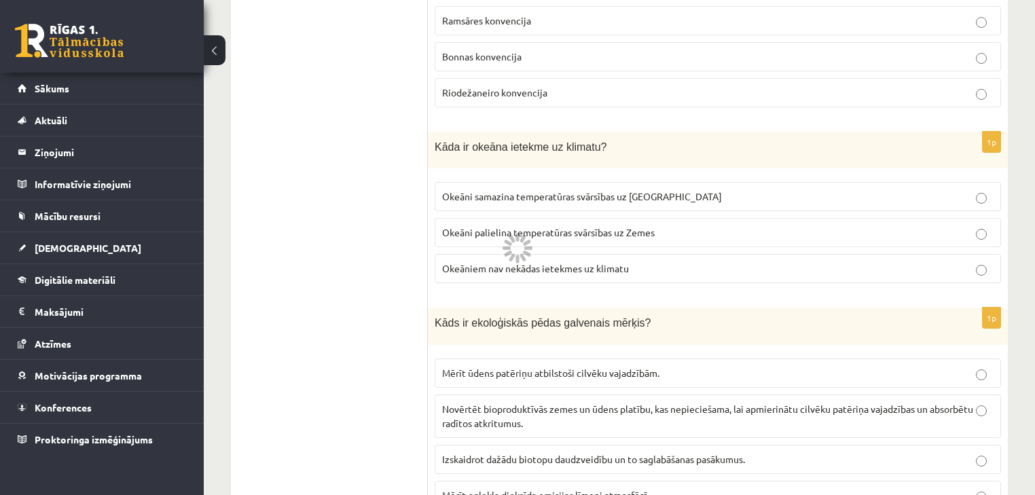
click at [616, 403] on span "Novērtēt bioproduktīvās zemes un ūdens platību, kas nepieciešama, lai apmierinā…" at bounding box center [707, 416] width 531 height 26
click at [617, 359] on label "Mērīt ūdens patēriņu atbilstoši cilvēku vajadzībām." at bounding box center [718, 373] width 566 height 29
click at [625, 403] on span "Novērtēt bioproduktīvās zemes un ūdens platību, kas nepieciešama, lai apmierinā…" at bounding box center [707, 416] width 531 height 26
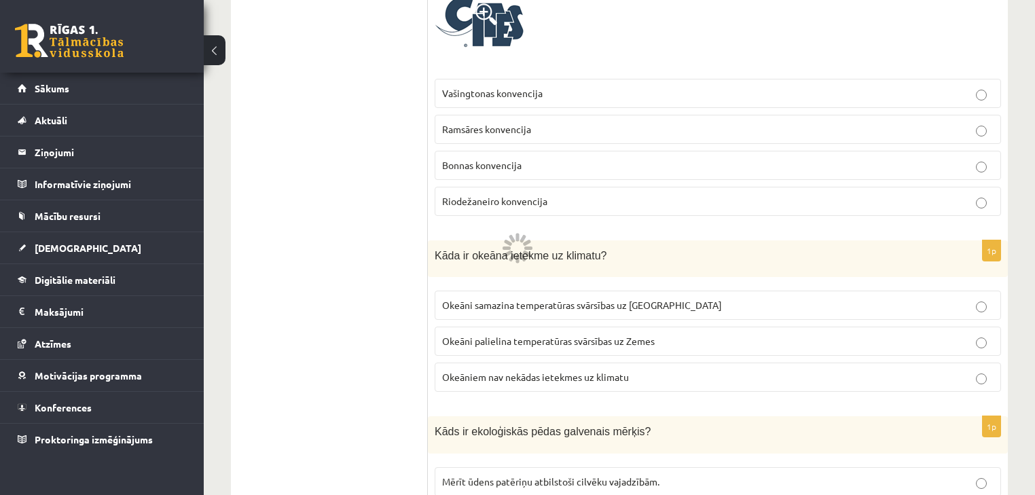
click at [628, 291] on label "Okeāni samazina temperatūras svārsības uz [GEOGRAPHIC_DATA]" at bounding box center [718, 305] width 566 height 29
click at [628, 291] on label "Okeāni samazina temperatūras svārsības uz Zemes" at bounding box center [718, 305] width 566 height 29
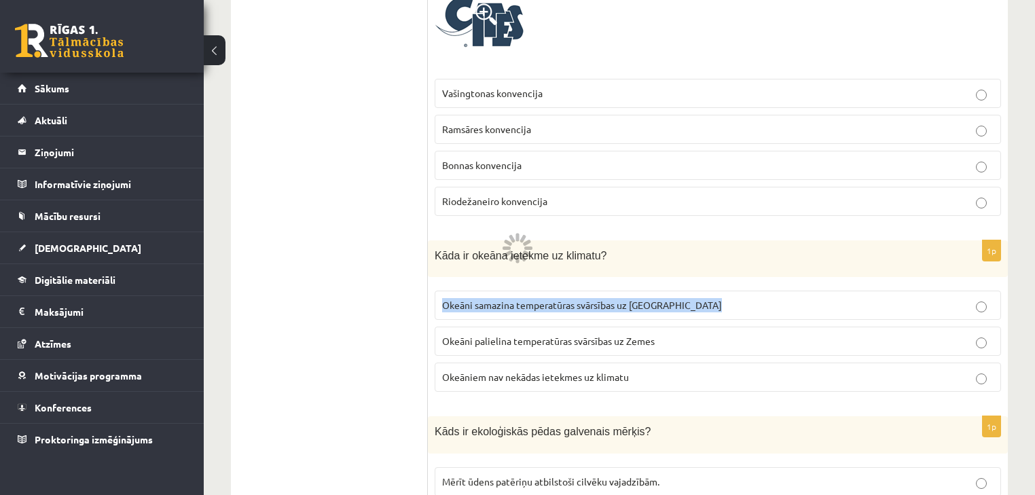
click at [628, 291] on label "Okeāni samazina temperatūras svārsības uz Zemes" at bounding box center [718, 305] width 566 height 29
click at [709, 298] on p "Okeāni samazina temperatūras svārsības uz Zemes" at bounding box center [717, 305] width 551 height 14
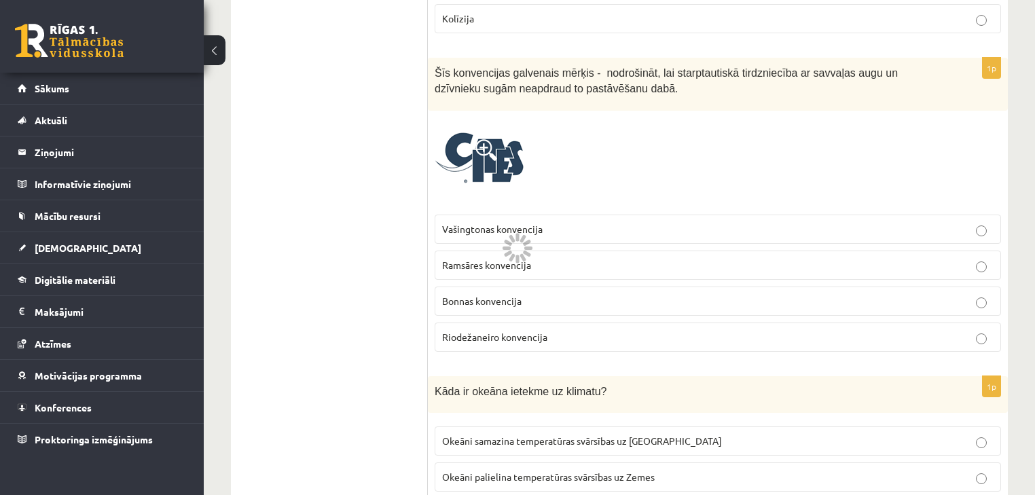
scroll to position [6378, 0]
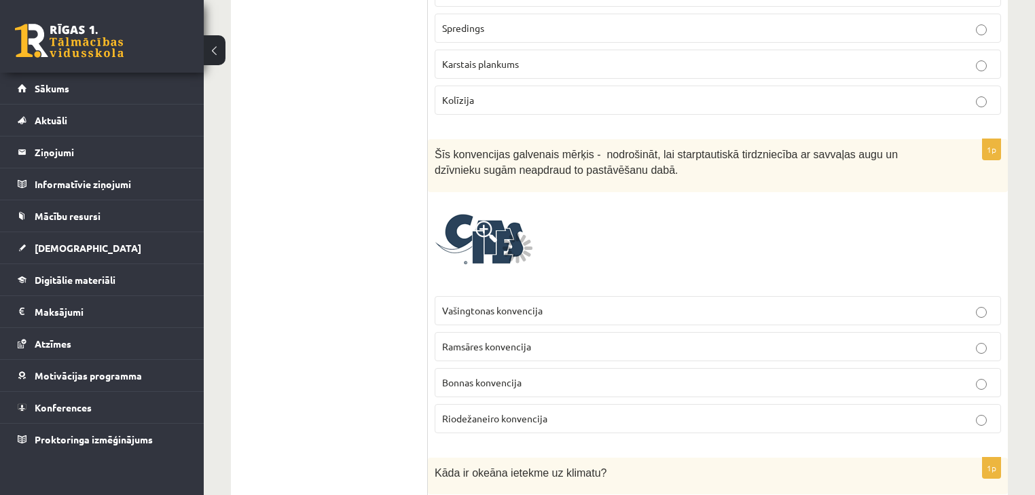
click at [725, 296] on label "Vašingtonas konvencija" at bounding box center [718, 310] width 566 height 29
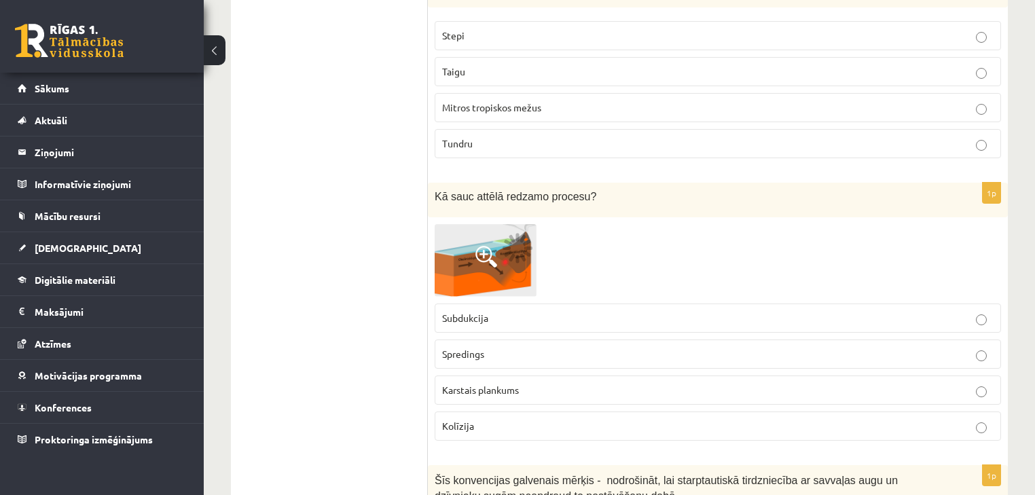
click at [720, 311] on p "Subdukcija" at bounding box center [717, 318] width 551 height 14
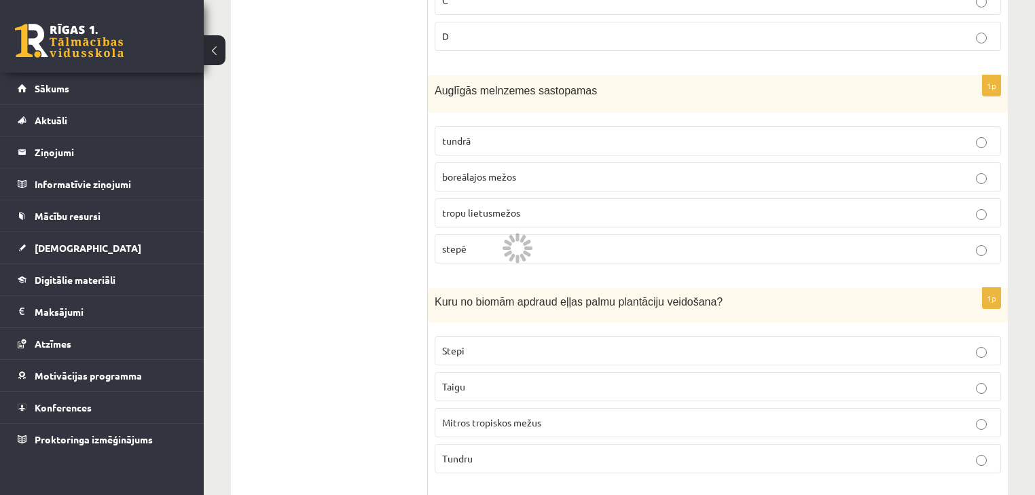
scroll to position [5726, 0]
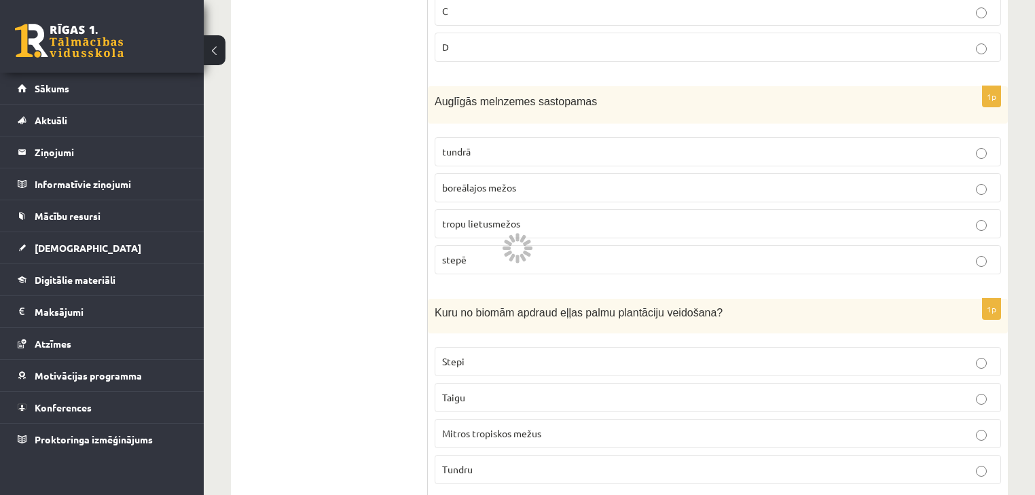
click at [712, 426] on p "Mitros tropiskos mežus" at bounding box center [717, 433] width 551 height 14
click at [749, 245] on label "stepē" at bounding box center [718, 259] width 566 height 29
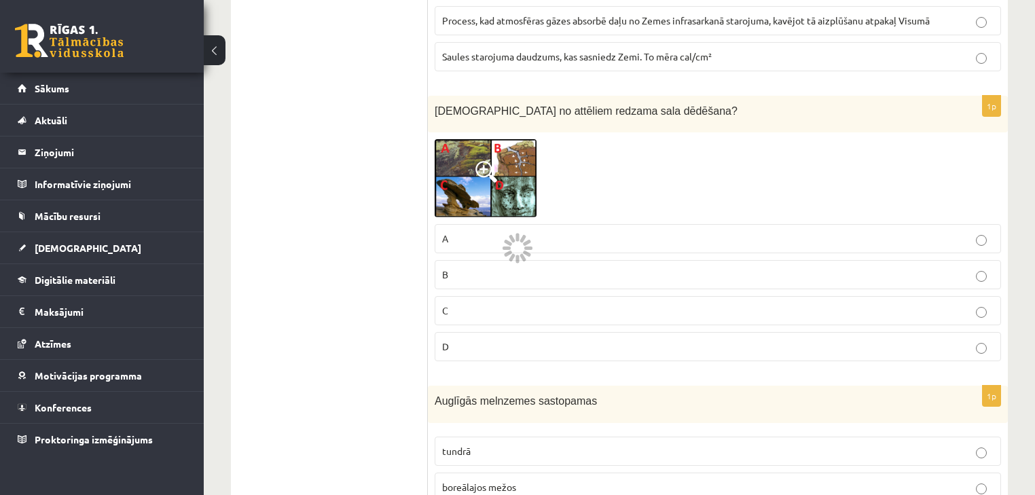
scroll to position [5400, 0]
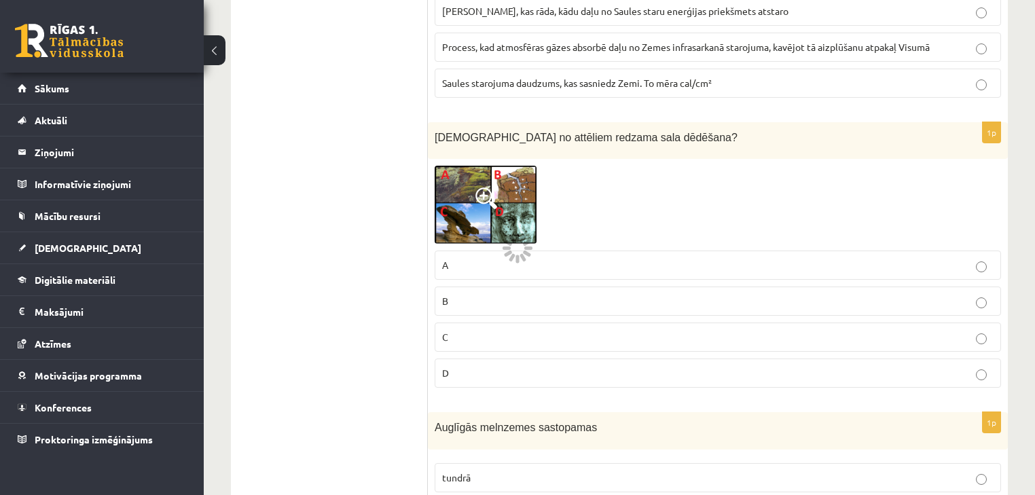
click at [749, 258] on p "A" at bounding box center [717, 265] width 551 height 14
click at [861, 258] on p "A" at bounding box center [717, 265] width 551 height 14
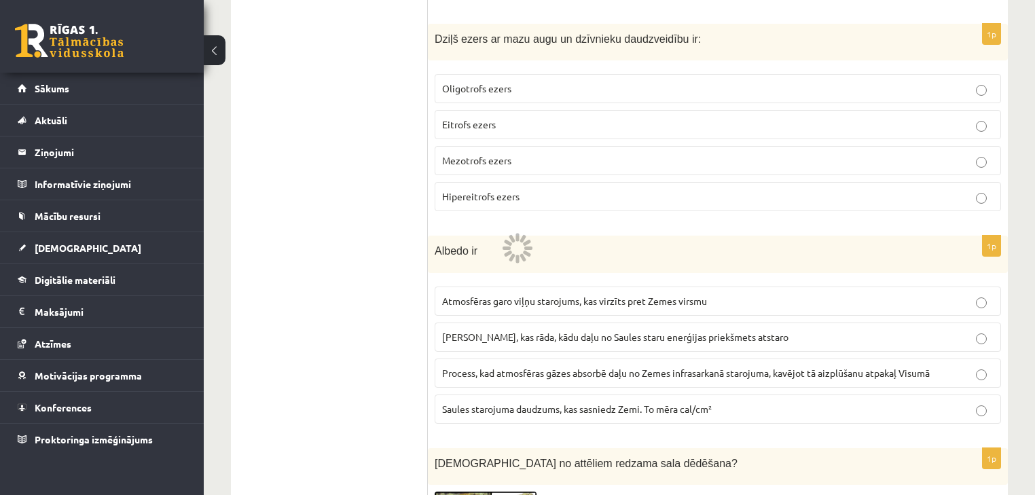
click at [860, 330] on p "Skaitlis, kas rāda, kādu daļu no Saules staru enerģijas priekšmets atstaro" at bounding box center [717, 337] width 551 height 14
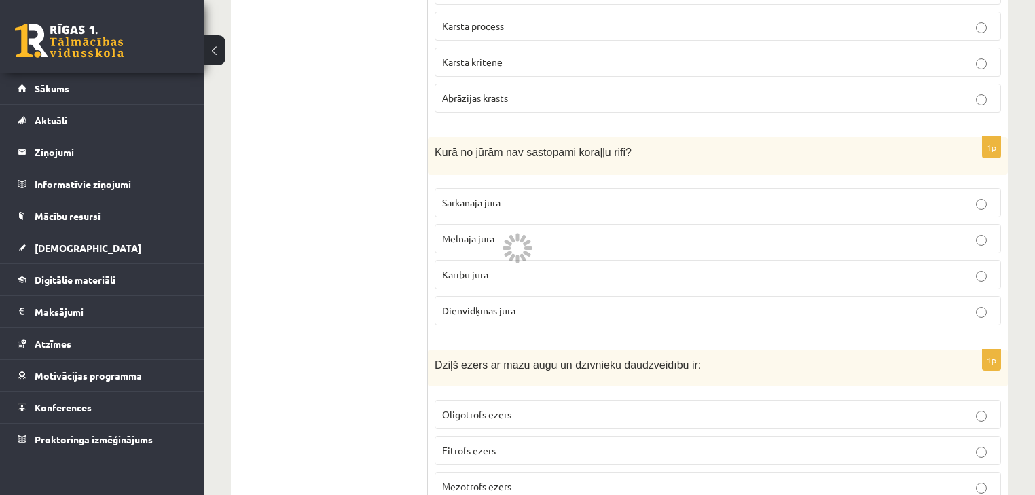
click at [858, 400] on label "Oligotrofs ezers" at bounding box center [718, 414] width 566 height 29
click at [854, 232] on p "Melnajā jūrā" at bounding box center [717, 239] width 551 height 14
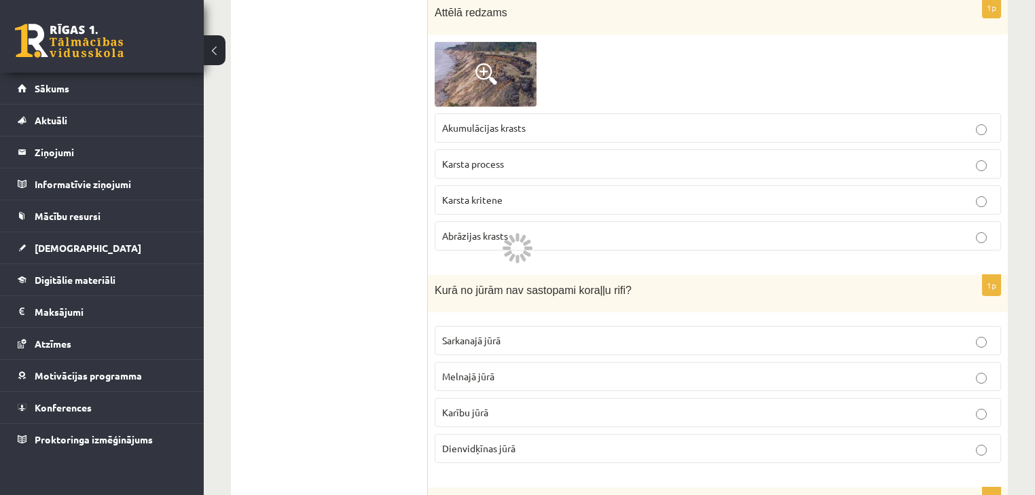
scroll to position [4422, 0]
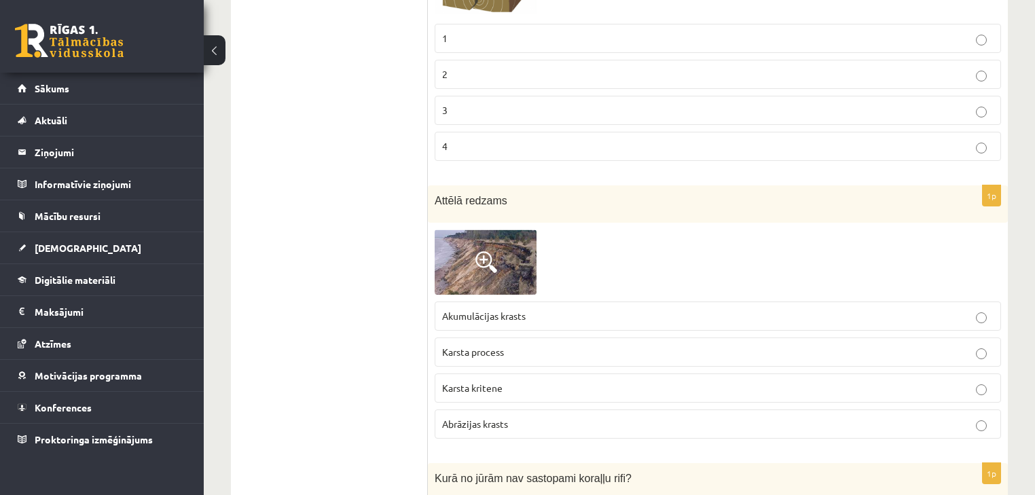
click at [856, 417] on p "Abrāzijas krasts" at bounding box center [717, 424] width 551 height 14
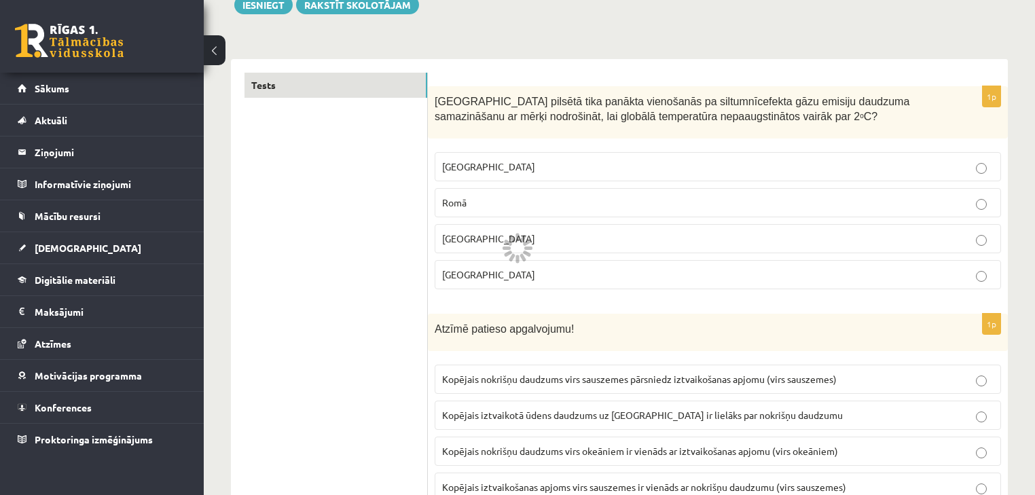
scroll to position [0, 0]
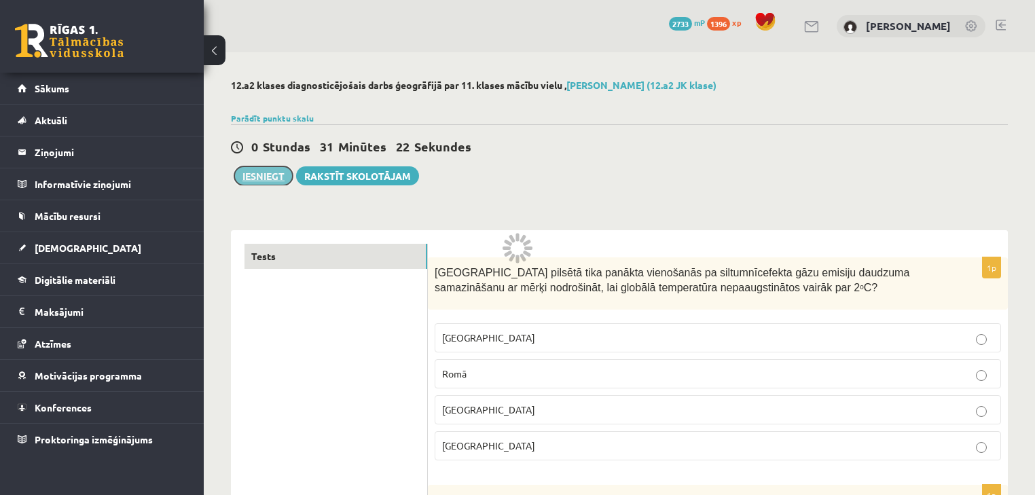
click at [281, 174] on button "Iesniegt" at bounding box center [263, 175] width 58 height 19
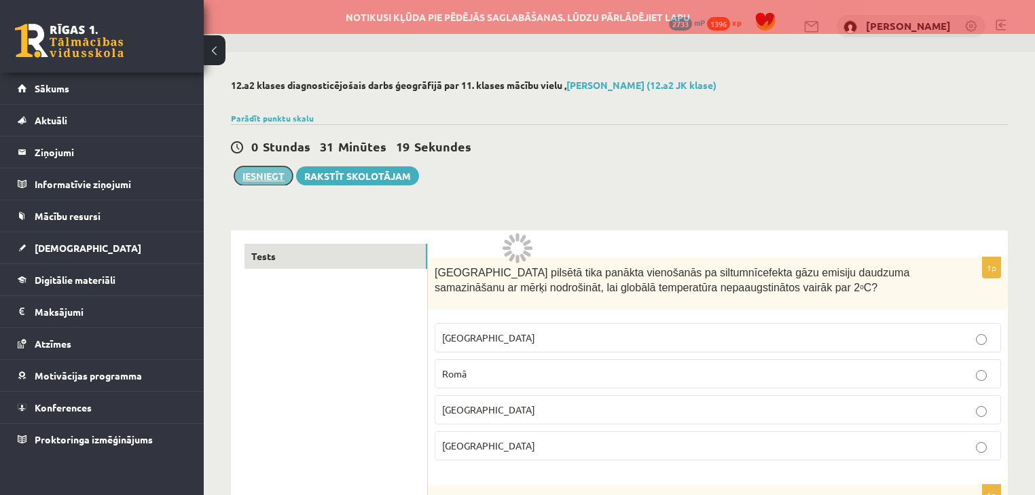
click at [270, 174] on button "Iesniegt" at bounding box center [263, 175] width 58 height 19
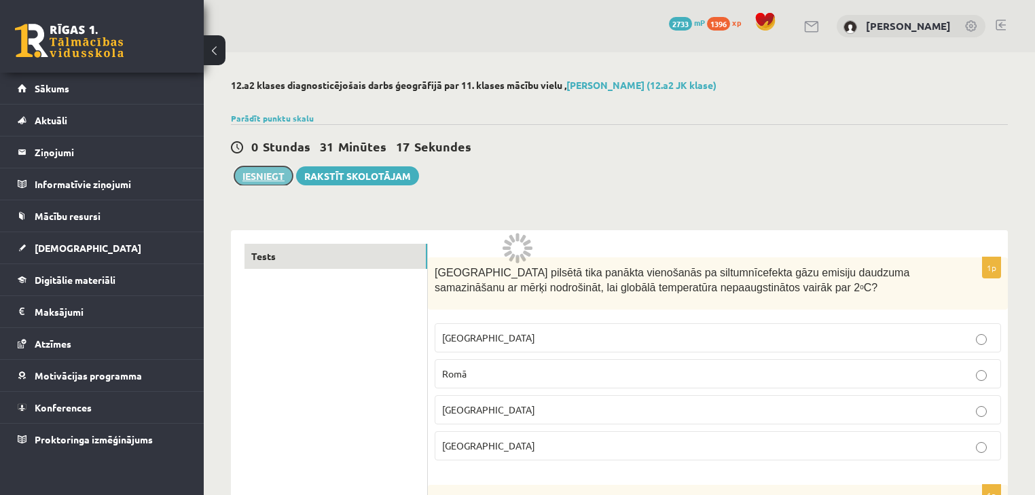
click at [257, 179] on button "Iesniegt" at bounding box center [263, 175] width 58 height 19
click at [274, 170] on button "Iesniegt" at bounding box center [263, 175] width 58 height 19
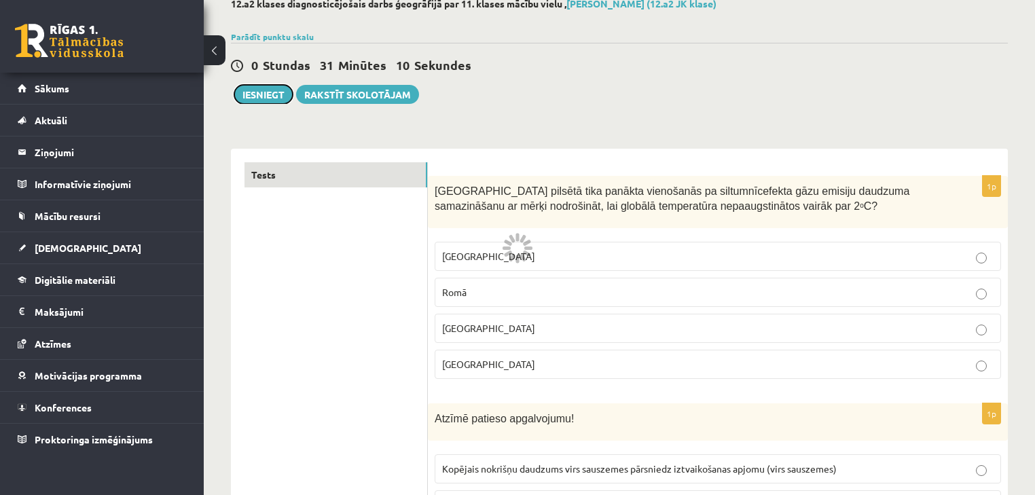
scroll to position [109, 0]
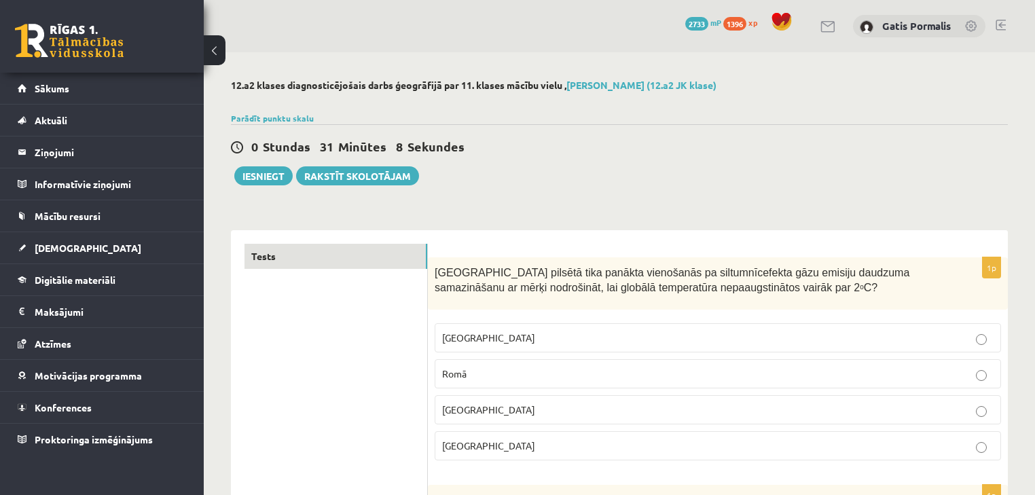
scroll to position [109, 0]
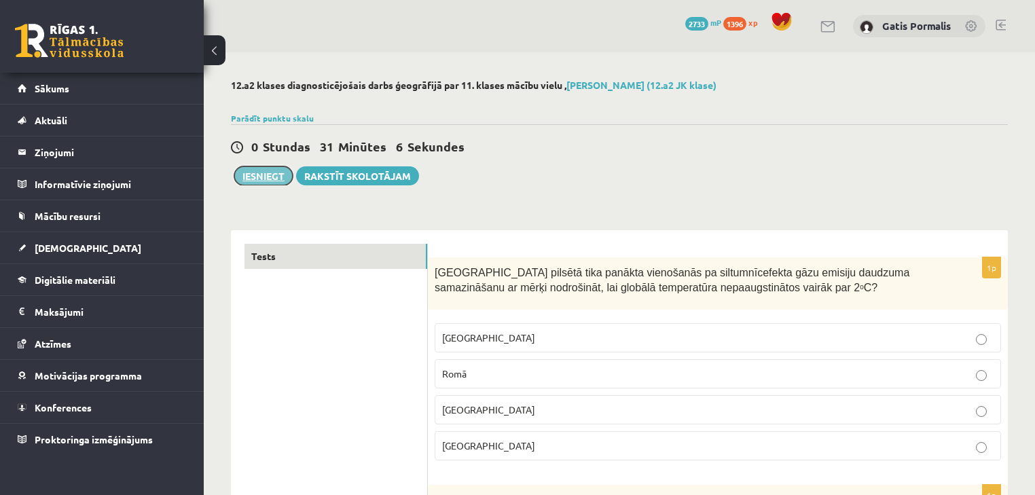
click at [271, 175] on button "Iesniegt" at bounding box center [263, 175] width 58 height 19
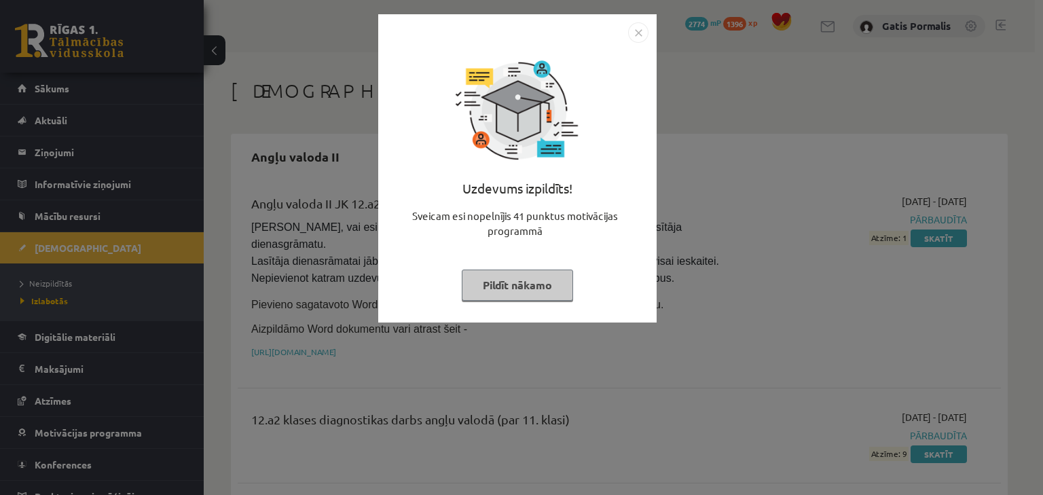
click at [540, 286] on button "Pildīt nākamo" at bounding box center [517, 285] width 111 height 31
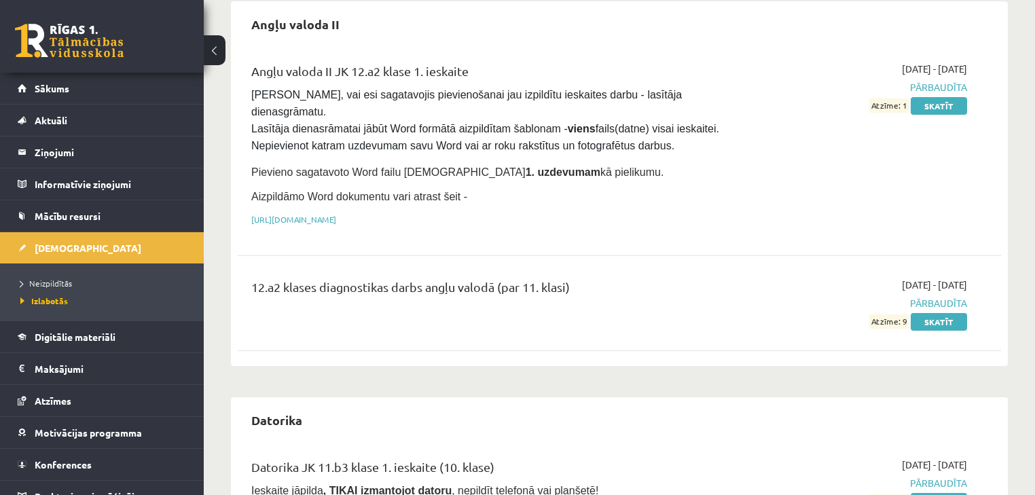
scroll to position [109, 0]
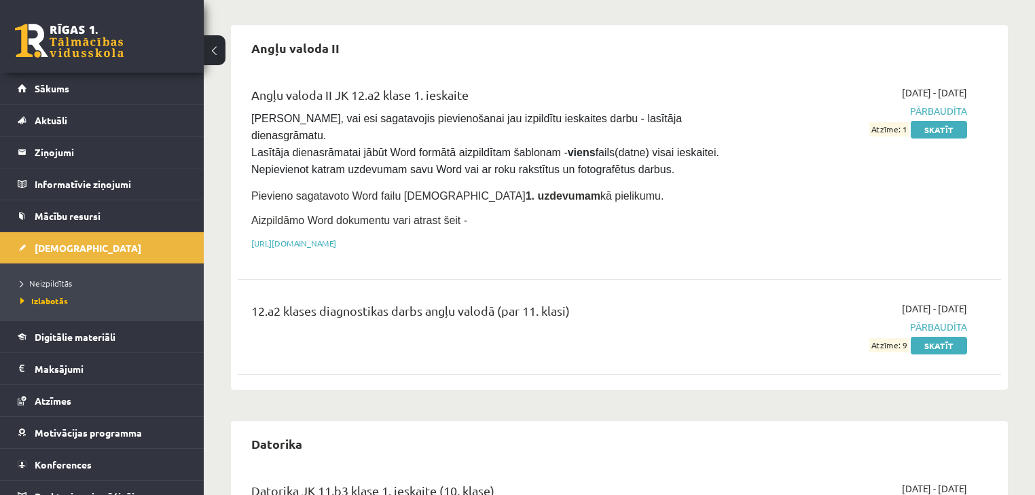
drag, startPoint x: 889, startPoint y: 324, endPoint x: 838, endPoint y: 323, distance: 50.9
click at [843, 323] on div "[DATE] - [DATE] Pārbaudīta Atzīme: 9 Skatīt" at bounding box center [854, 326] width 245 height 51
click at [798, 312] on div "[DATE] - [DATE] Pārbaudīta Atzīme: 9 Skatīt" at bounding box center [854, 326] width 245 height 51
click at [52, 296] on span "Izlabotās" at bounding box center [44, 300] width 48 height 11
click at [54, 284] on span "Neizpildītās" at bounding box center [46, 283] width 52 height 11
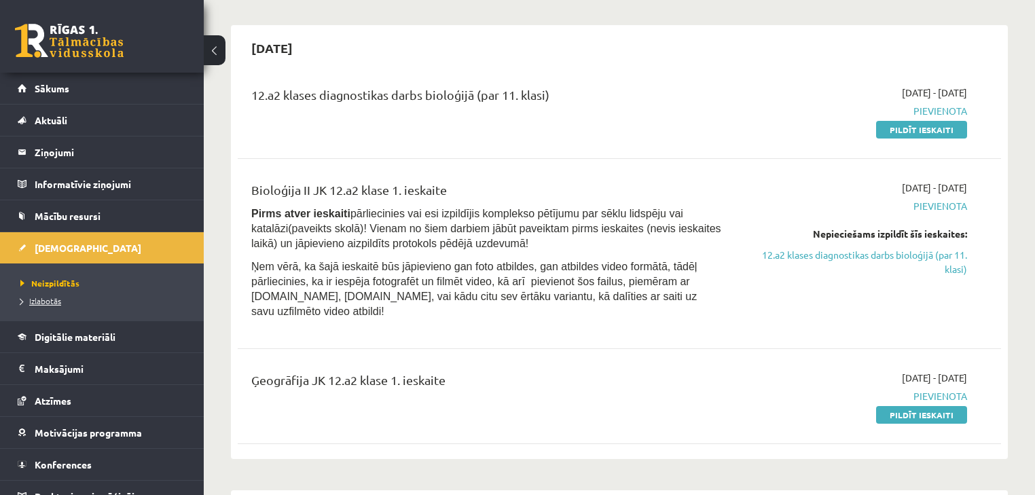
click at [52, 300] on span "Izlabotās" at bounding box center [40, 300] width 41 height 11
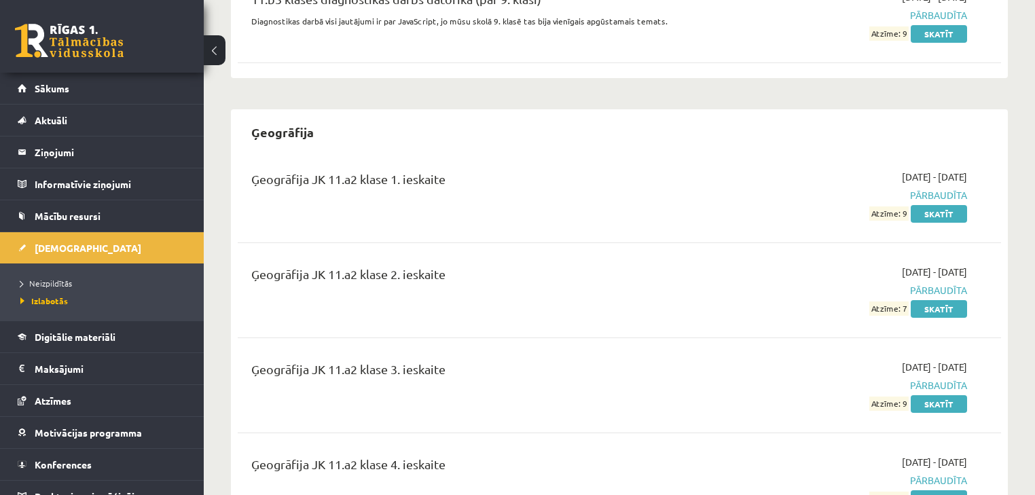
scroll to position [1630, 0]
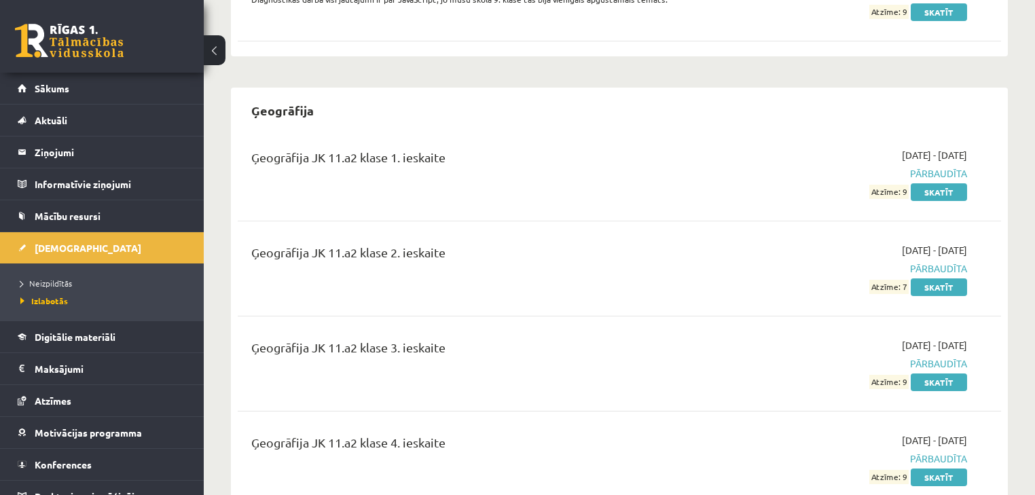
drag, startPoint x: 872, startPoint y: 331, endPoint x: 909, endPoint y: 334, distance: 37.5
click at [909, 375] on span "Atzīme: 9" at bounding box center [888, 382] width 39 height 14
click at [854, 338] on div "2025-02-01 - 2025-02-15 Pārbaudīta Atzīme: 9 Skatīt" at bounding box center [854, 363] width 245 height 51
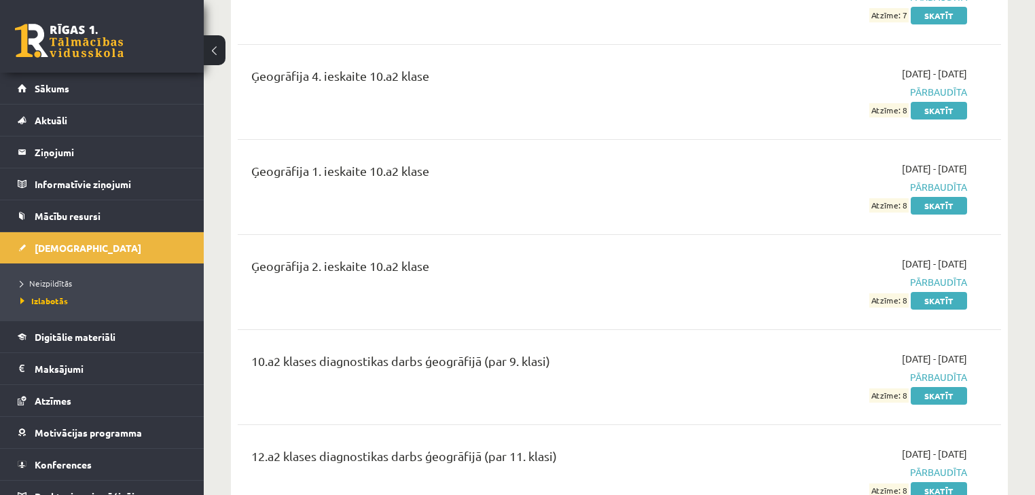
scroll to position [2390, 0]
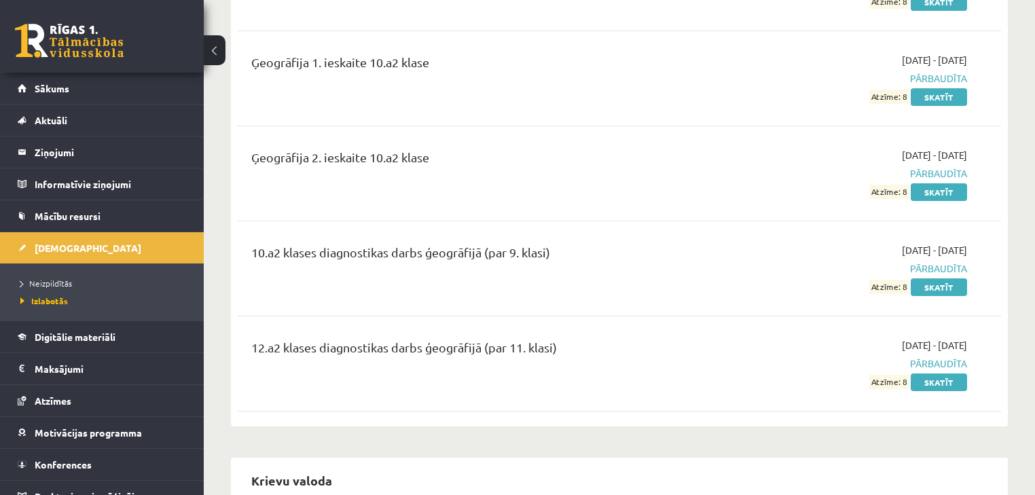
drag, startPoint x: 847, startPoint y: 296, endPoint x: 907, endPoint y: 334, distance: 70.8
click at [907, 338] on div "2025-09-16 - 2025-09-30 Pārbaudīta Atzīme: 8 Skatīt" at bounding box center [854, 363] width 245 height 51
click at [926, 373] on link "Skatīt" at bounding box center [939, 382] width 56 height 18
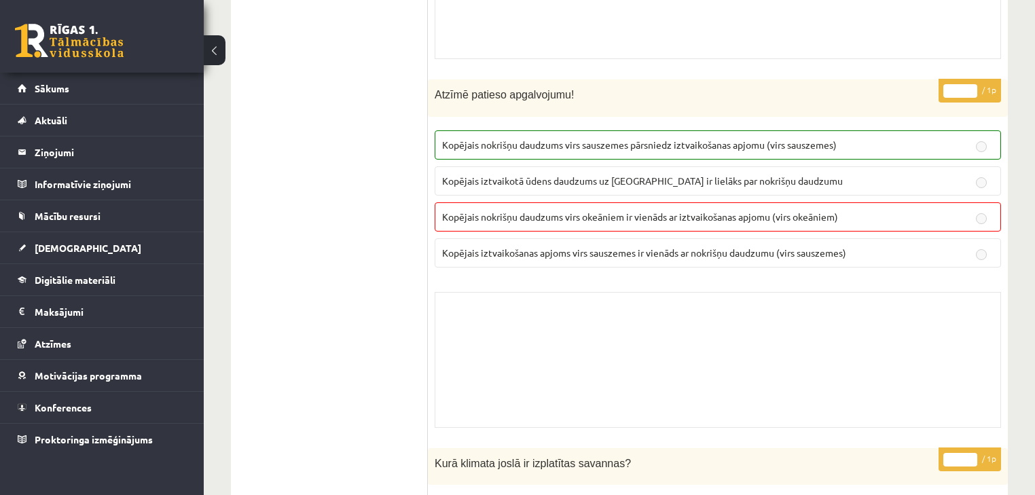
scroll to position [543, 0]
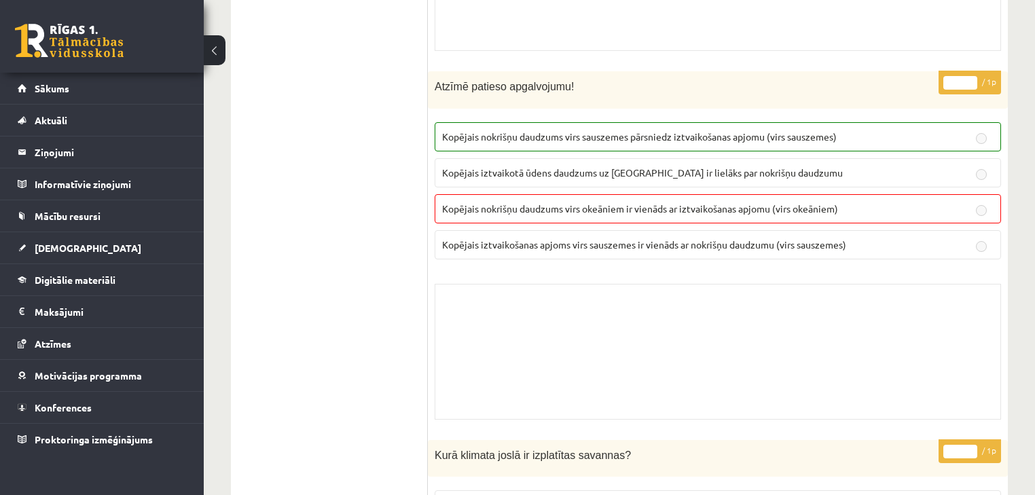
click at [752, 212] on p "Kopējais nokrišņu daudzums virs okeāniem ir vienāds ar iztvaikošanas apjomu (vi…" at bounding box center [717, 209] width 551 height 14
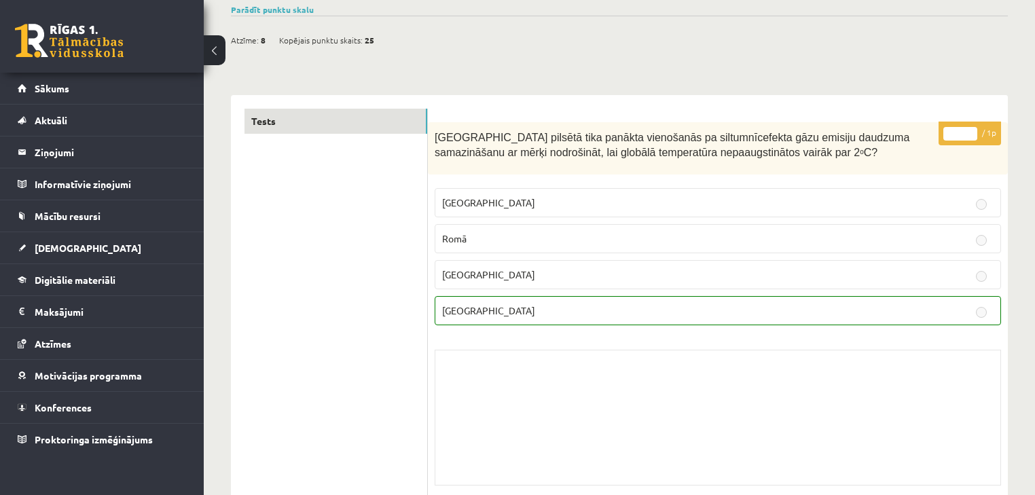
scroll to position [0, 0]
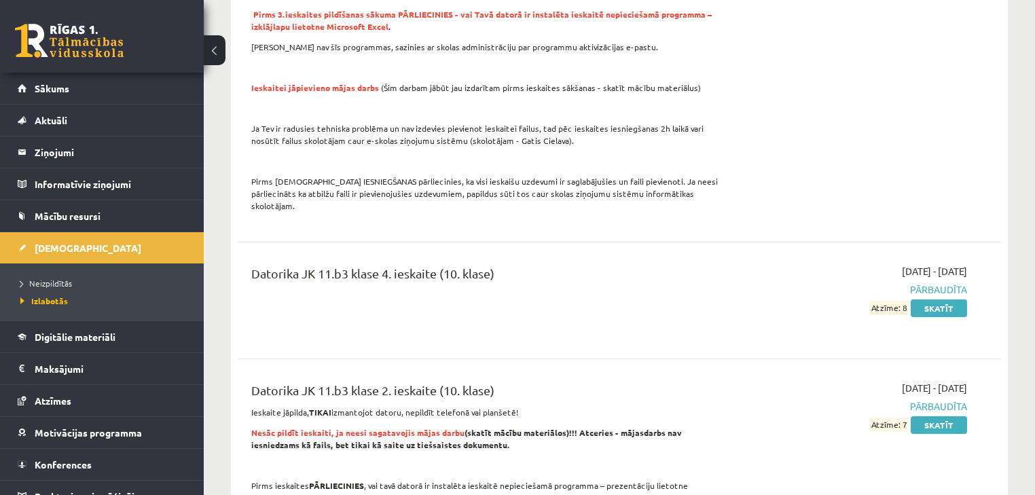
scroll to position [652, 0]
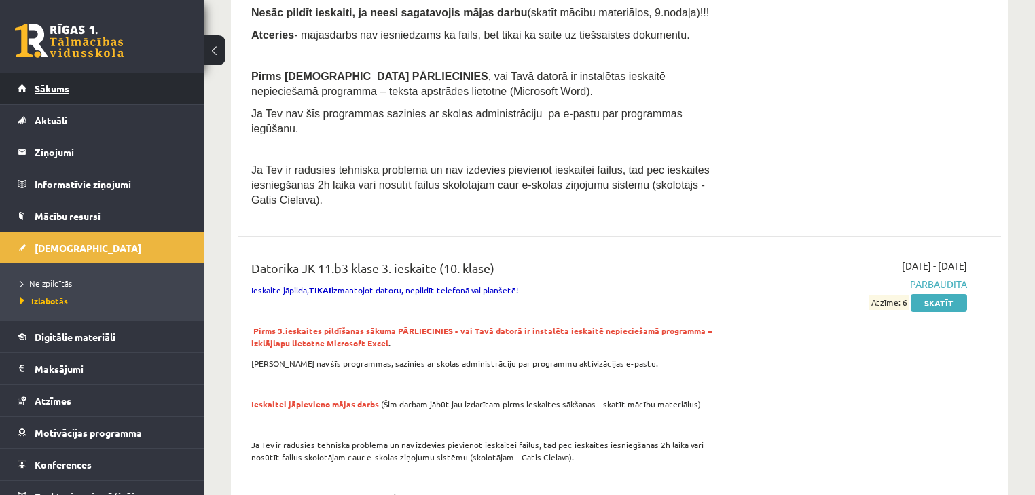
click at [78, 77] on link "Sākums" at bounding box center [102, 88] width 169 height 31
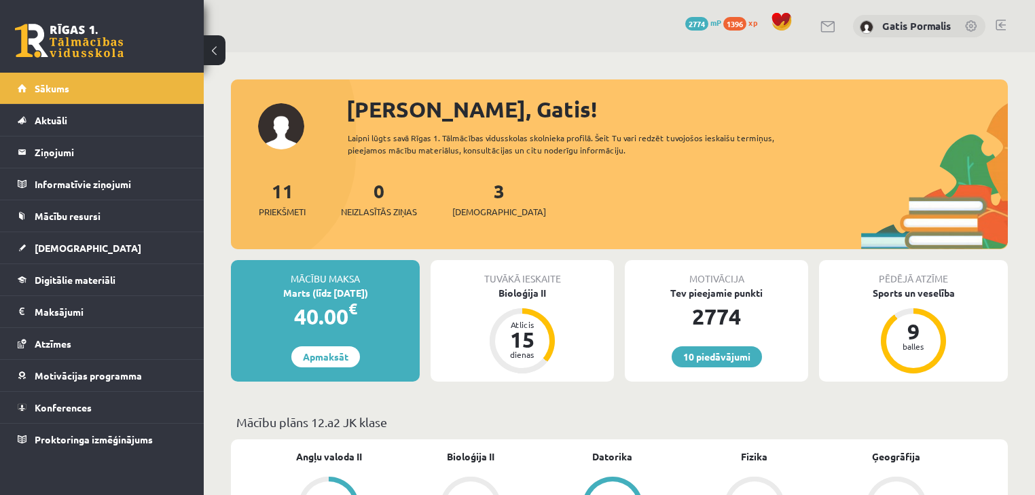
click at [483, 199] on div "3 Ieskaites" at bounding box center [499, 198] width 94 height 42
click at [475, 193] on link "3 Ieskaites" at bounding box center [499, 199] width 94 height 40
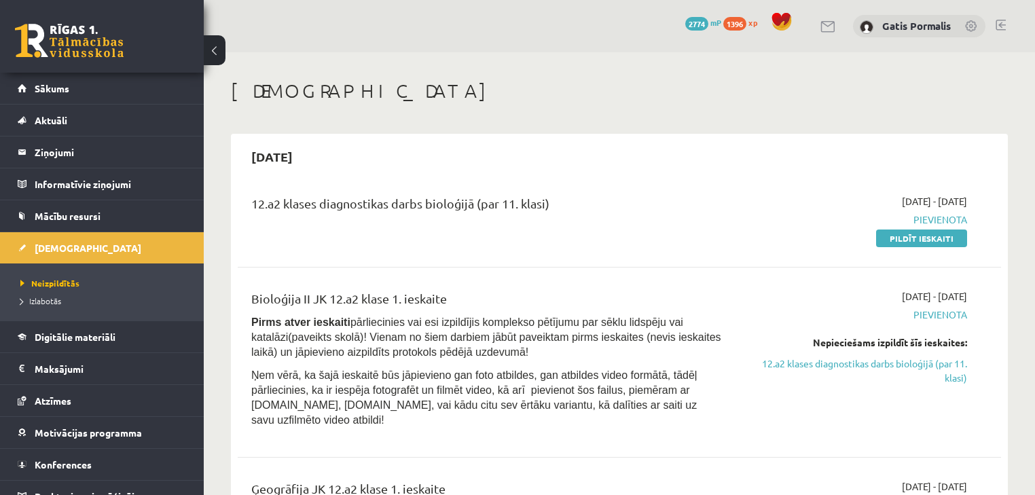
scroll to position [109, 0]
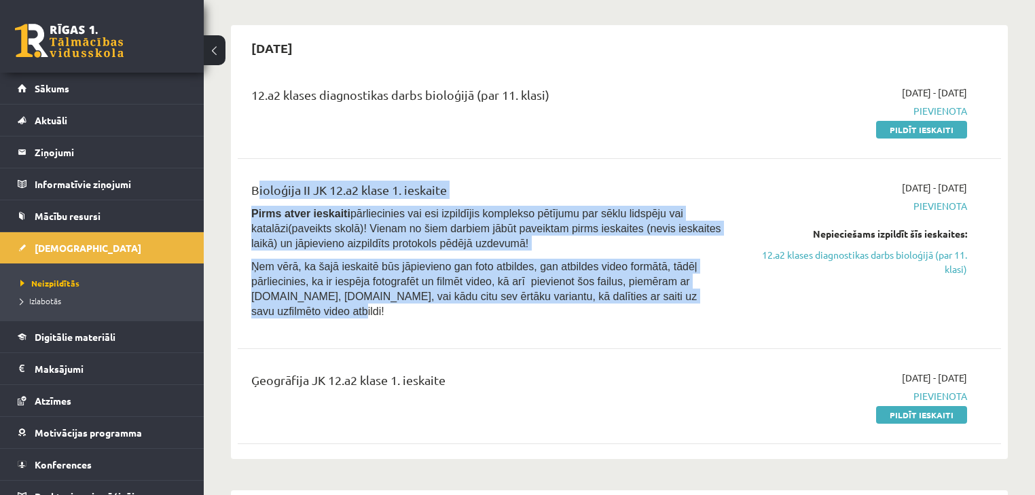
drag, startPoint x: 600, startPoint y: 298, endPoint x: 244, endPoint y: 190, distance: 372.5
click at [244, 190] on div "Bioloģija II JK 12.a2 klase 1. ieskaite Pirms atver ieskaiti pārliecinies vai e…" at bounding box center [486, 254] width 491 height 146
click at [297, 177] on div "Bioloģija II JK 12.a2 klase 1. ieskaite Pirms atver ieskaiti pārliecinies vai e…" at bounding box center [619, 253] width 763 height 173
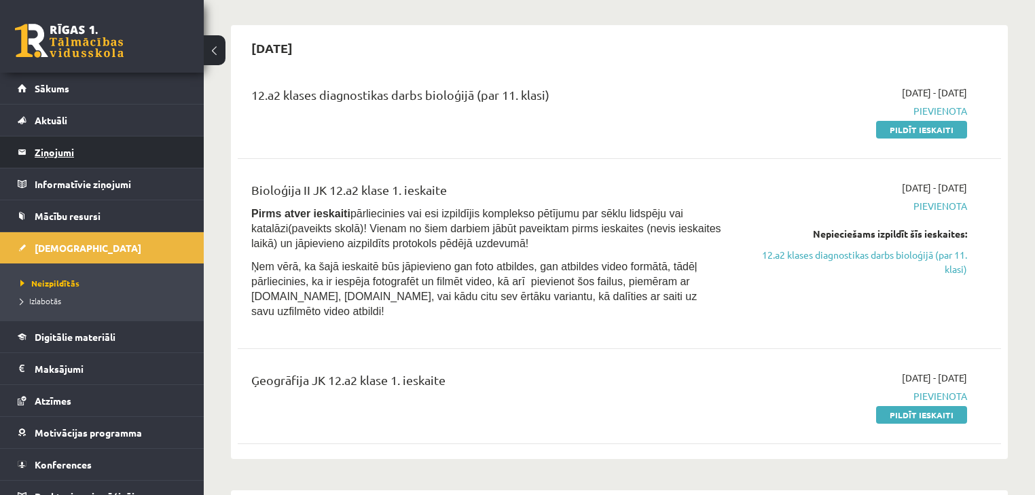
click at [109, 141] on legend "Ziņojumi 0" at bounding box center [111, 151] width 152 height 31
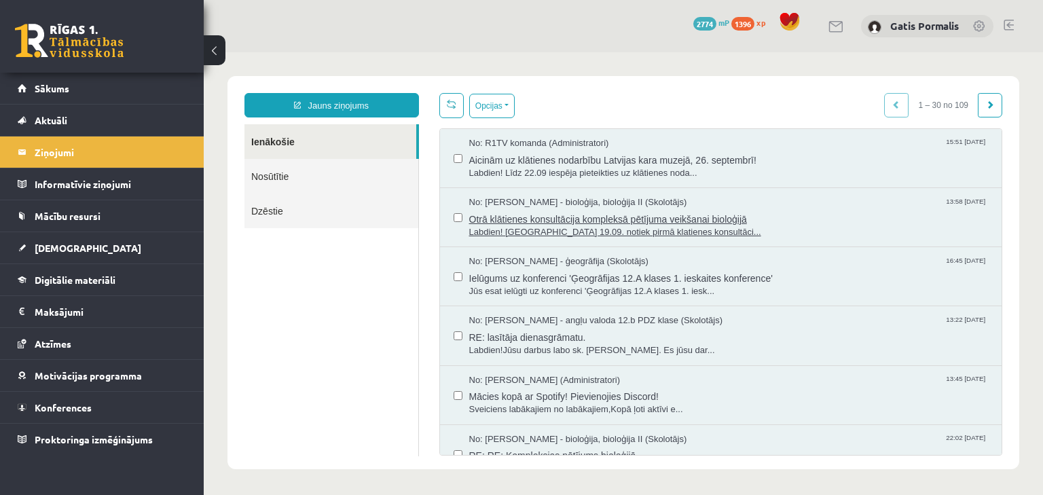
click at [642, 232] on span "Labdien! [GEOGRAPHIC_DATA] 19.09. notiek pirmā klatienes konsultāci..." at bounding box center [728, 232] width 519 height 13
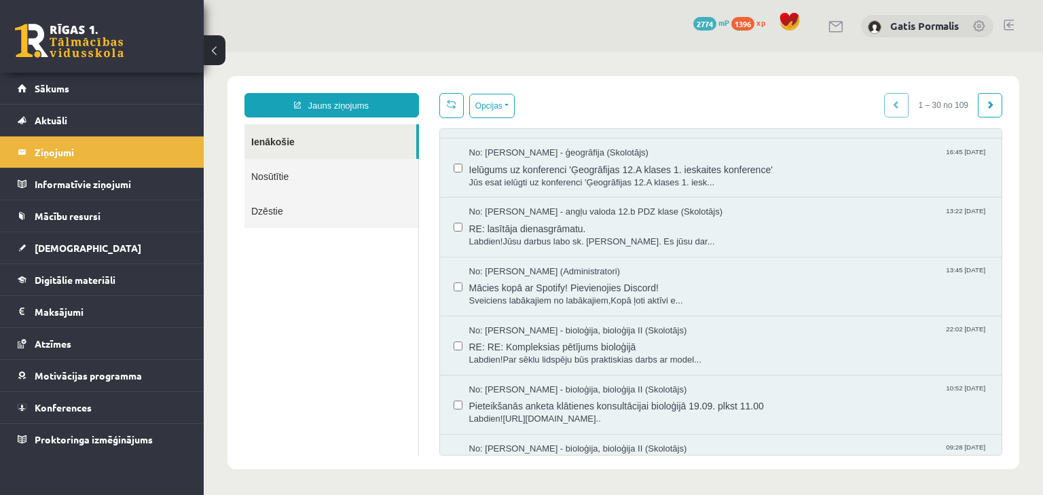
click at [308, 175] on link "Nosūtītie" at bounding box center [331, 176] width 174 height 35
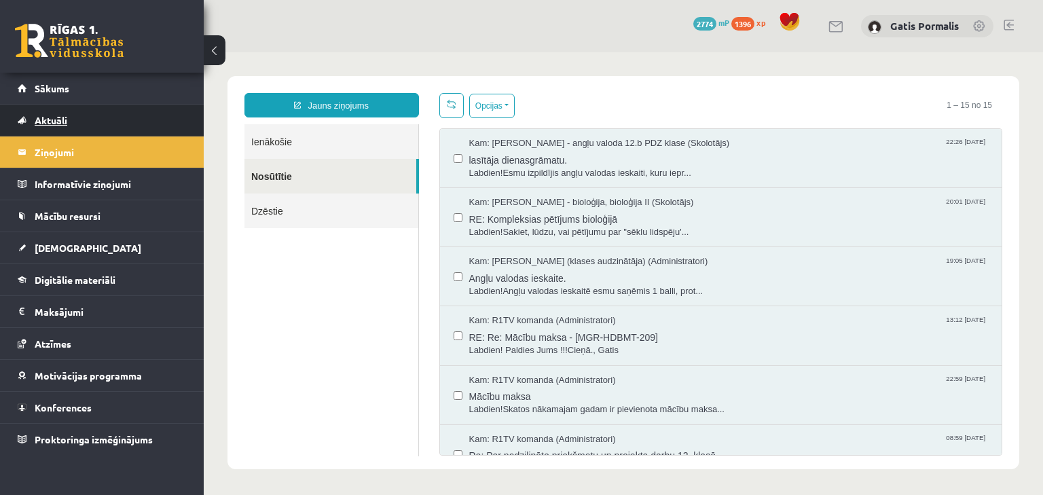
click at [136, 134] on link "Aktuāli" at bounding box center [102, 120] width 169 height 31
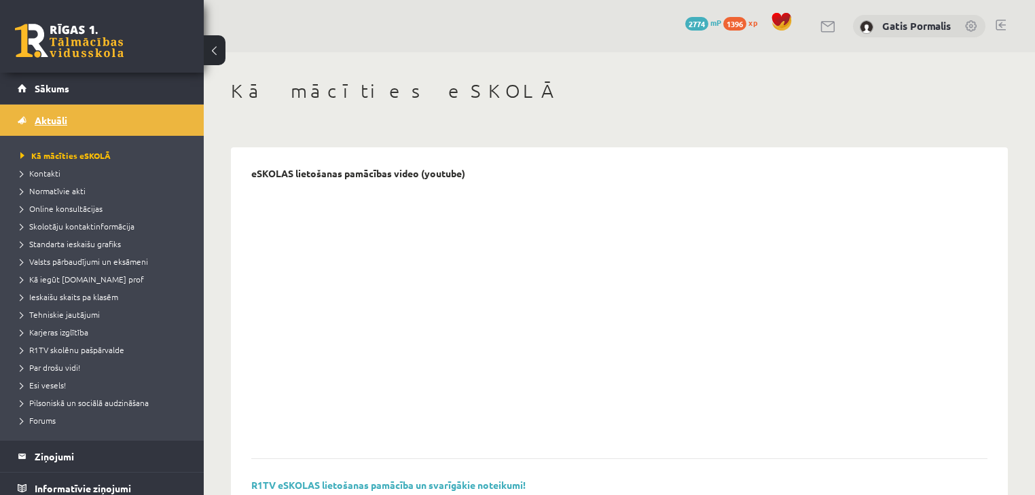
click at [123, 128] on link "Aktuāli" at bounding box center [102, 120] width 169 height 31
click at [35, 114] on span "Aktuāli" at bounding box center [51, 120] width 33 height 12
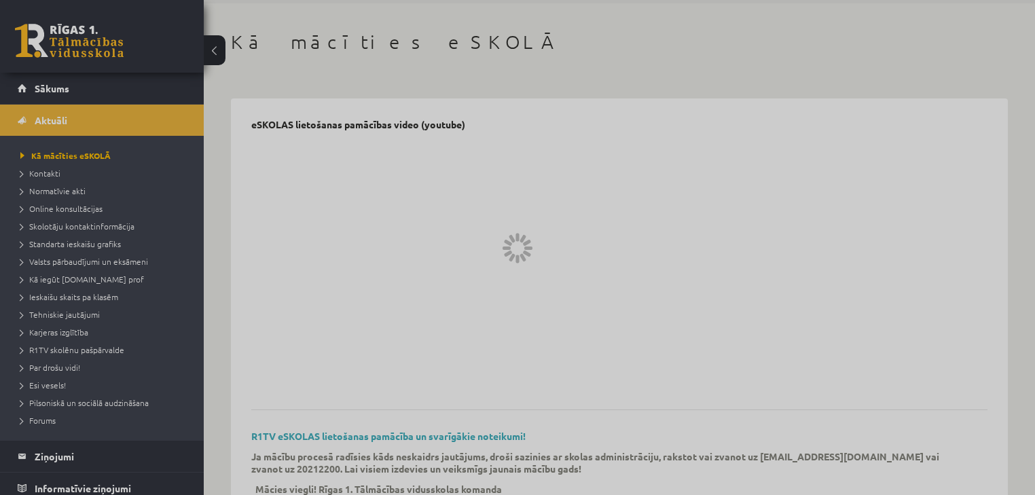
scroll to position [217, 0]
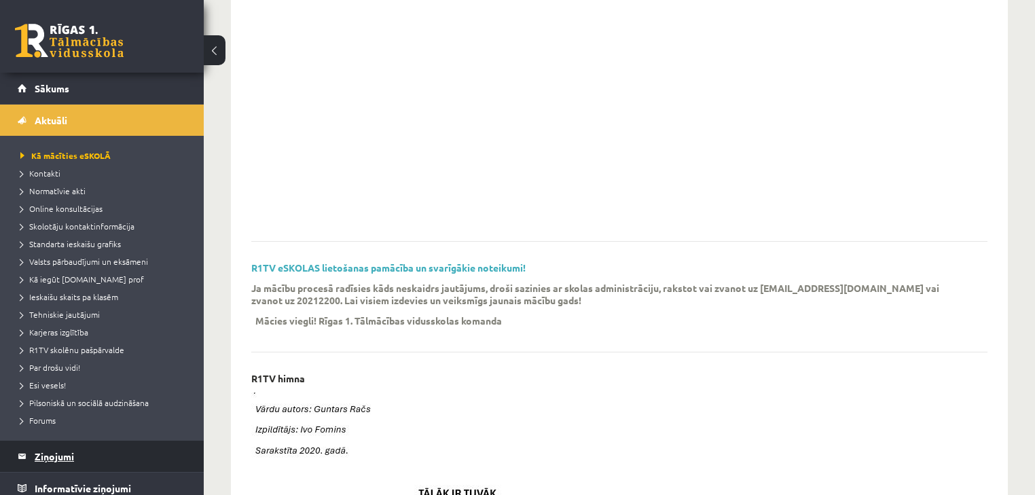
click at [90, 454] on legend "Ziņojumi 0" at bounding box center [111, 456] width 152 height 31
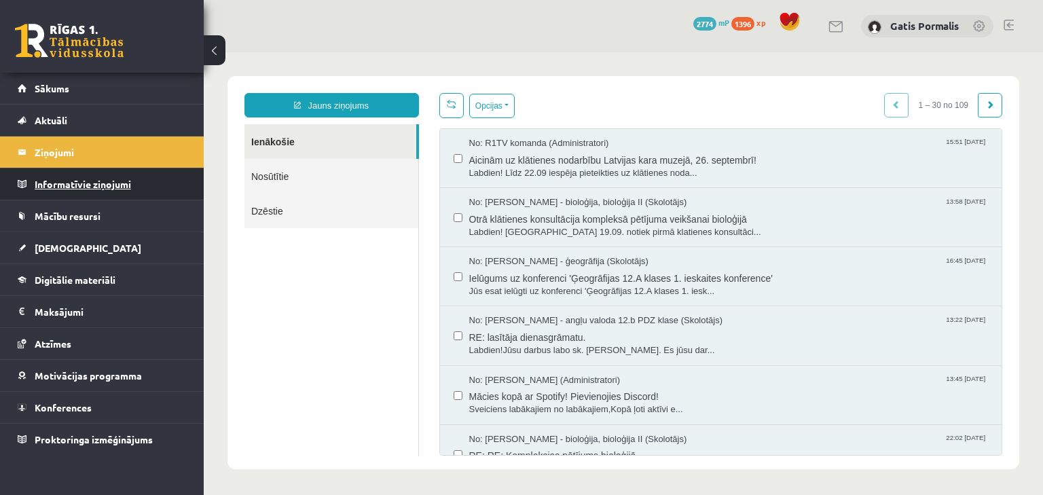
click at [72, 183] on legend "Informatīvie ziņojumi 0" at bounding box center [111, 183] width 152 height 31
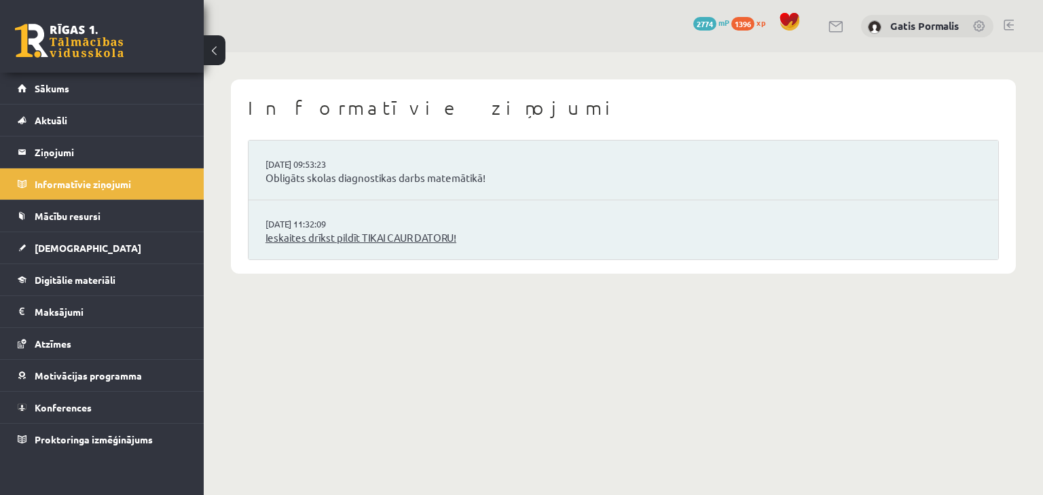
click at [386, 239] on link "Ieskaites drīkst pildīt TIKAI CAUR DATORU!" at bounding box center [624, 238] width 716 height 16
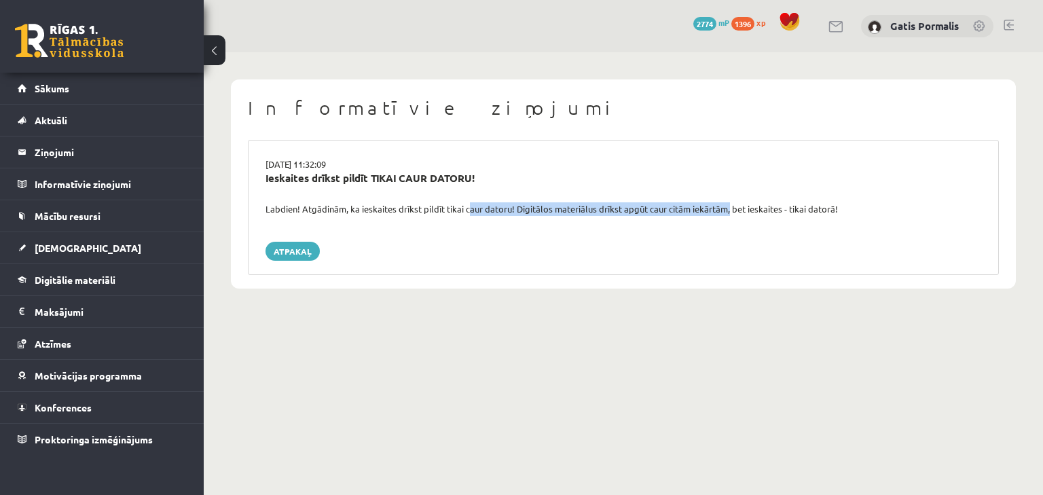
drag, startPoint x: 470, startPoint y: 211, endPoint x: 725, endPoint y: 213, distance: 255.3
click at [725, 213] on div "Labdien! Atgādinām, ka ieskaites drīkst pildīt tikai caur datoru! Digitālos mat…" at bounding box center [623, 209] width 736 height 14
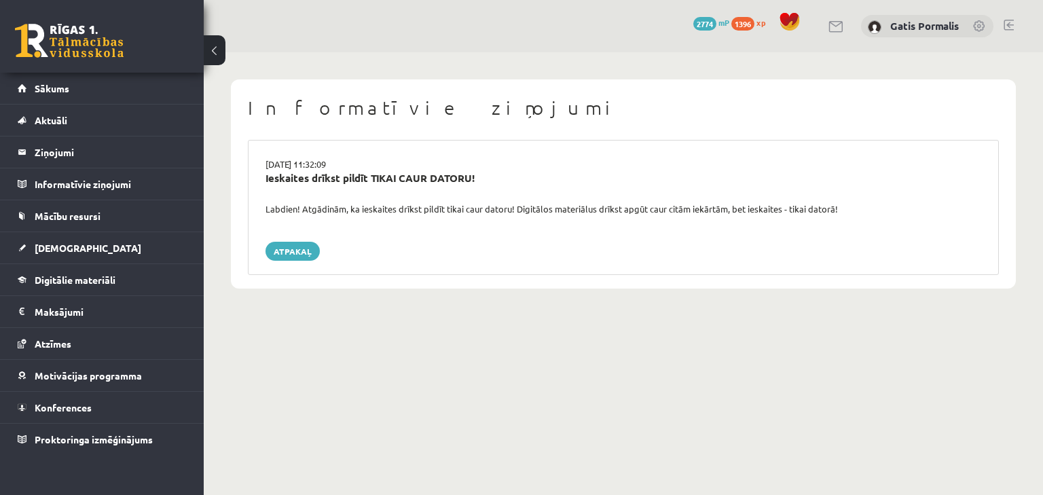
click at [718, 225] on div "[DATE] 11:32:09 Ieskaites drīkst pildīt TIKAI CAUR DATORU! Labdien! Atgādinām, …" at bounding box center [623, 207] width 751 height 135
drag, startPoint x: 754, startPoint y: 207, endPoint x: 860, endPoint y: 213, distance: 105.4
click at [862, 209] on div "Labdien! Atgādinām, ka ieskaites drīkst pildīt tikai caur datoru! Digitālos mat…" at bounding box center [623, 209] width 736 height 14
click at [813, 239] on div "[DATE] 11:32:09 Ieskaites drīkst pildīt TIKAI CAUR DATORU! Labdien! Atgādinām, …" at bounding box center [623, 207] width 751 height 135
click at [272, 256] on link "Atpakaļ" at bounding box center [293, 251] width 54 height 19
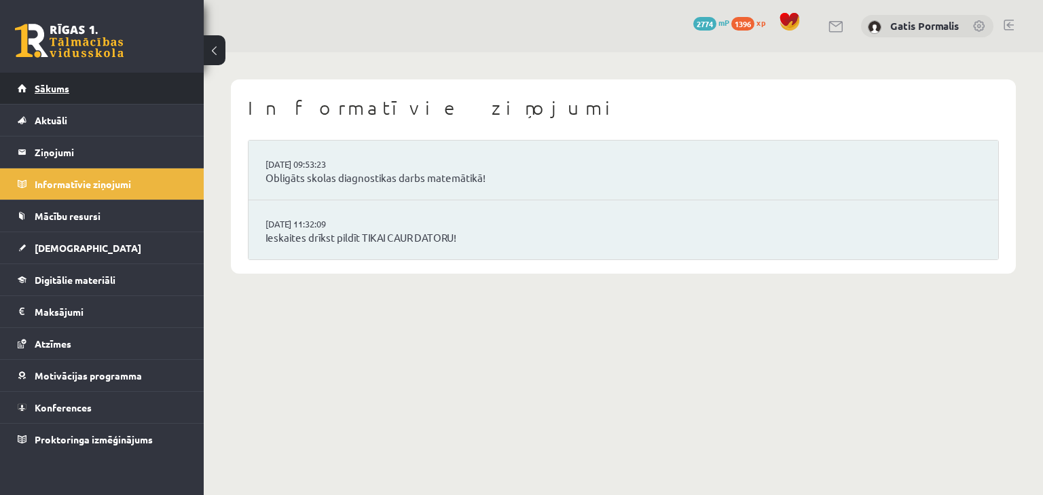
click at [75, 79] on link "Sākums" at bounding box center [102, 88] width 169 height 31
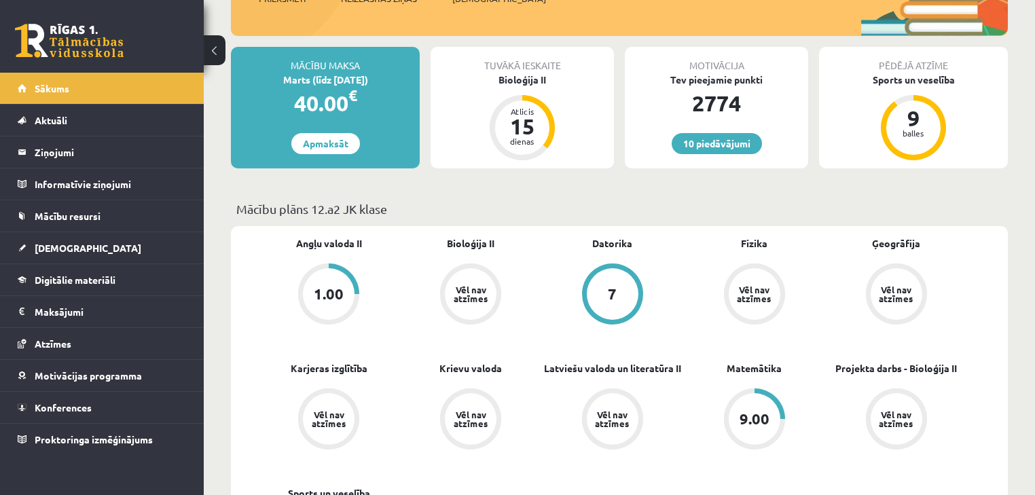
scroll to position [109, 0]
